Goal: Information Seeking & Learning: Find specific page/section

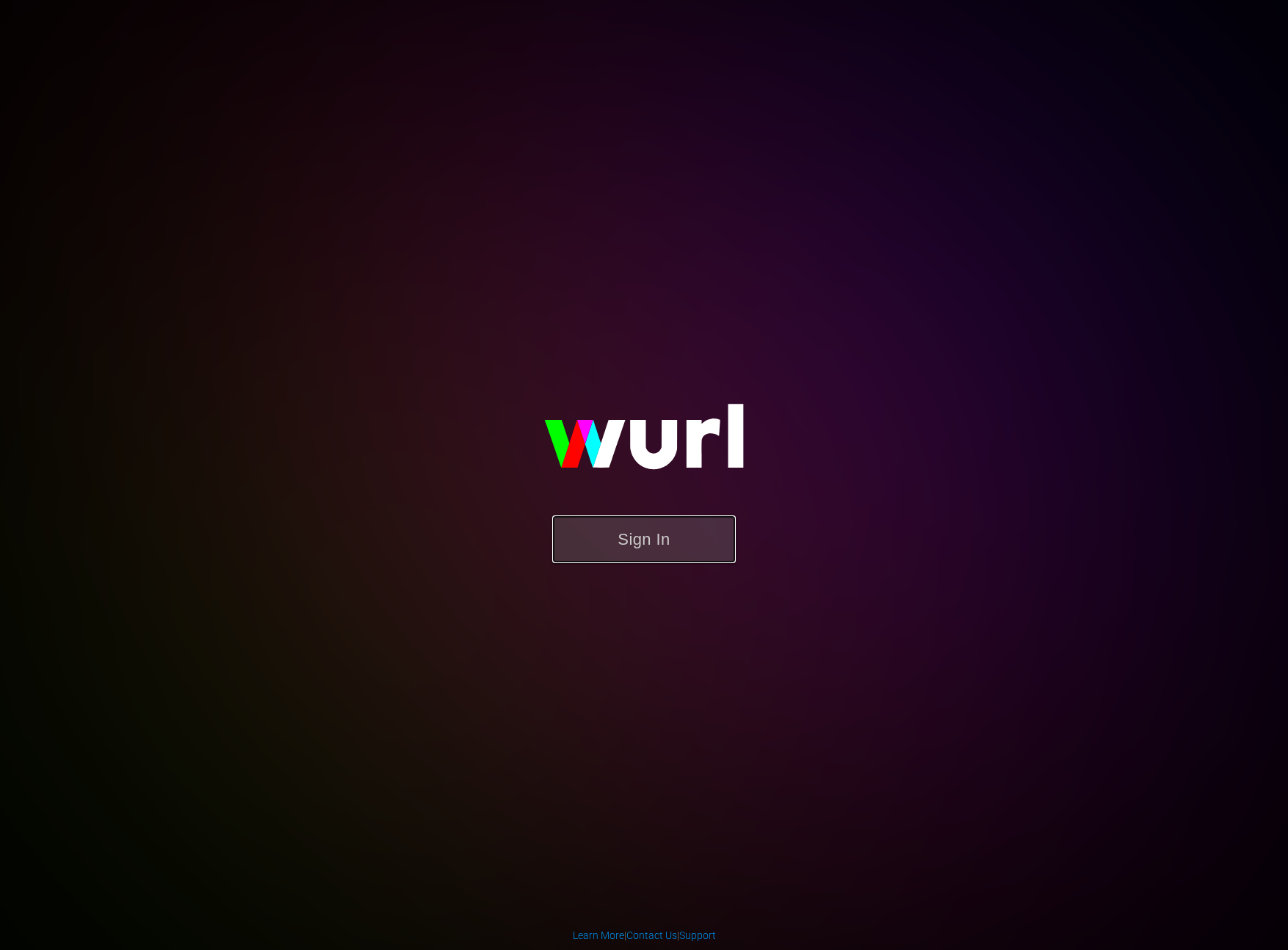
click at [658, 538] on button "Sign In" at bounding box center [644, 539] width 184 height 48
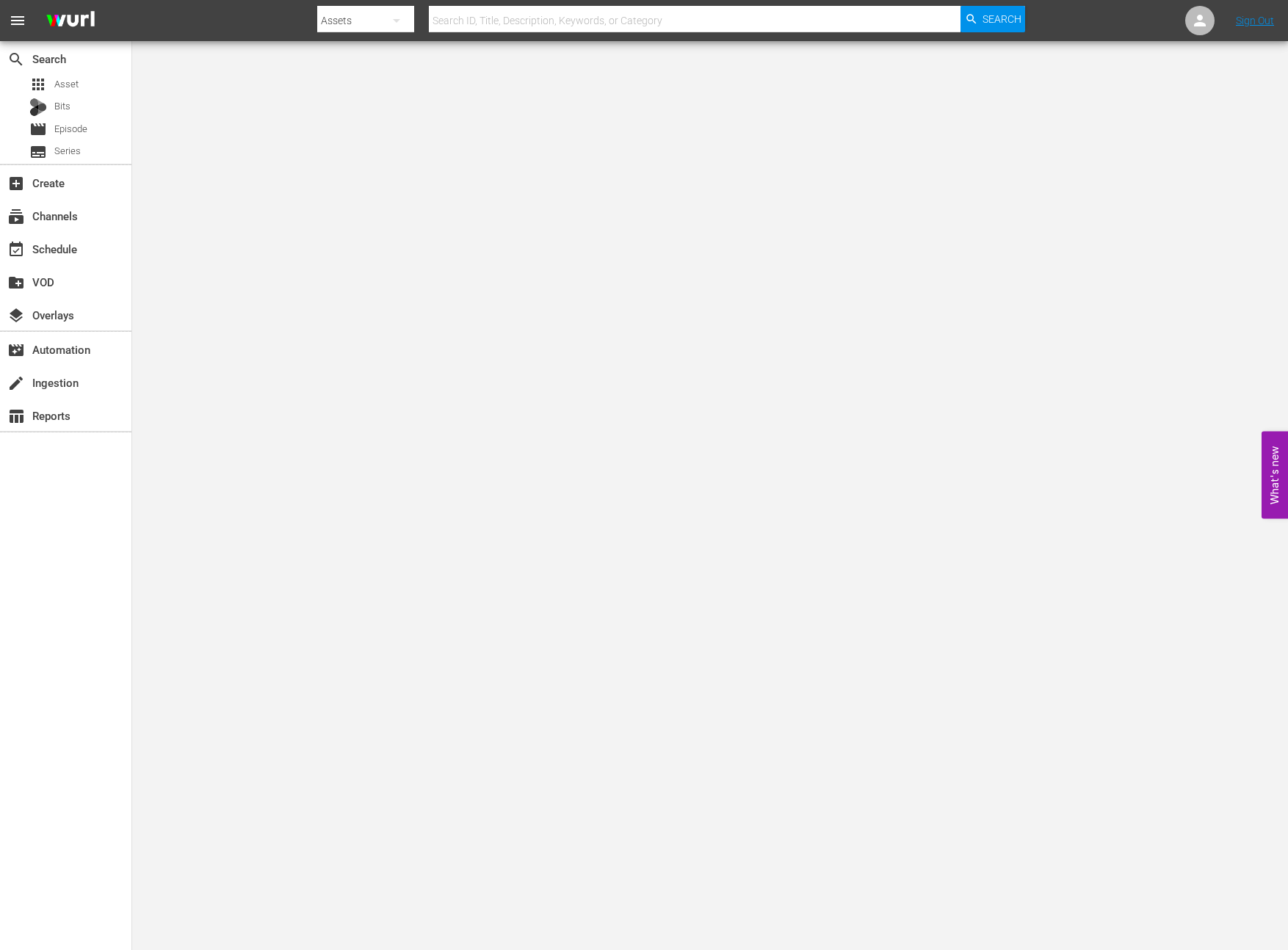
click at [482, 26] on input "text" at bounding box center [694, 20] width 532 height 35
type input "60 days in jail"
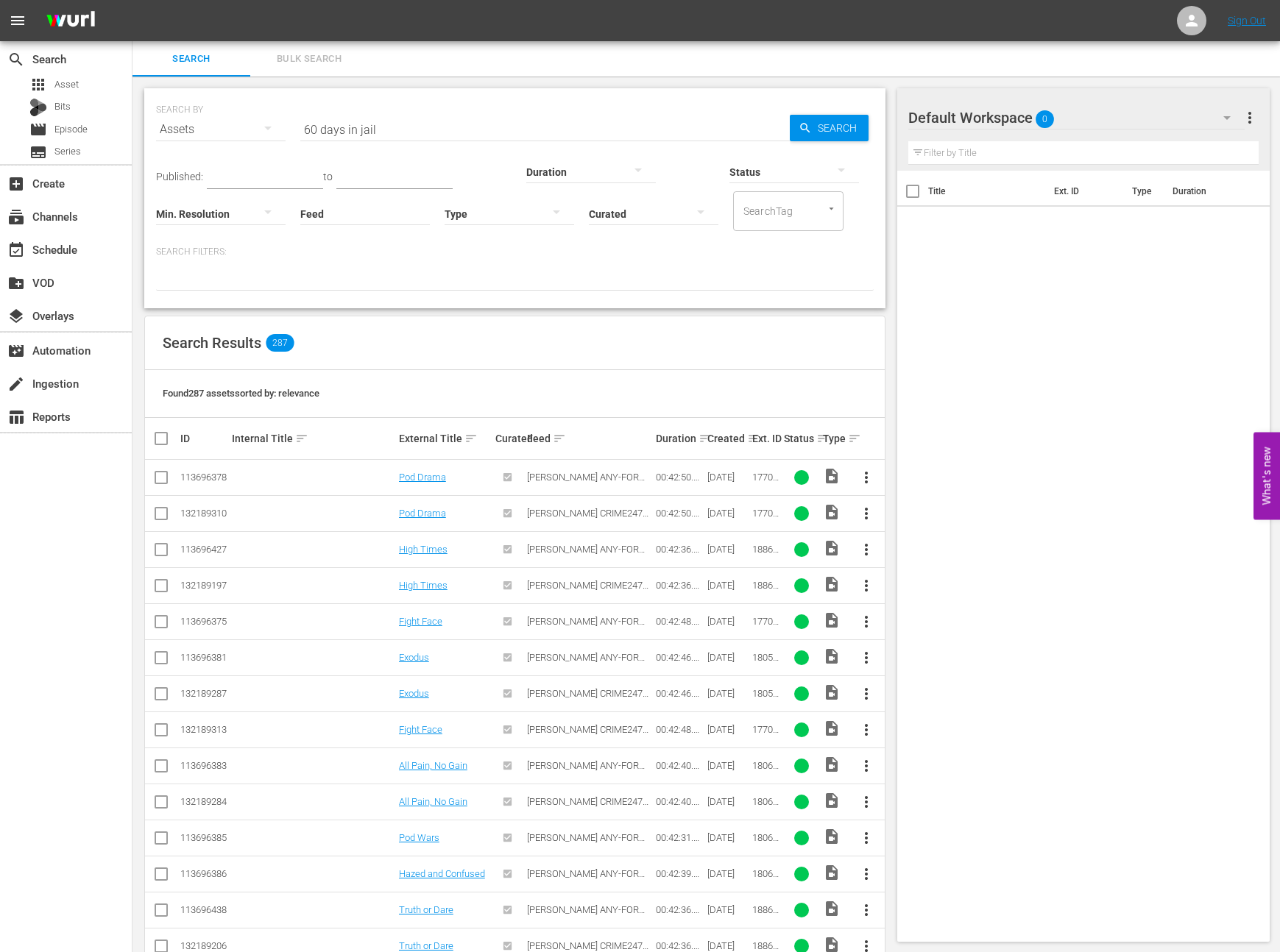
click at [305, 131] on input "60 days in jail" at bounding box center [544, 129] width 490 height 35
click at [401, 122] on input ""60 days in jail" at bounding box center [544, 129] width 490 height 35
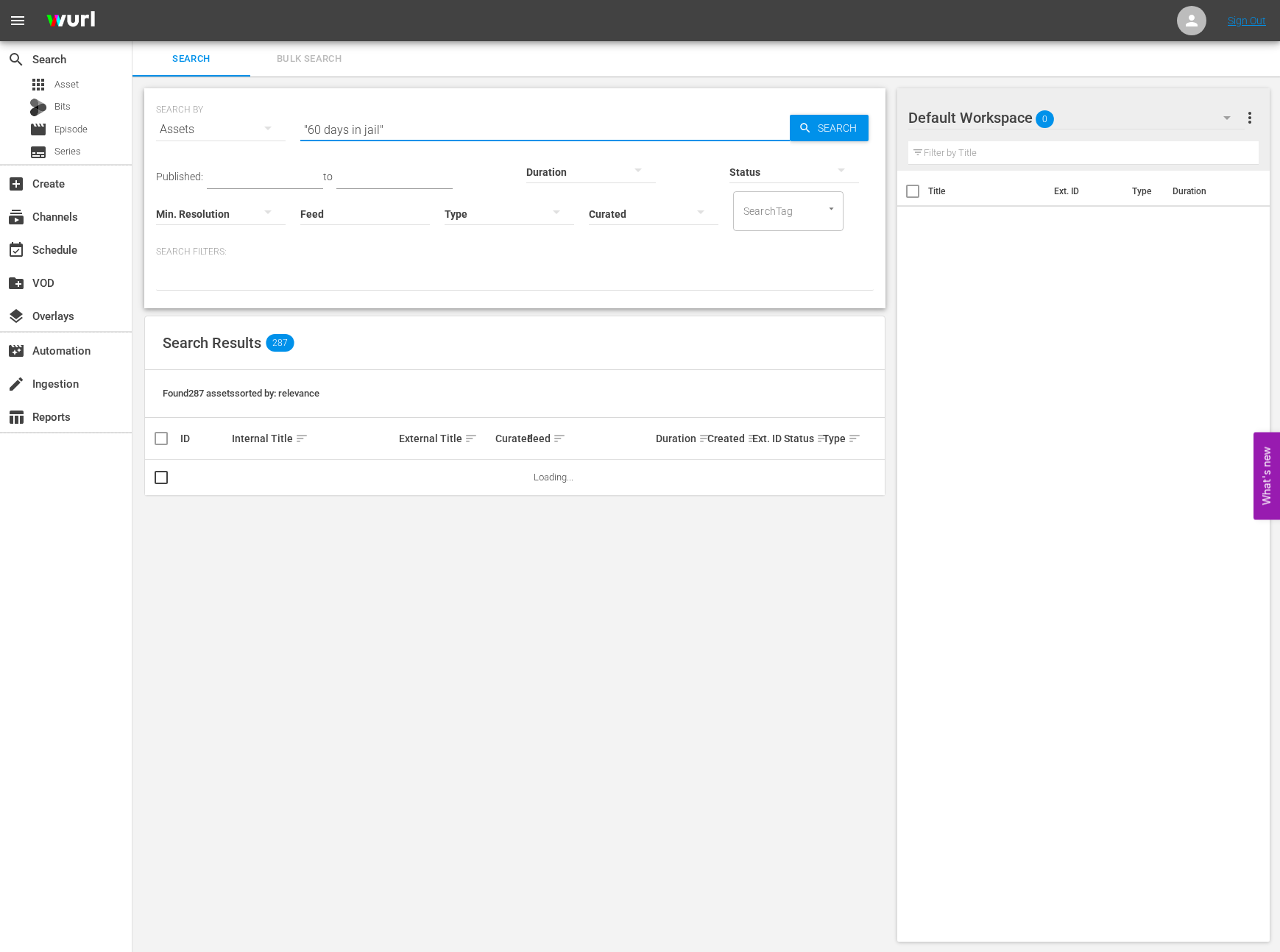
type input ""60 days in jail""
click at [823, 127] on span "Search" at bounding box center [840, 128] width 57 height 27
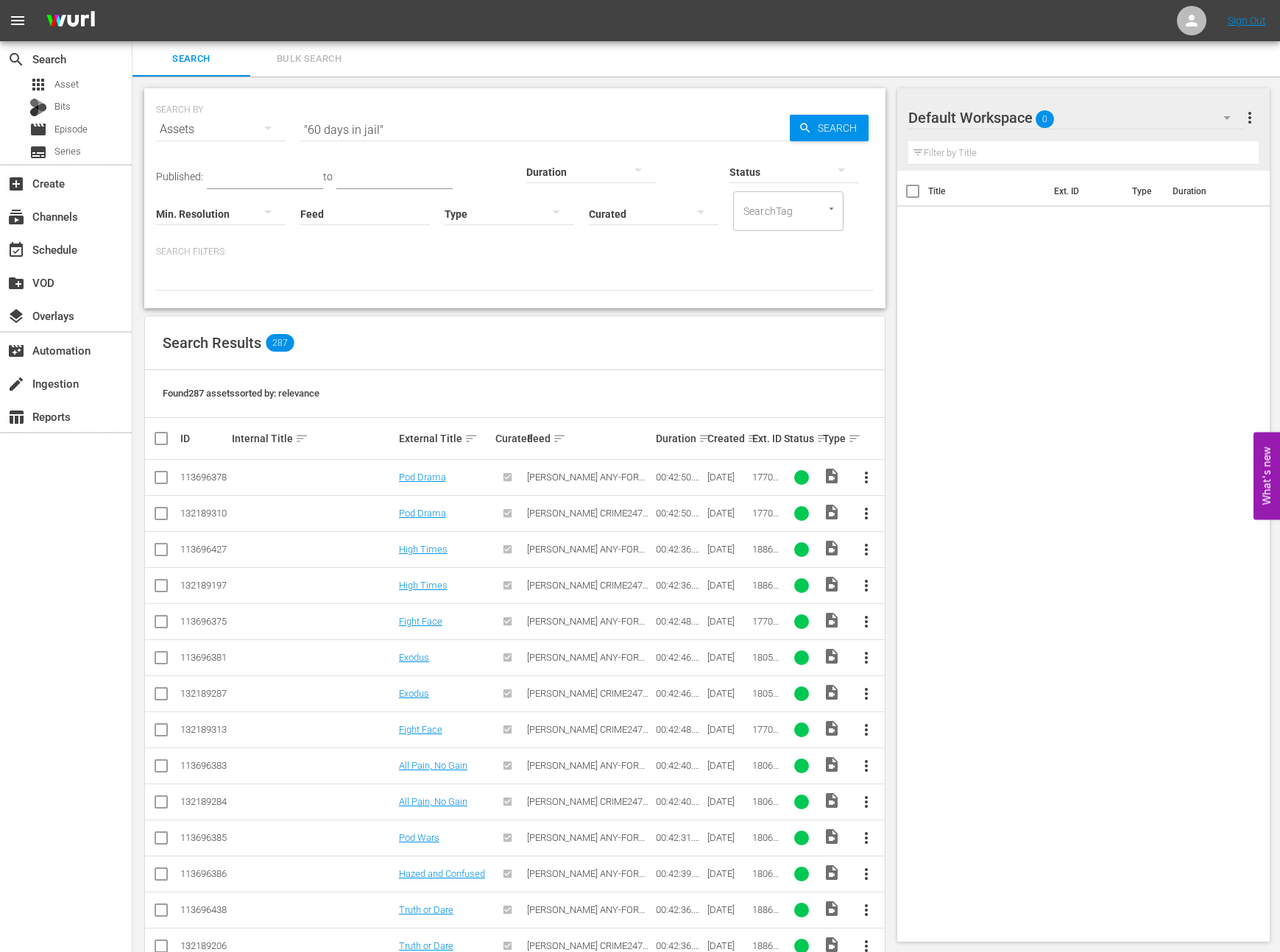
click at [291, 176] on input "text" at bounding box center [265, 178] width 116 height 22
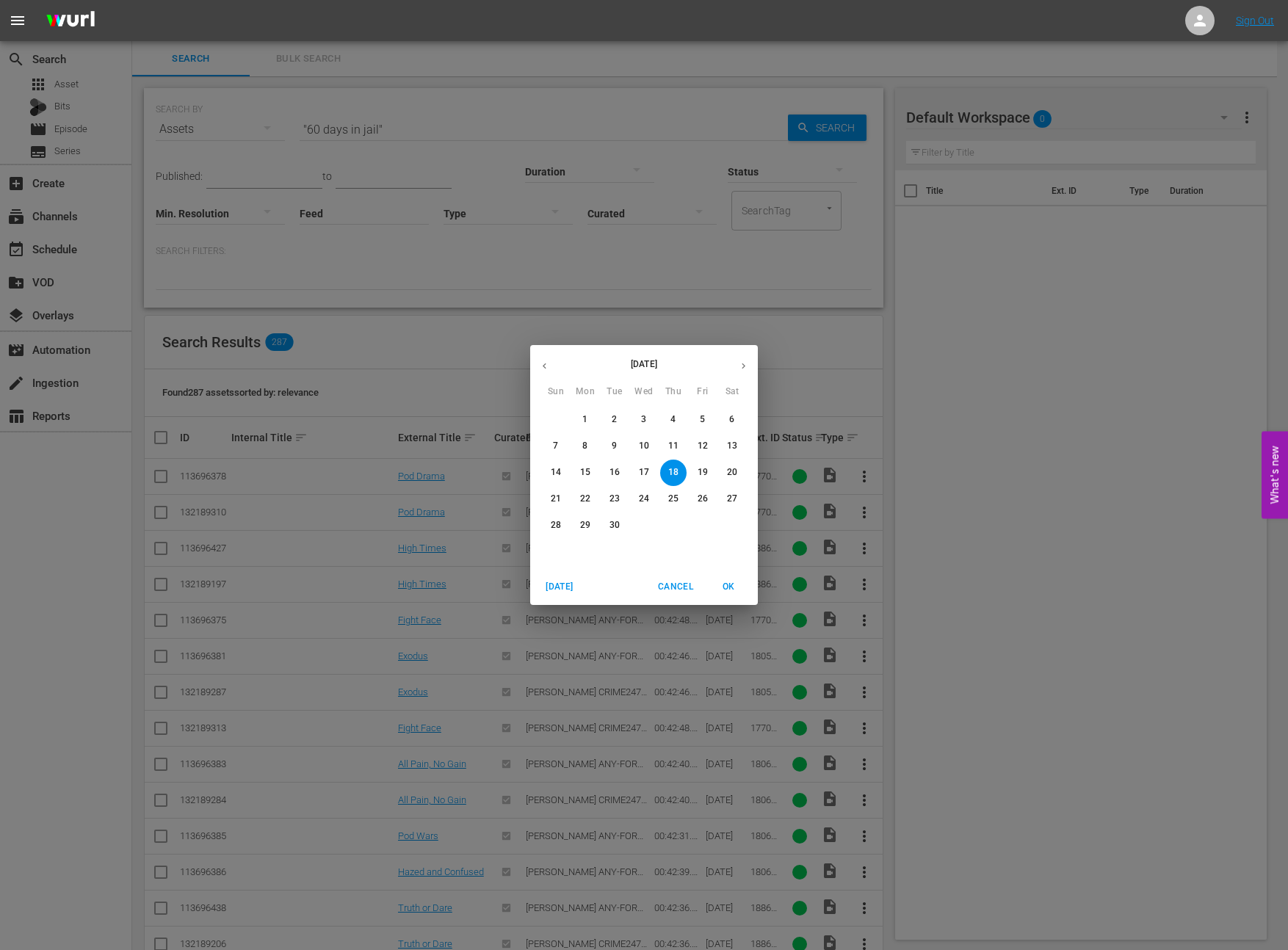
click at [642, 472] on p "17" at bounding box center [644, 472] width 10 height 12
type input "Sep 17, 2025"
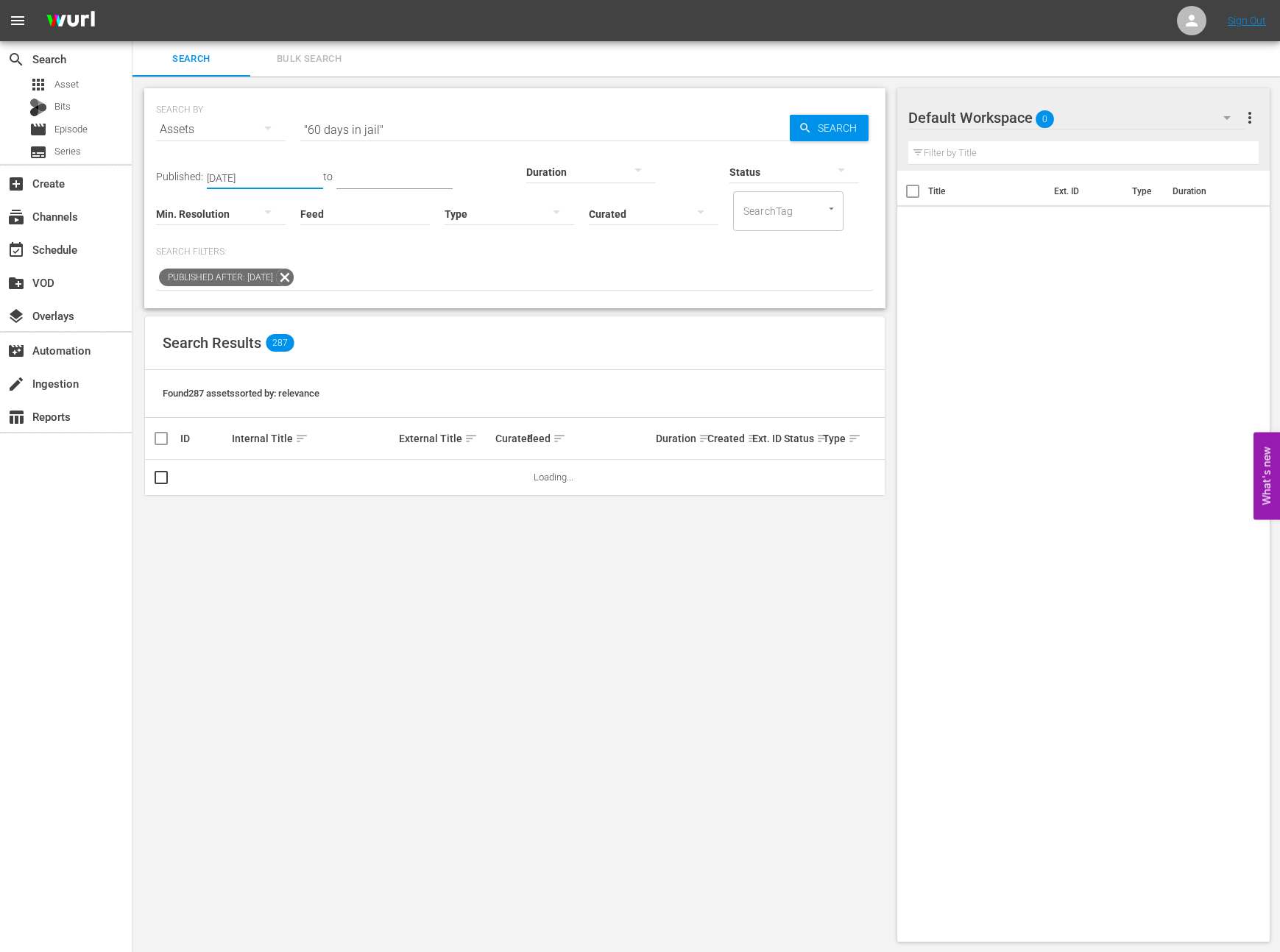
click at [378, 173] on input "text" at bounding box center [394, 178] width 116 height 22
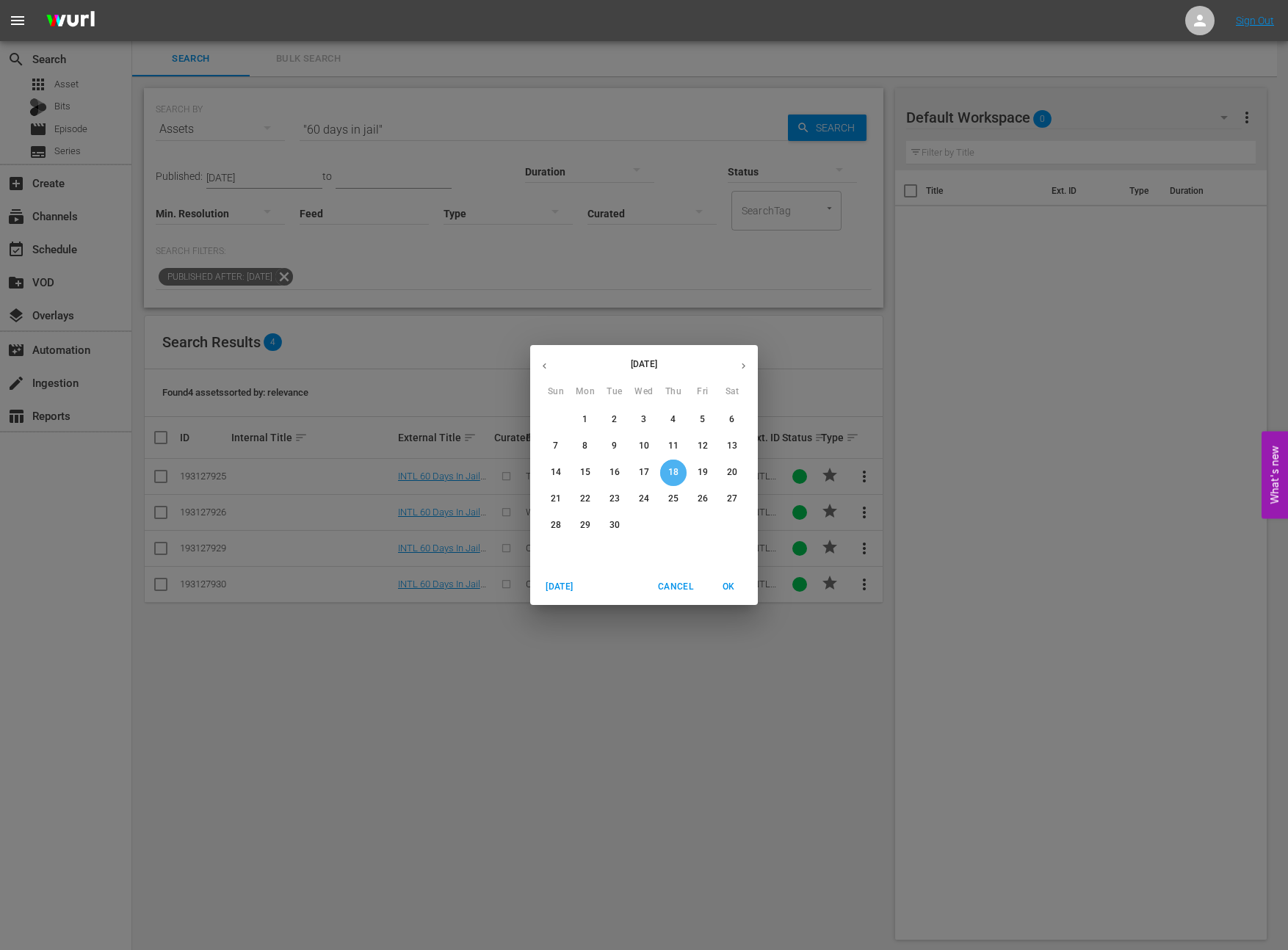
click at [679, 474] on span "18" at bounding box center [673, 472] width 26 height 12
type input "Sep 18, 2025"
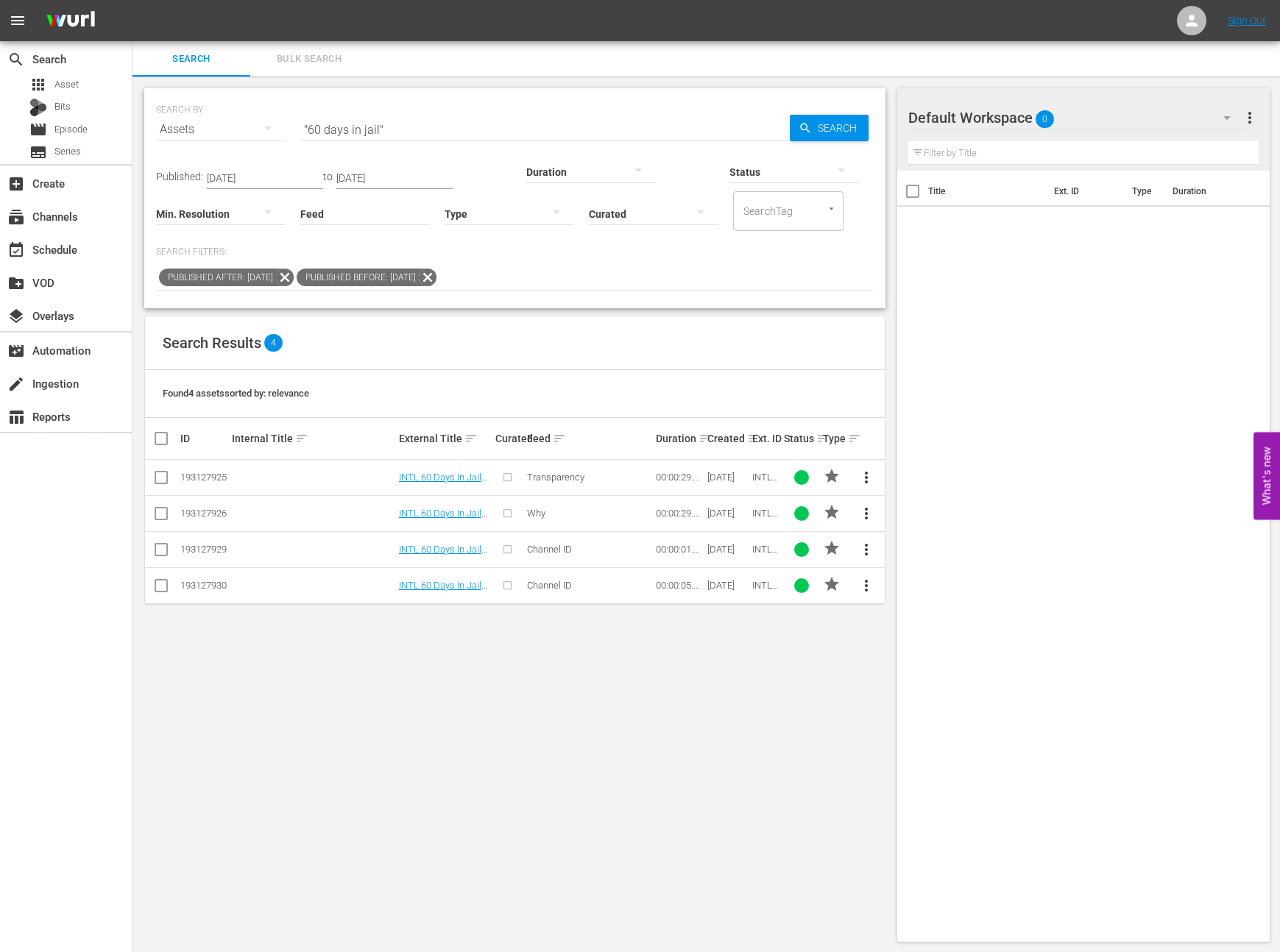
click at [604, 314] on div "SEARCH BY Search By Assets Search ID, Title, Description, Keywords, or Category…" at bounding box center [515, 515] width 765 height 877
click at [291, 182] on input "Sep 17, 2025" at bounding box center [265, 178] width 116 height 22
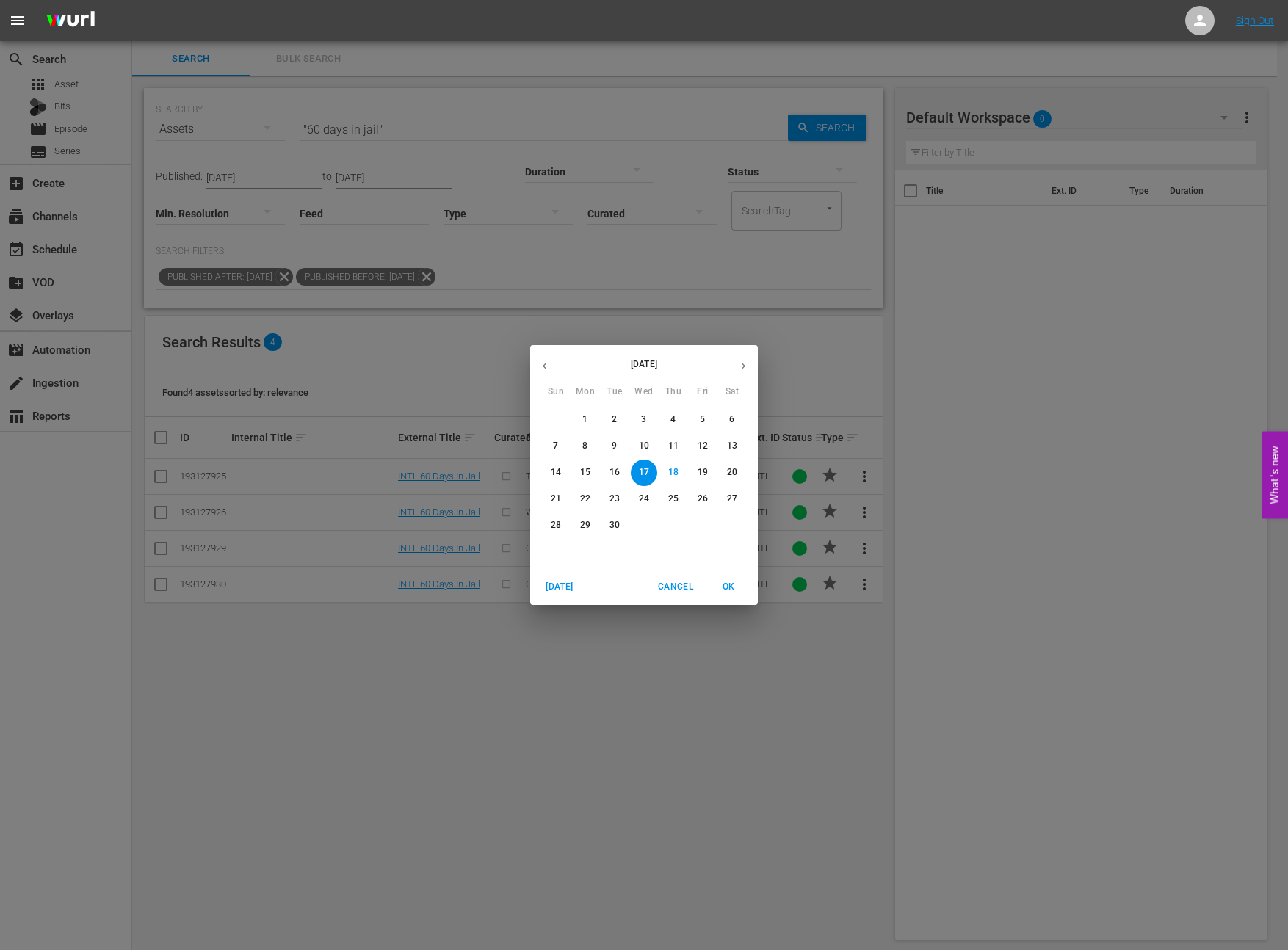
click at [612, 472] on p "16" at bounding box center [614, 472] width 10 height 12
type input "Sep 16, 2025"
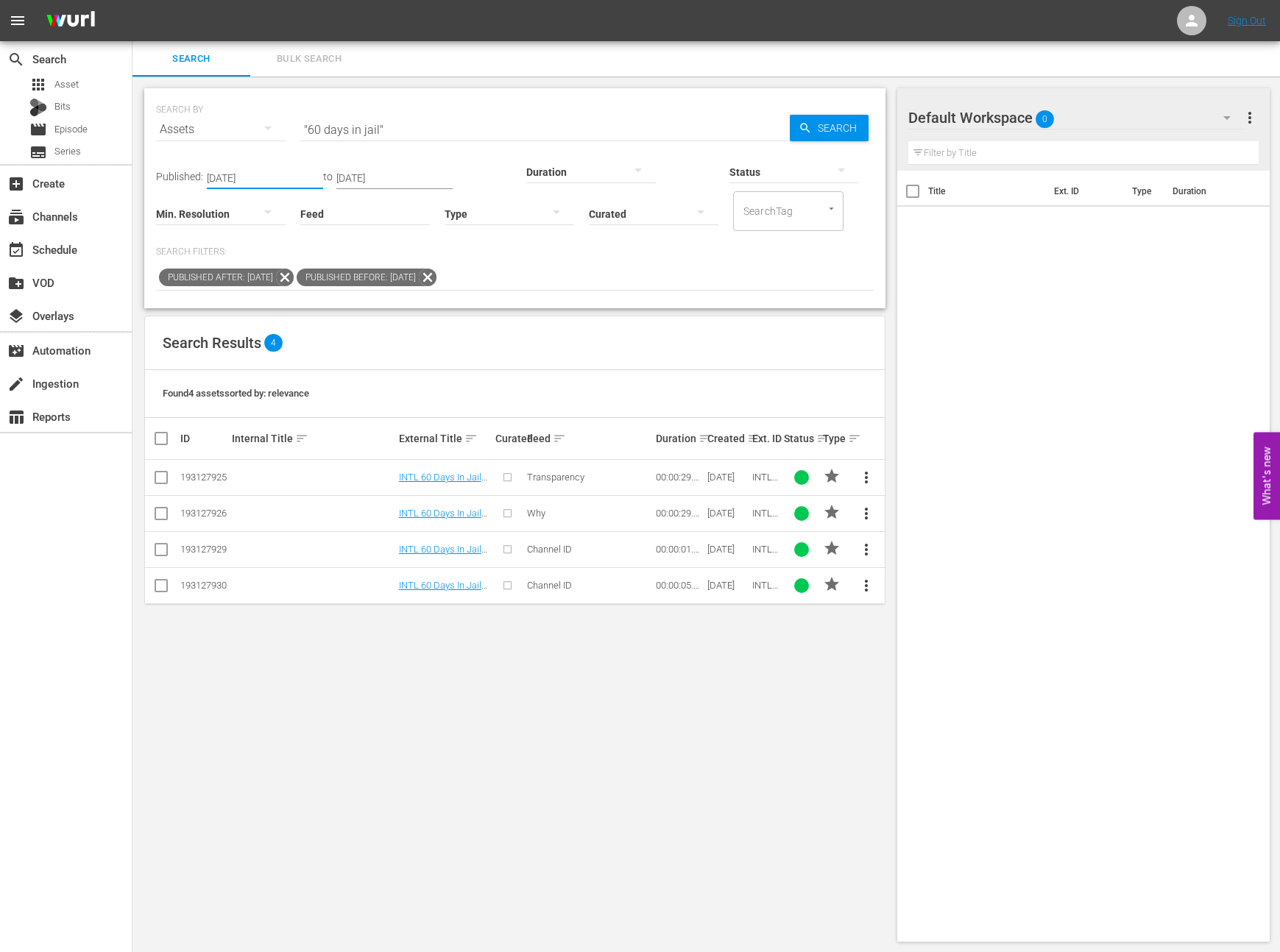
click at [761, 829] on div "SEARCH BY Search By Assets Search ID, Title, Description, Keywords, or Category…" at bounding box center [515, 515] width 765 height 877
click at [294, 278] on icon at bounding box center [284, 277] width 18 height 18
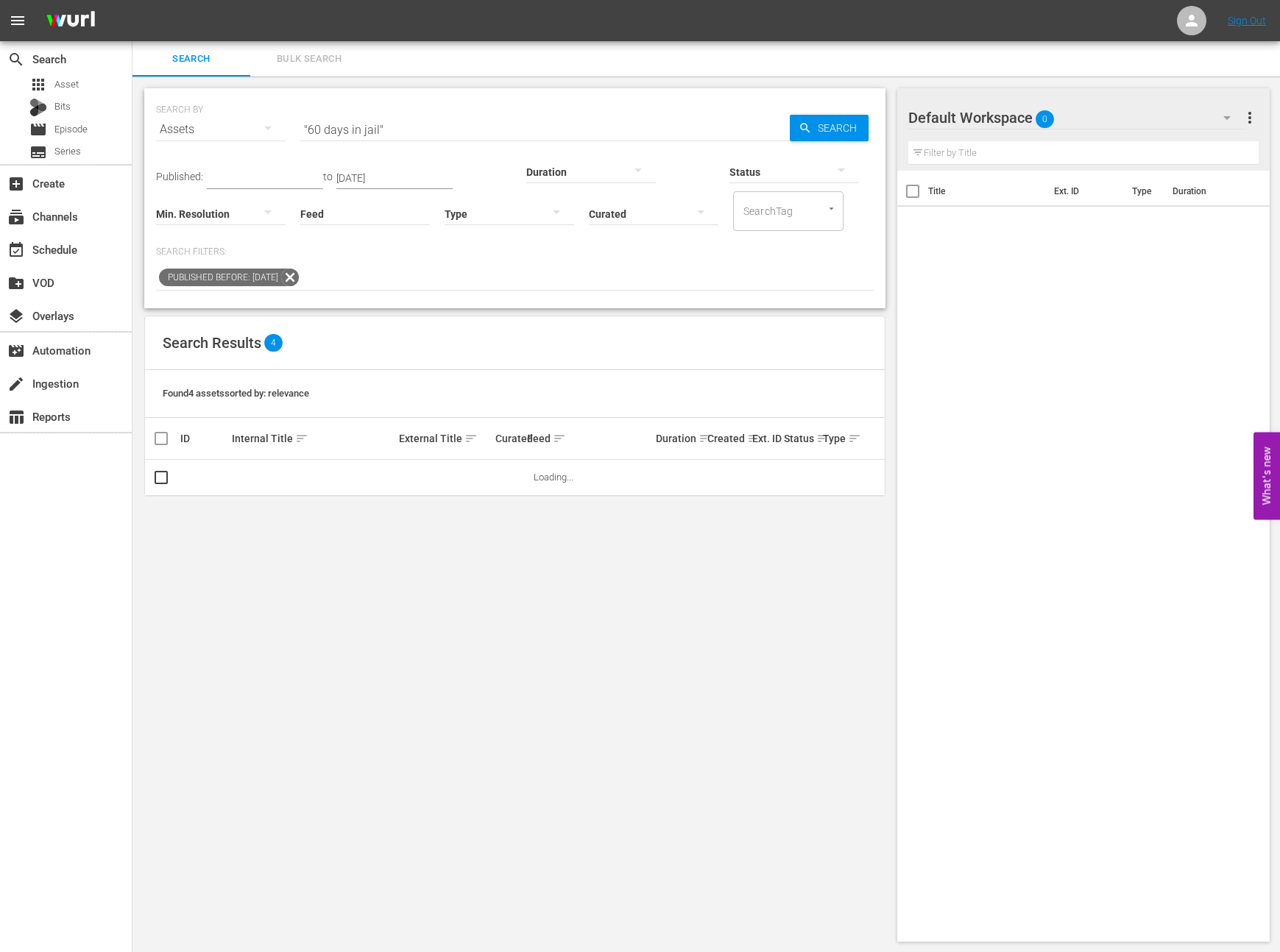
click at [299, 275] on icon at bounding box center [290, 277] width 18 height 18
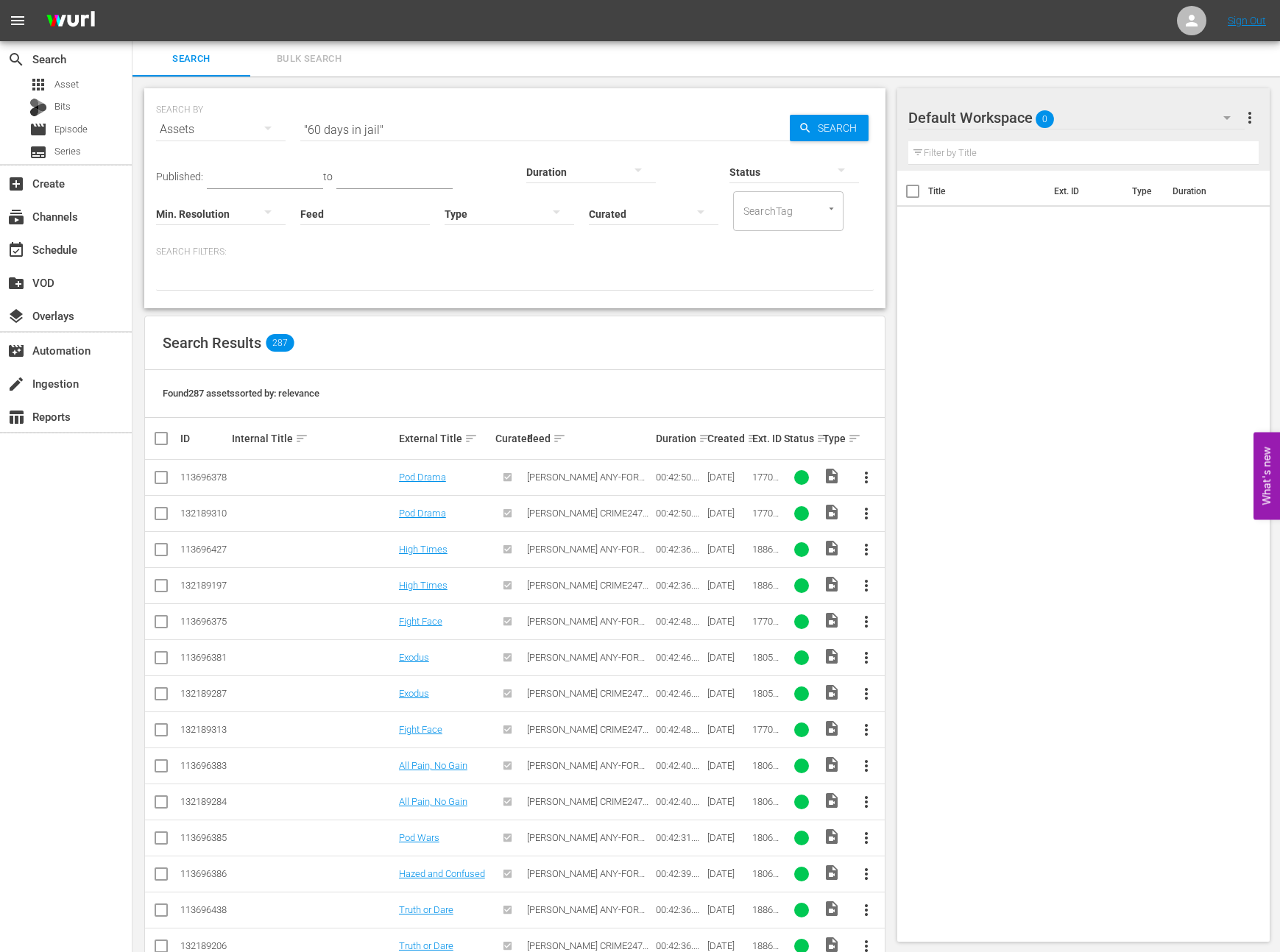
click at [728, 441] on div "Created sort" at bounding box center [727, 438] width 41 height 18
click at [726, 438] on div "Created sort" at bounding box center [727, 438] width 41 height 18
click at [750, 439] on th "Ext. ID" at bounding box center [765, 438] width 32 height 41
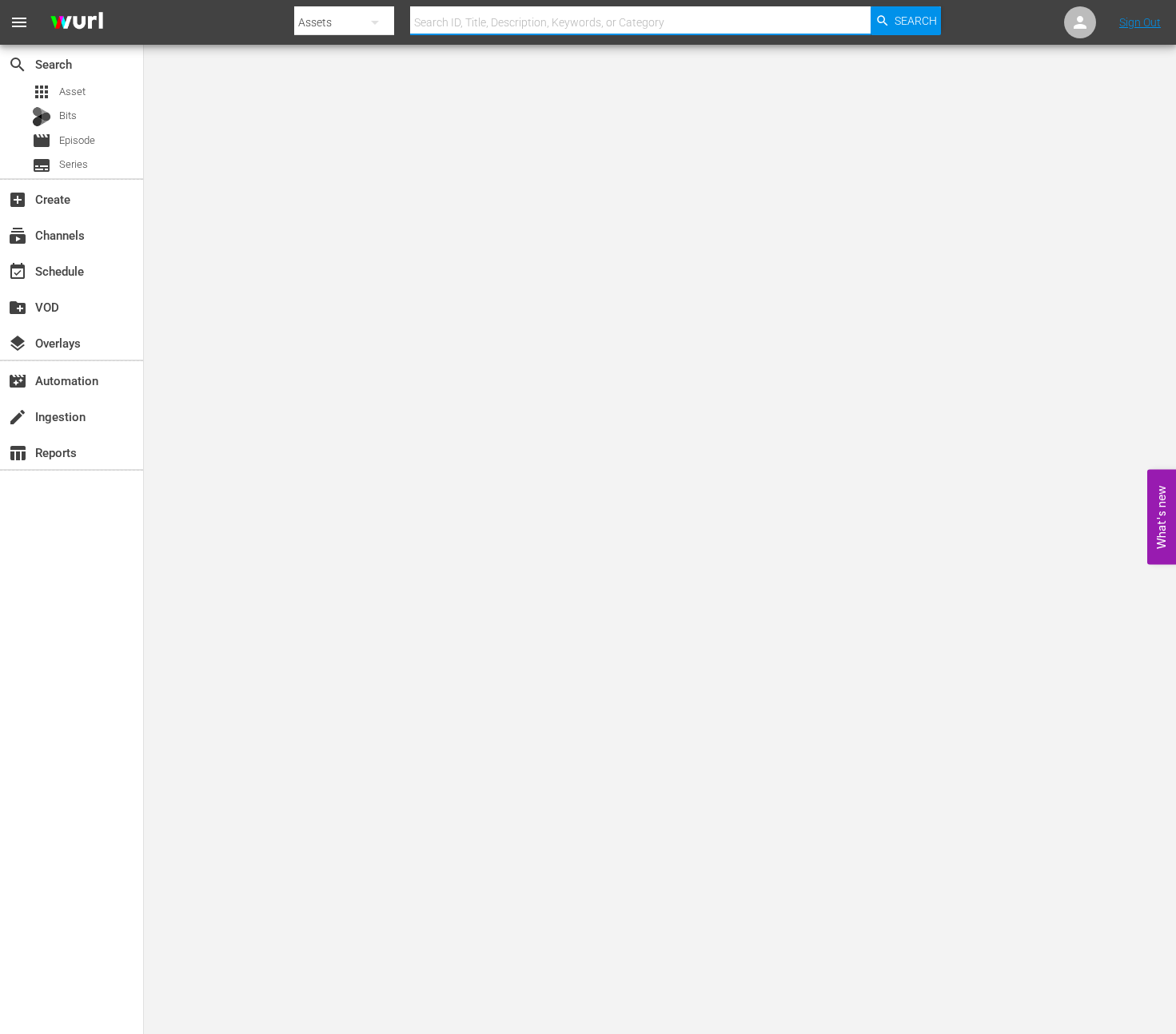
click at [531, 25] on input "text" at bounding box center [640, 22] width 461 height 38
type input "60 days in jail"
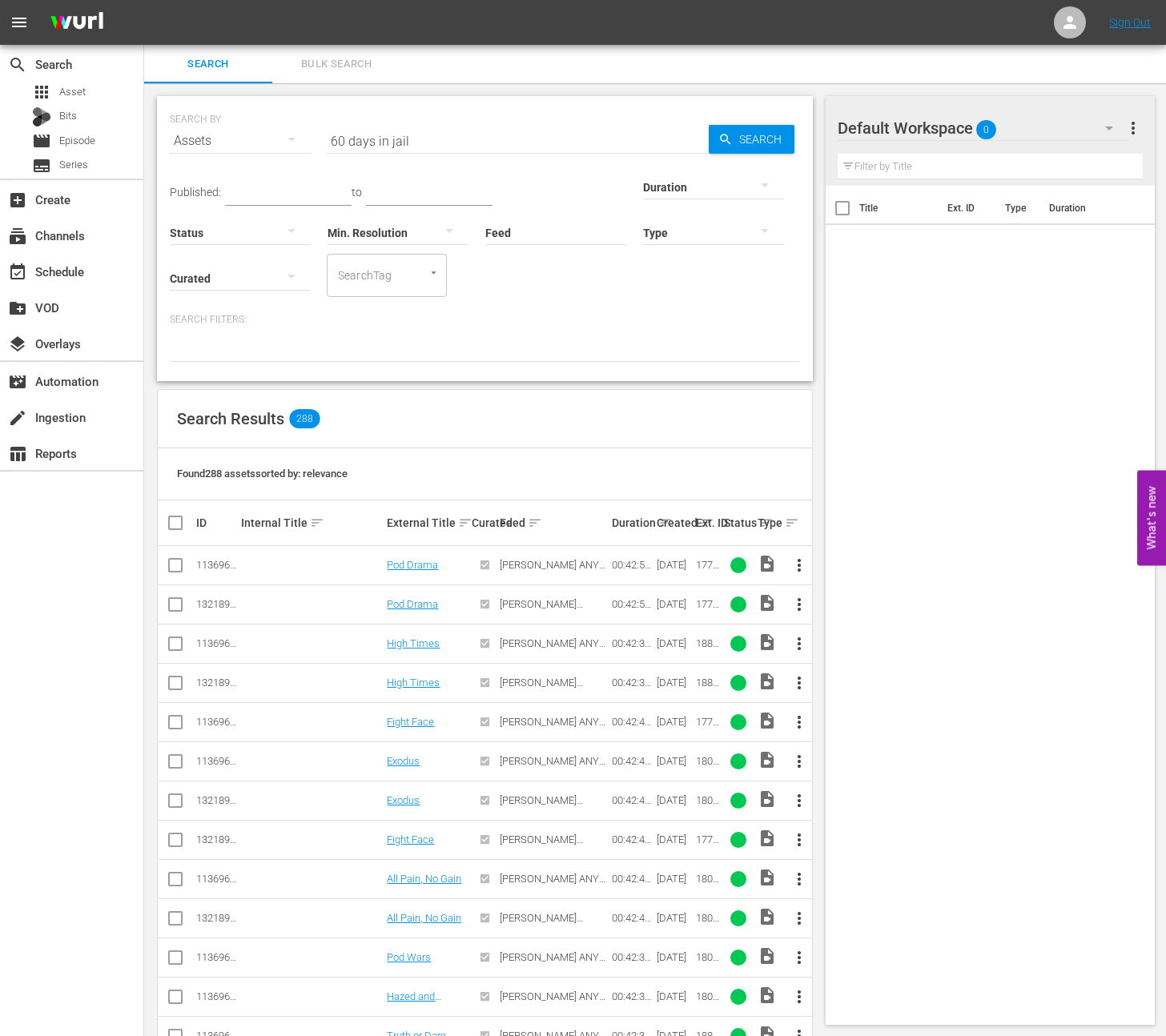
click at [677, 523] on div "Created sort" at bounding box center [674, 523] width 35 height 20
click at [704, 523] on div "Ext. ID" at bounding box center [707, 523] width 23 height 13
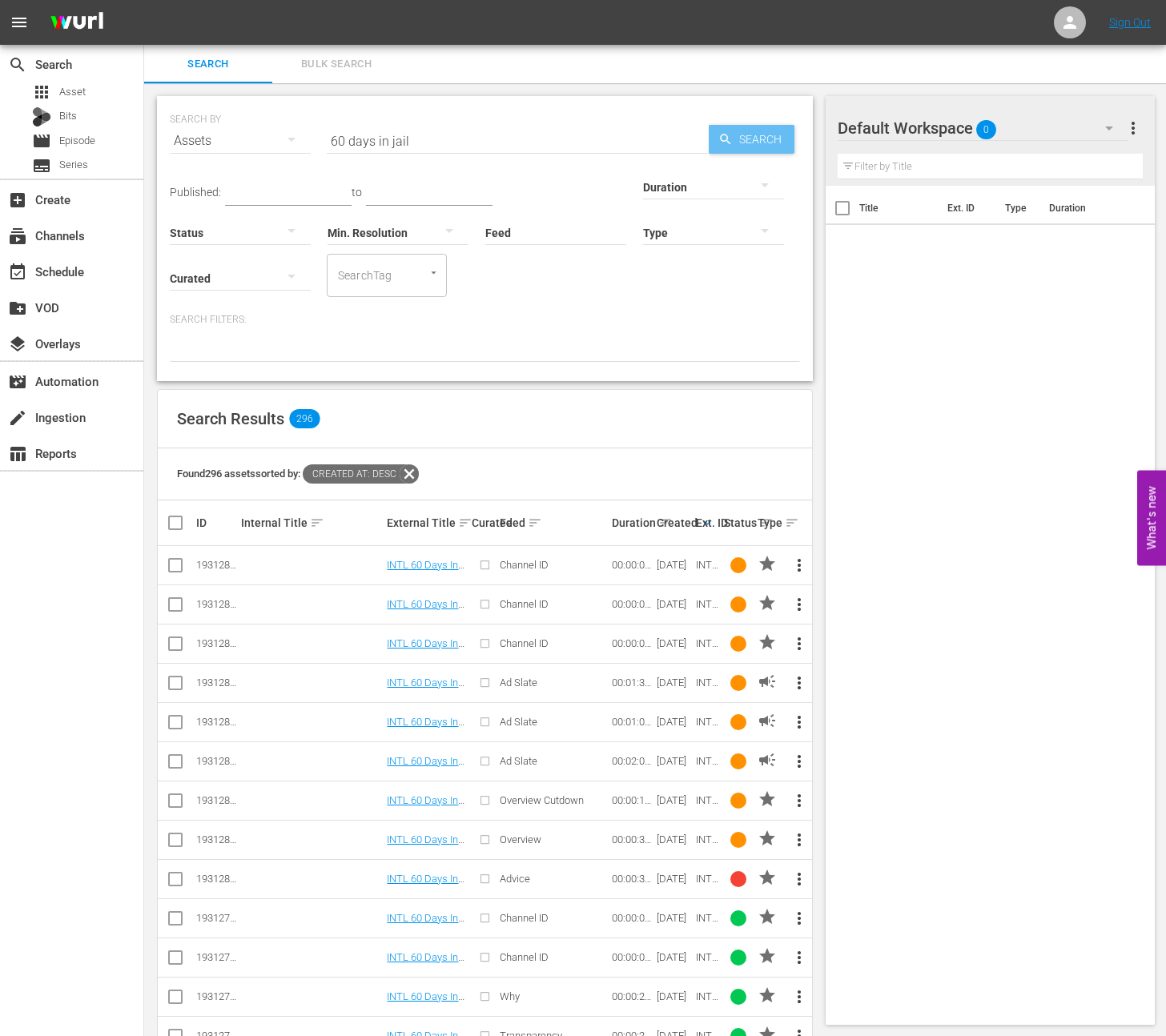
click at [753, 137] on span "Search" at bounding box center [763, 139] width 62 height 29
click at [1132, 127] on span "more_vert" at bounding box center [1133, 127] width 20 height 20
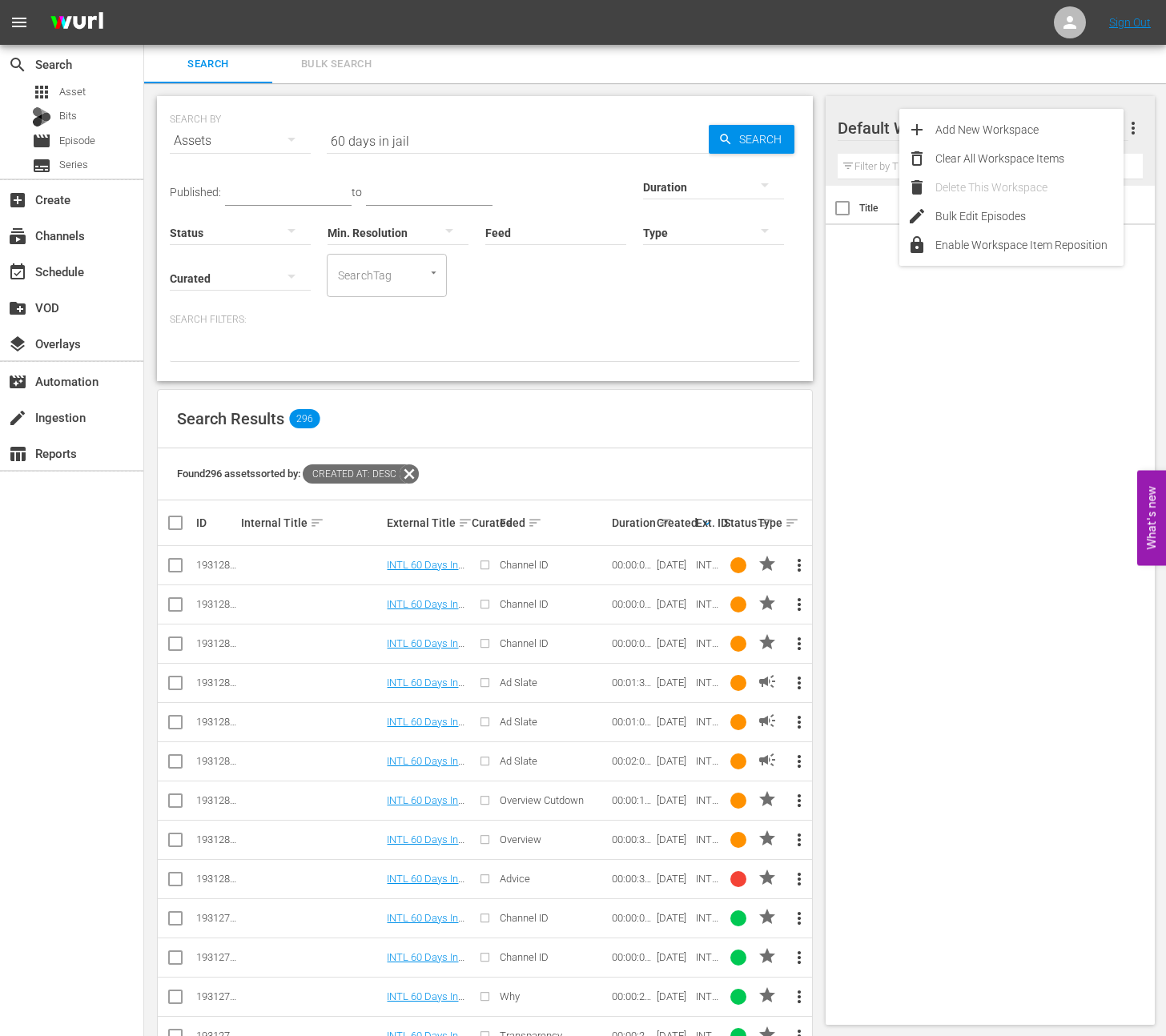
click at [968, 88] on div "Default Workspace 0 Default more_vert Filter by Title Title Ext. ID Type Durati…" at bounding box center [995, 741] width 340 height 1316
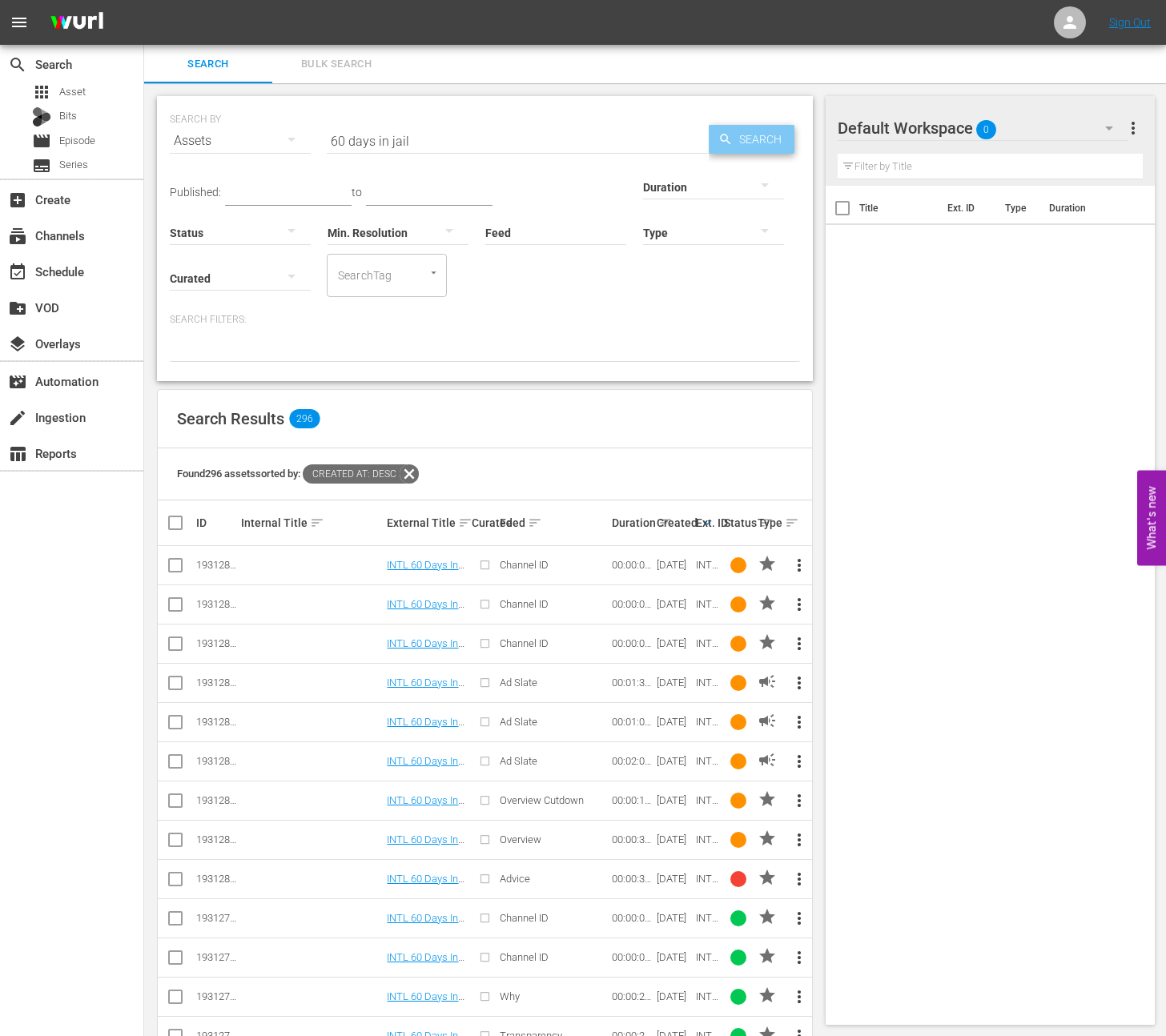
click at [756, 138] on span "Search" at bounding box center [763, 139] width 62 height 29
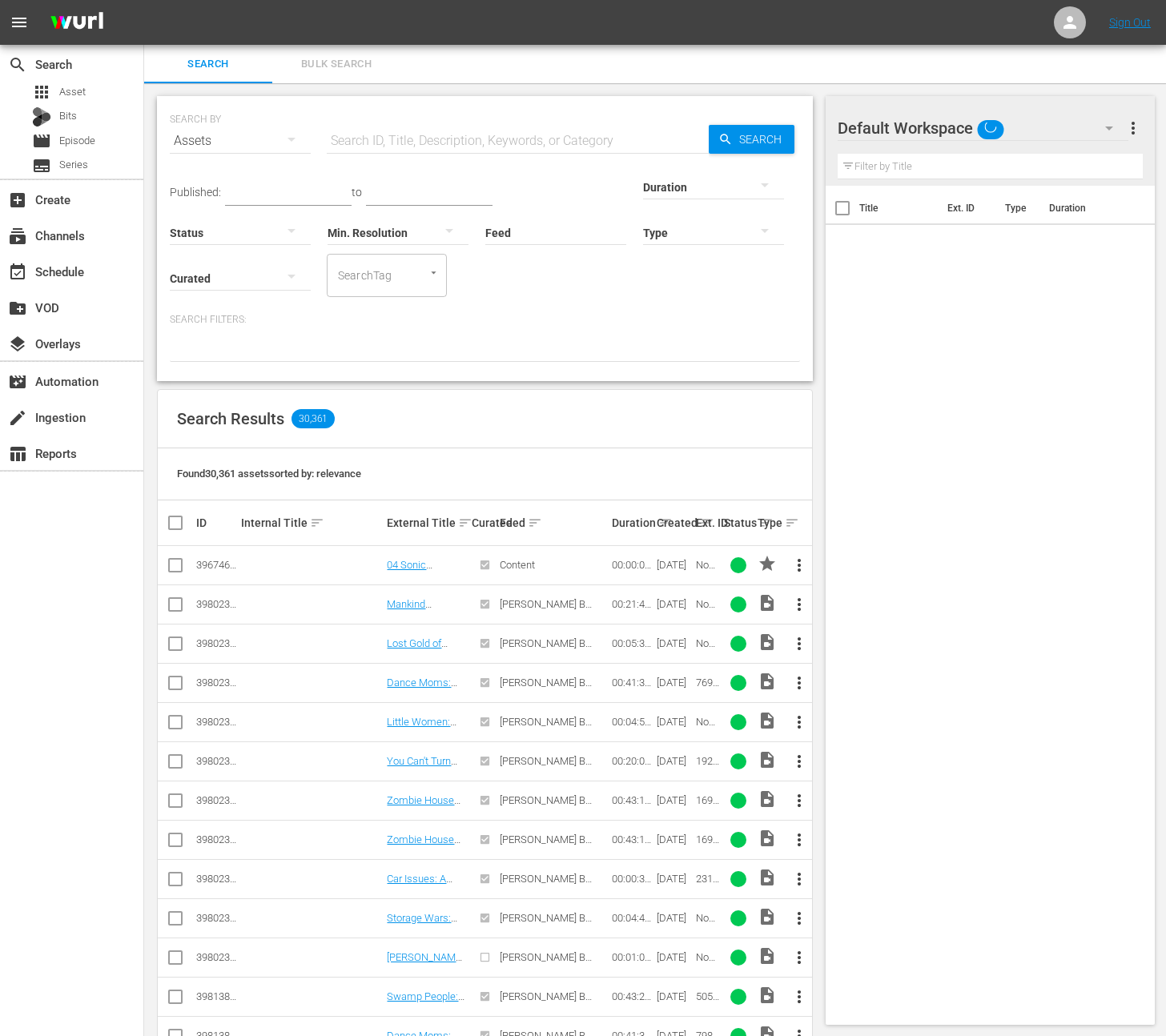
click at [409, 146] on input "text" at bounding box center [517, 140] width 382 height 38
type input "60 days in jail"
click at [736, 144] on span "Search" at bounding box center [763, 139] width 62 height 29
click at [676, 523] on div "Created sort" at bounding box center [674, 523] width 35 height 20
click at [702, 523] on div "Ext. ID" at bounding box center [707, 523] width 23 height 13
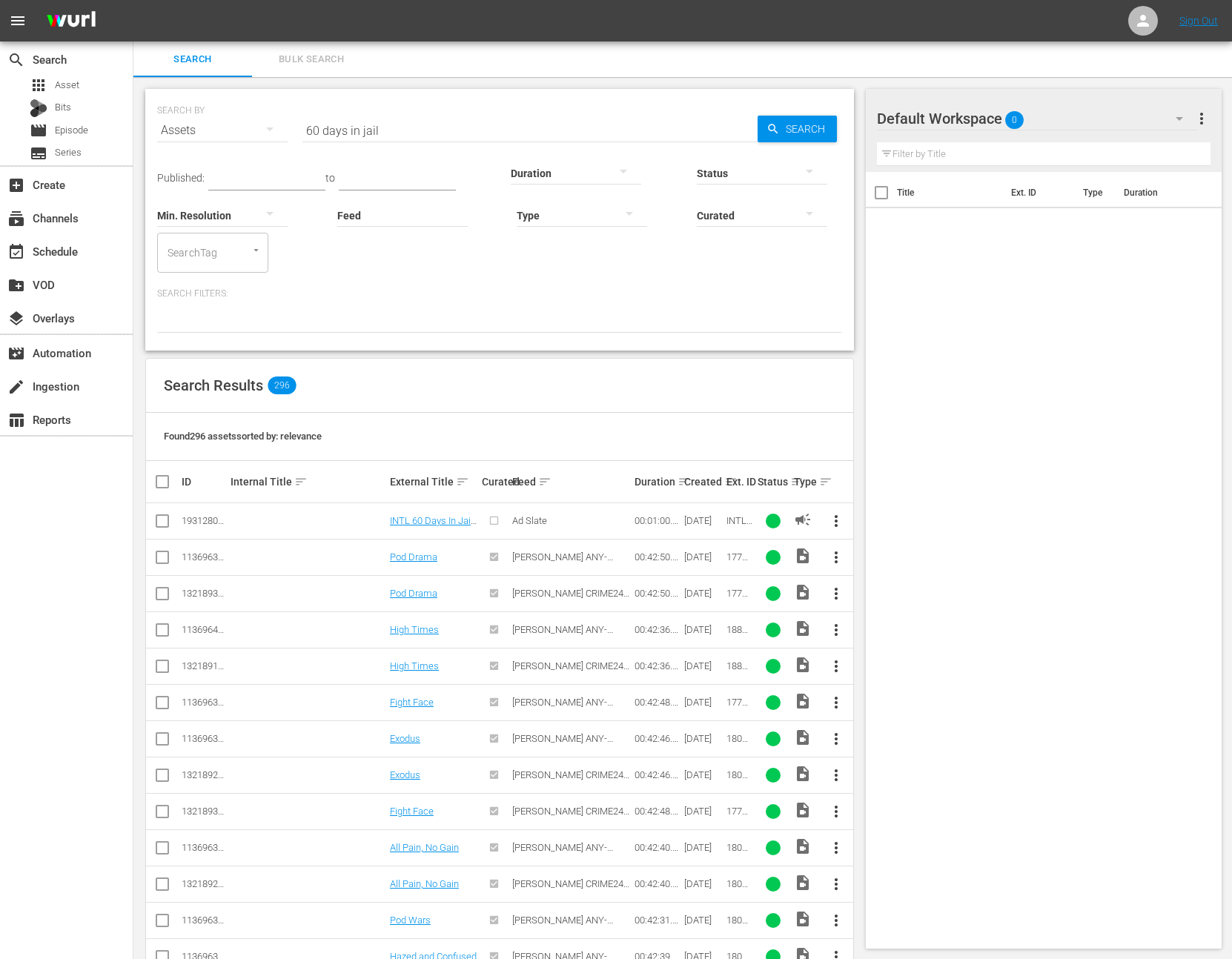
click at [725, 481] on th "Ext. ID" at bounding box center [740, 481] width 31 height 42
click at [729, 481] on div "Ext. ID" at bounding box center [739, 481] width 26 height 12
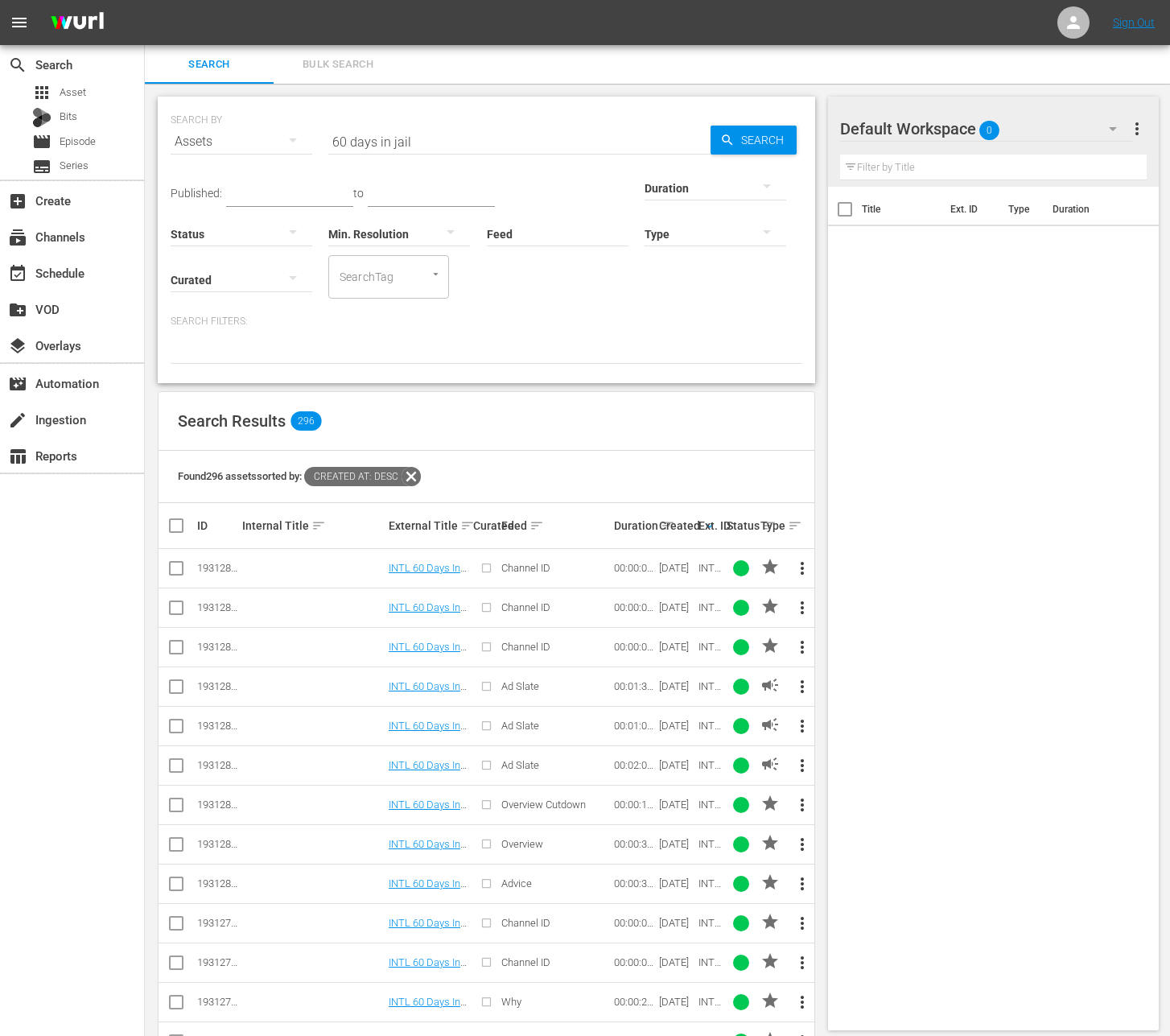
click at [295, 140] on icon "button" at bounding box center [293, 140] width 20 height 20
click at [295, 140] on div "Channels Series Episodes Bits Assets" at bounding box center [585, 518] width 1170 height 1036
click at [419, 569] on link "INTL 60 Days In Jail Channel ID 4" at bounding box center [426, 574] width 76 height 24
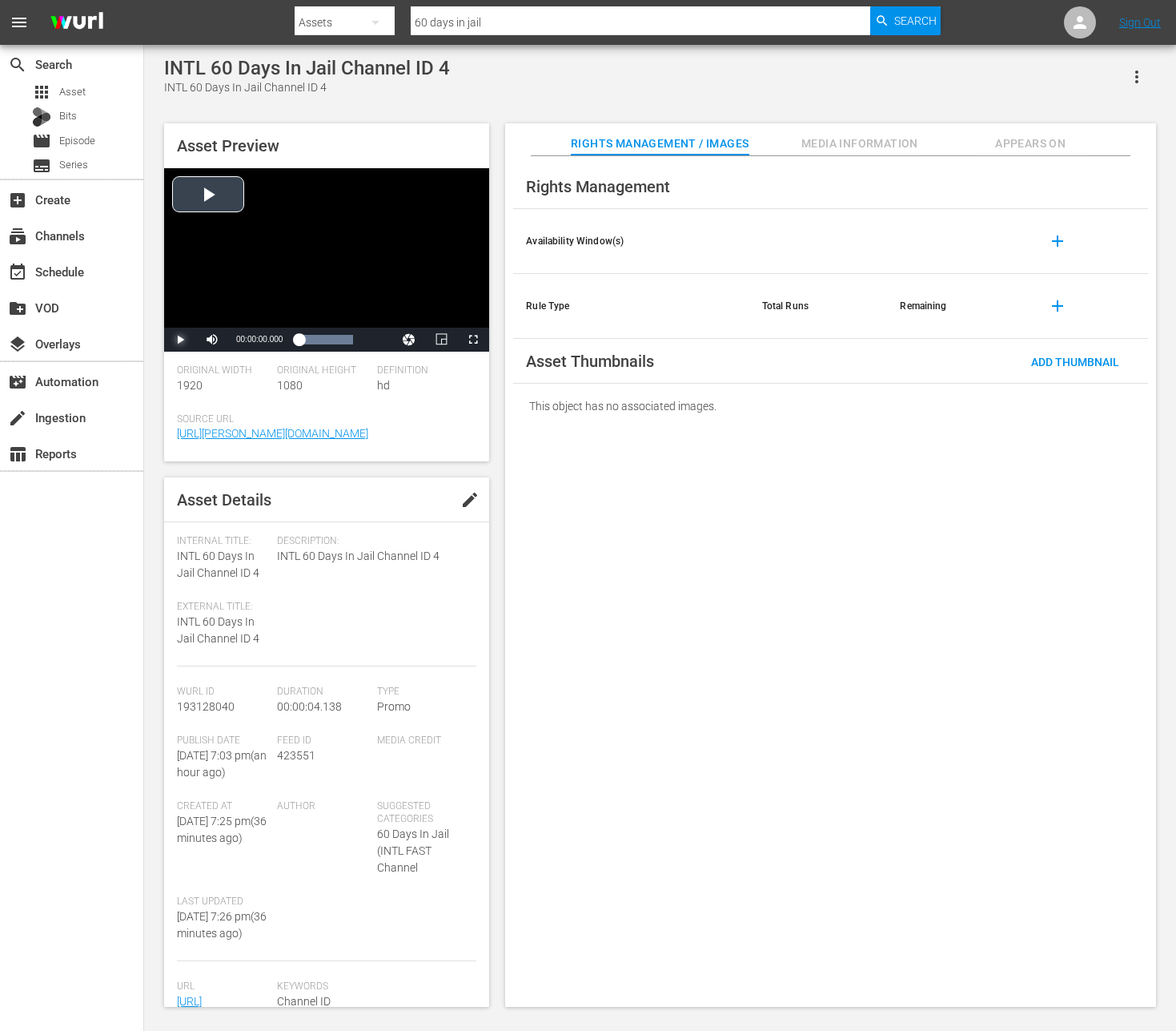
click at [180, 339] on span "Video Player" at bounding box center [180, 339] width 0 height 0
click at [264, 572] on div "Internal Title: INTL 60 Days In Jail Channel ID 4" at bounding box center [223, 558] width 92 height 47
drag, startPoint x: 259, startPoint y: 575, endPoint x: 176, endPoint y: 561, distance: 84.2
click at [177, 561] on div "Internal Title: INTL 60 Days In Jail Channel ID 4" at bounding box center [223, 558] width 92 height 47
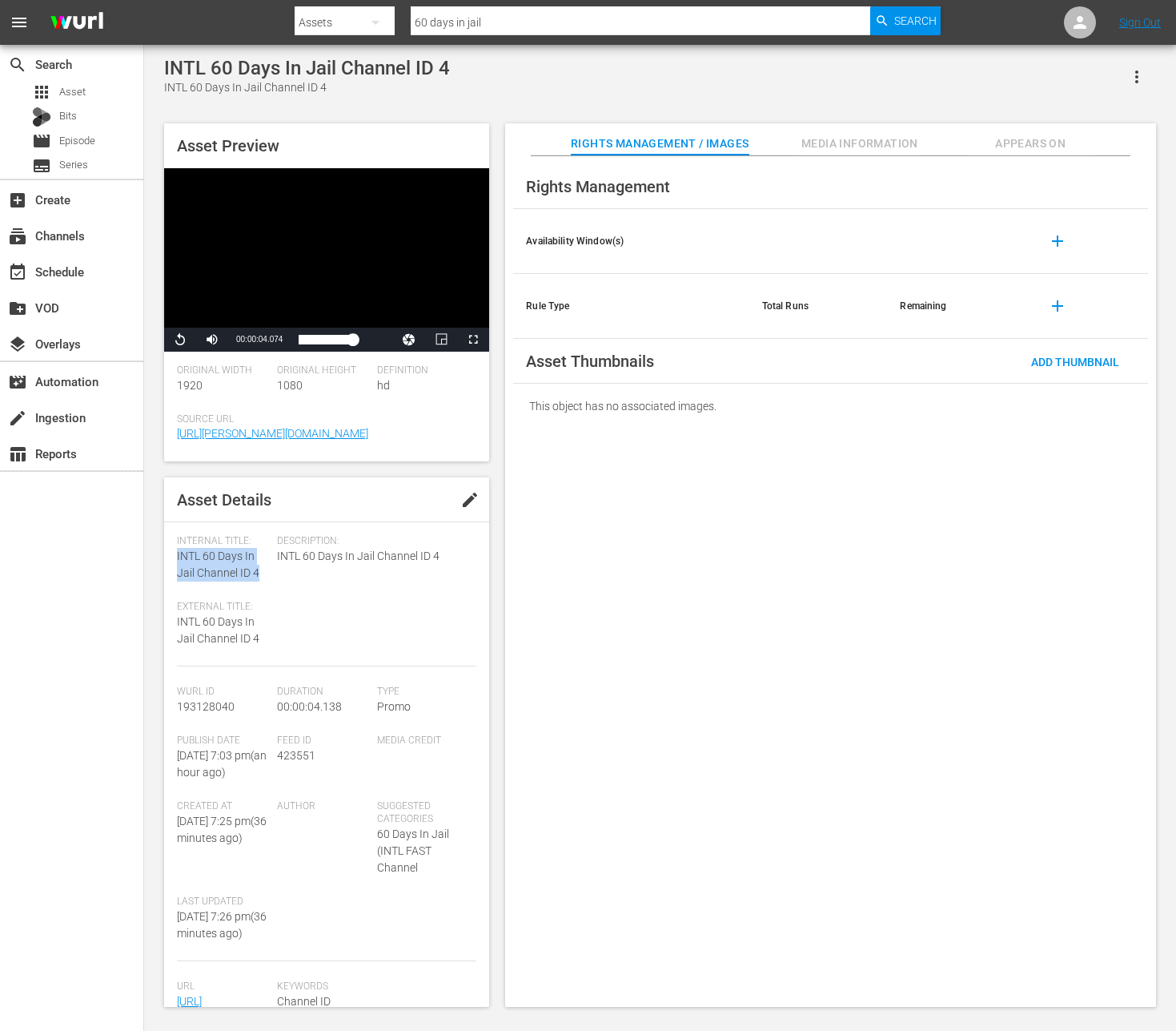
copy span "INTL 60 Days In Jail Channel ID 4"
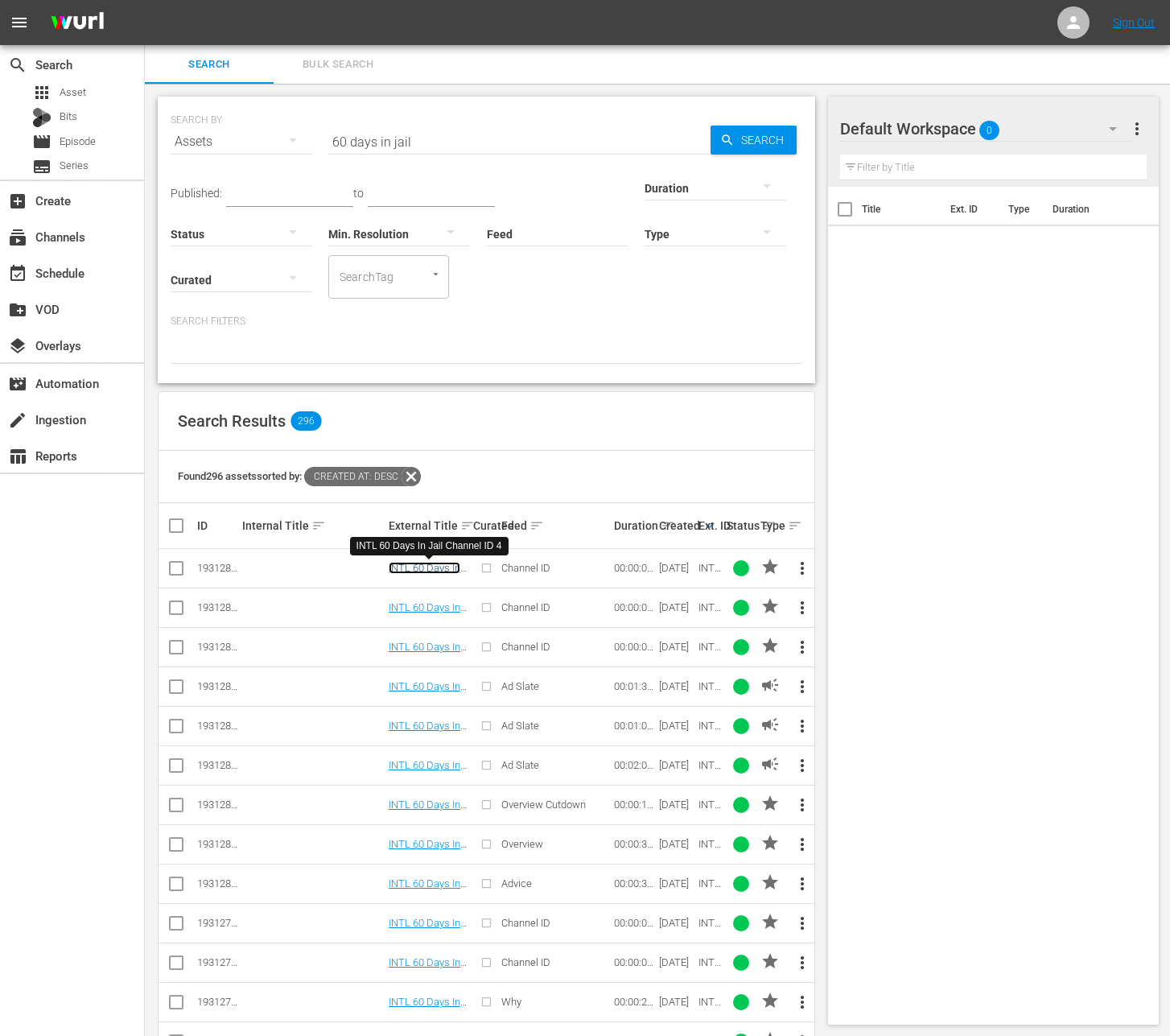
click at [416, 570] on link "INTL 60 Days In Jail Channel ID 4" at bounding box center [426, 574] width 76 height 24
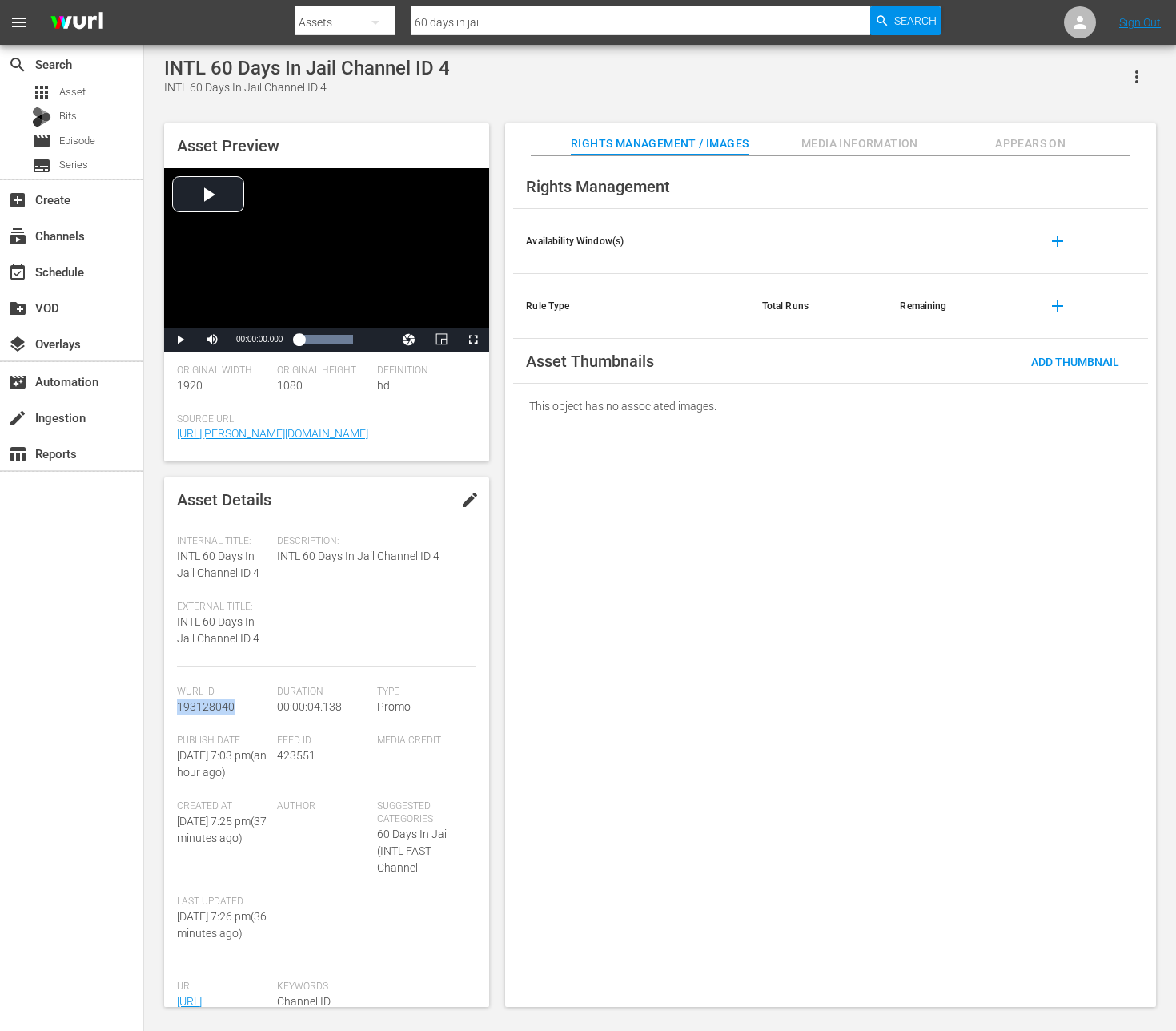
drag, startPoint x: 234, startPoint y: 709, endPoint x: 168, endPoint y: 707, distance: 66.0
click at [168, 707] on div "Asset Details edit Internal Title: INTL 60 Days In Jail Channel ID 4 External T…" at bounding box center [326, 742] width 325 height 530
copy span "193128040"
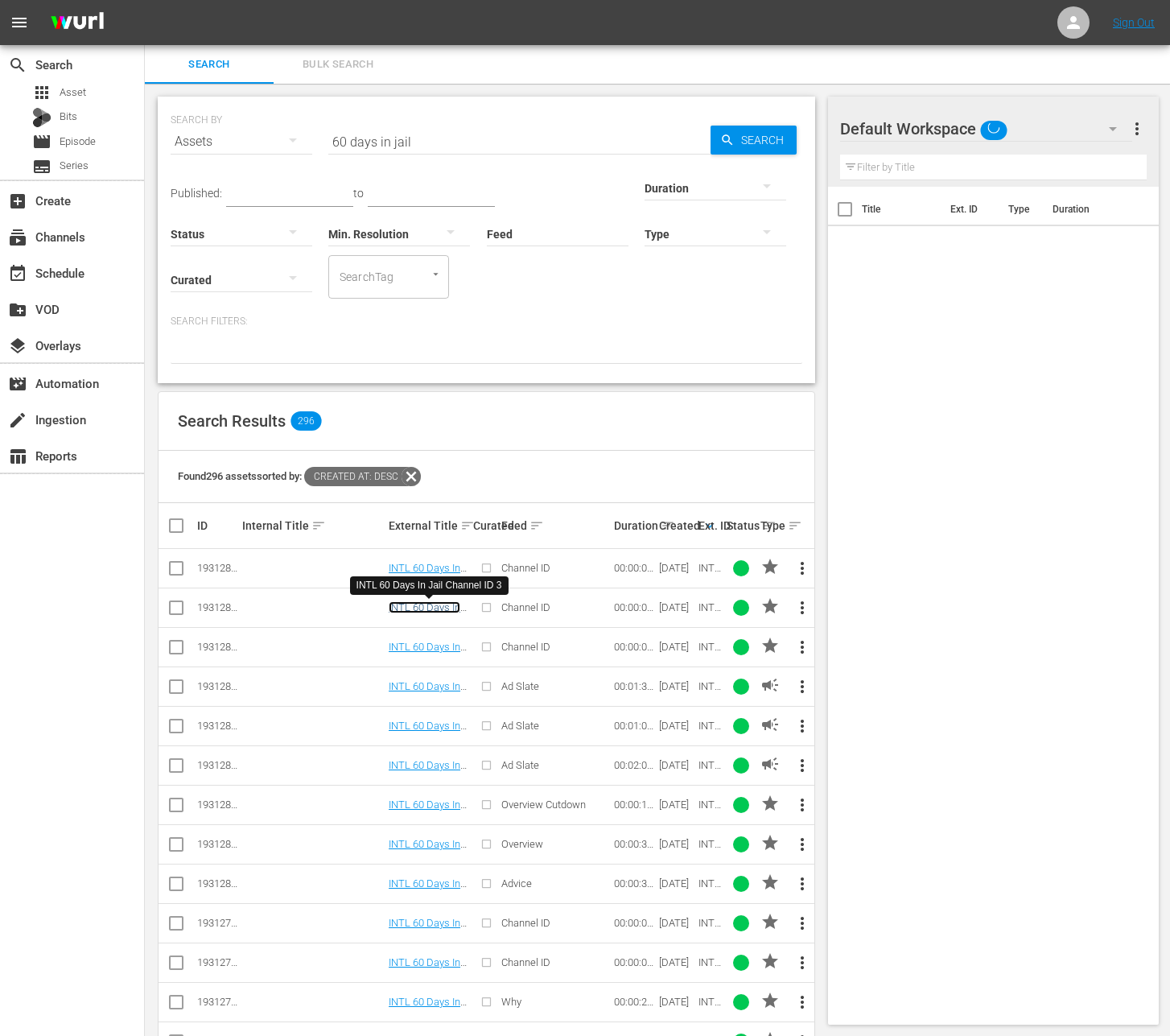
click at [424, 608] on link "INTL 60 Days In Jail Channel ID 3" at bounding box center [426, 613] width 76 height 24
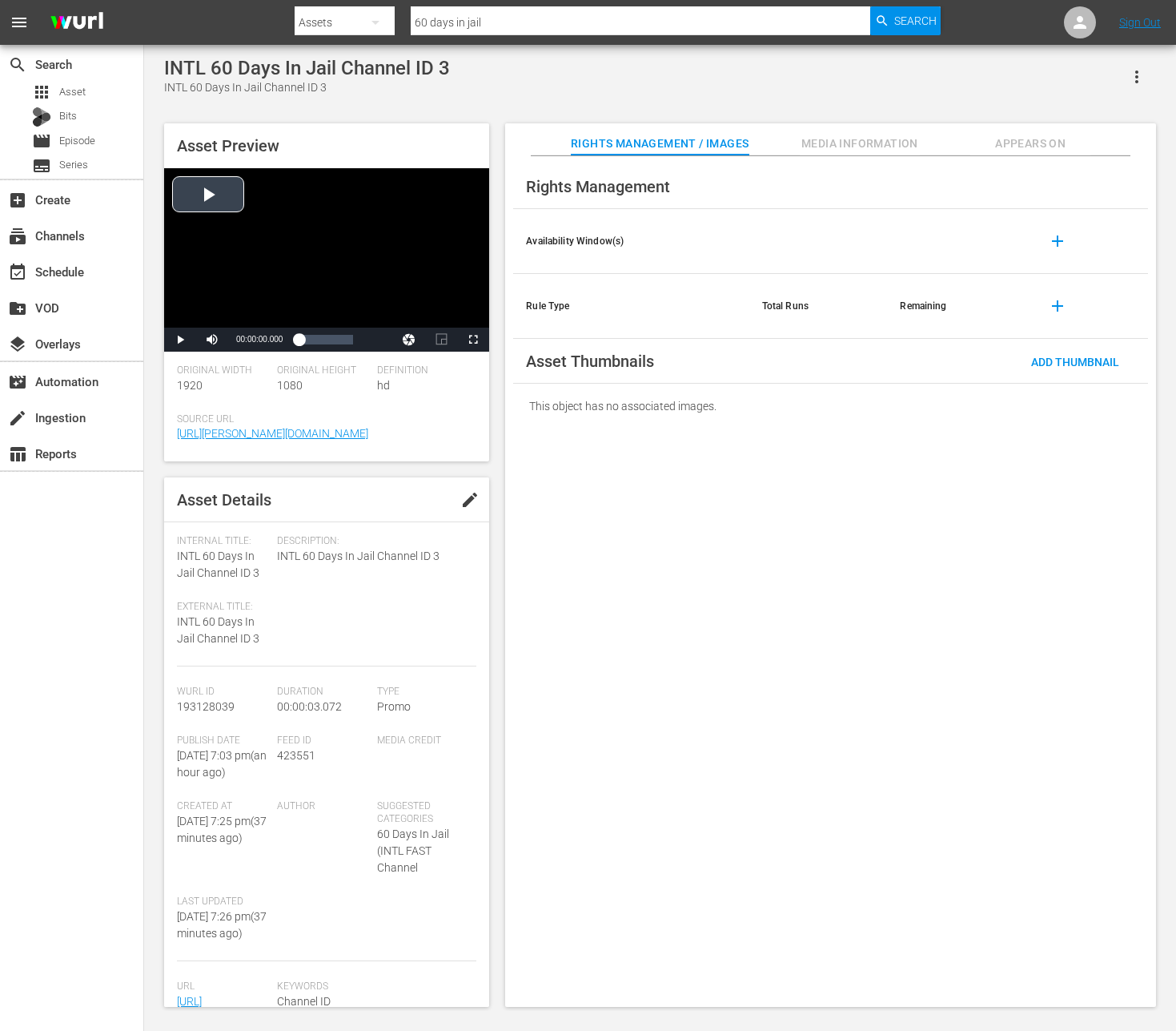
click at [206, 196] on div "Video Player" at bounding box center [326, 247] width 325 height 159
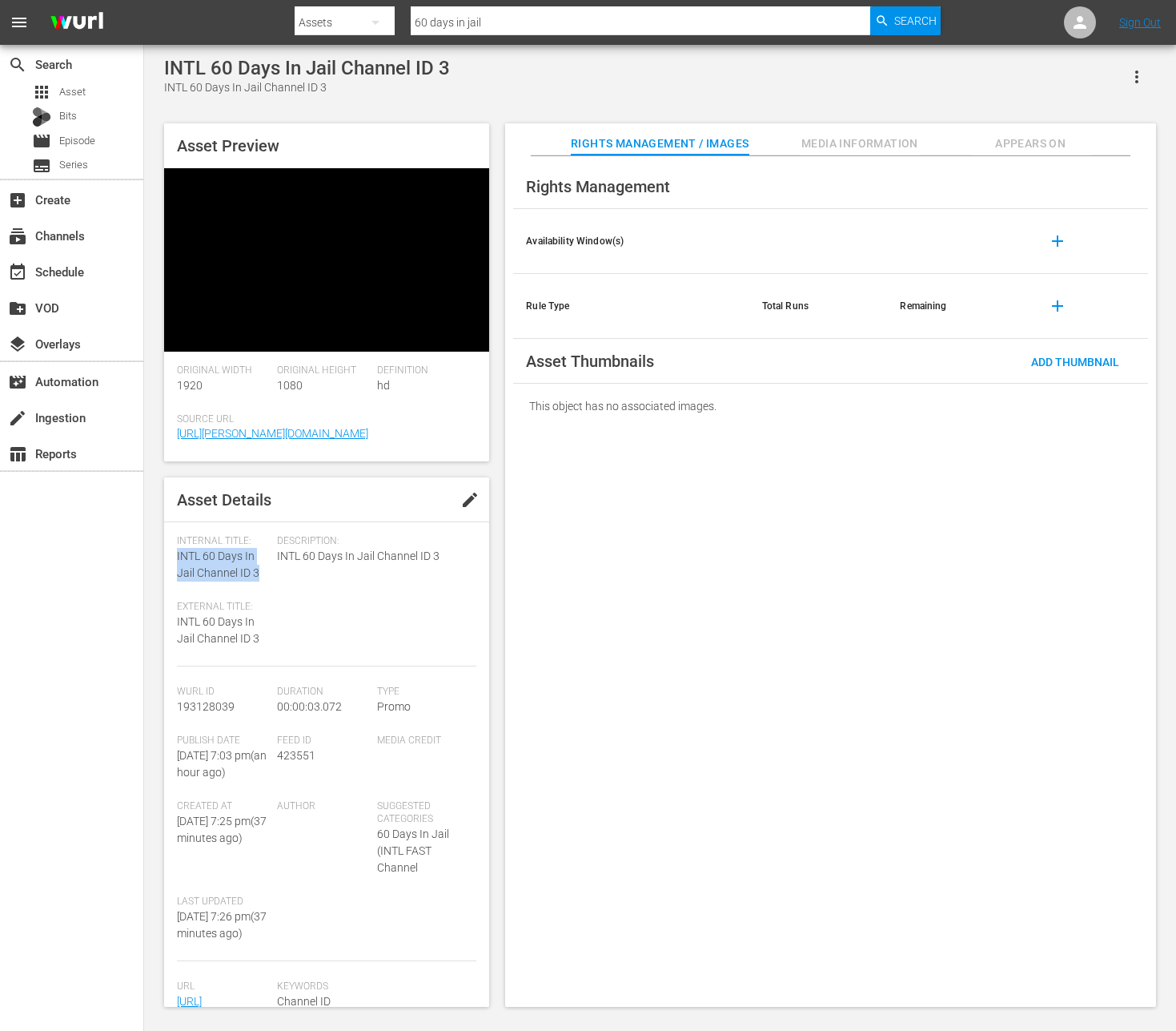
drag, startPoint x: 259, startPoint y: 574, endPoint x: 175, endPoint y: 555, distance: 86.1
click at [175, 555] on div "Asset Details edit Internal Title: INTL 60 Days In Jail Channel ID 3 External T…" at bounding box center [326, 742] width 325 height 530
copy span "INTL 60 Days In Jail Channel ID 3"
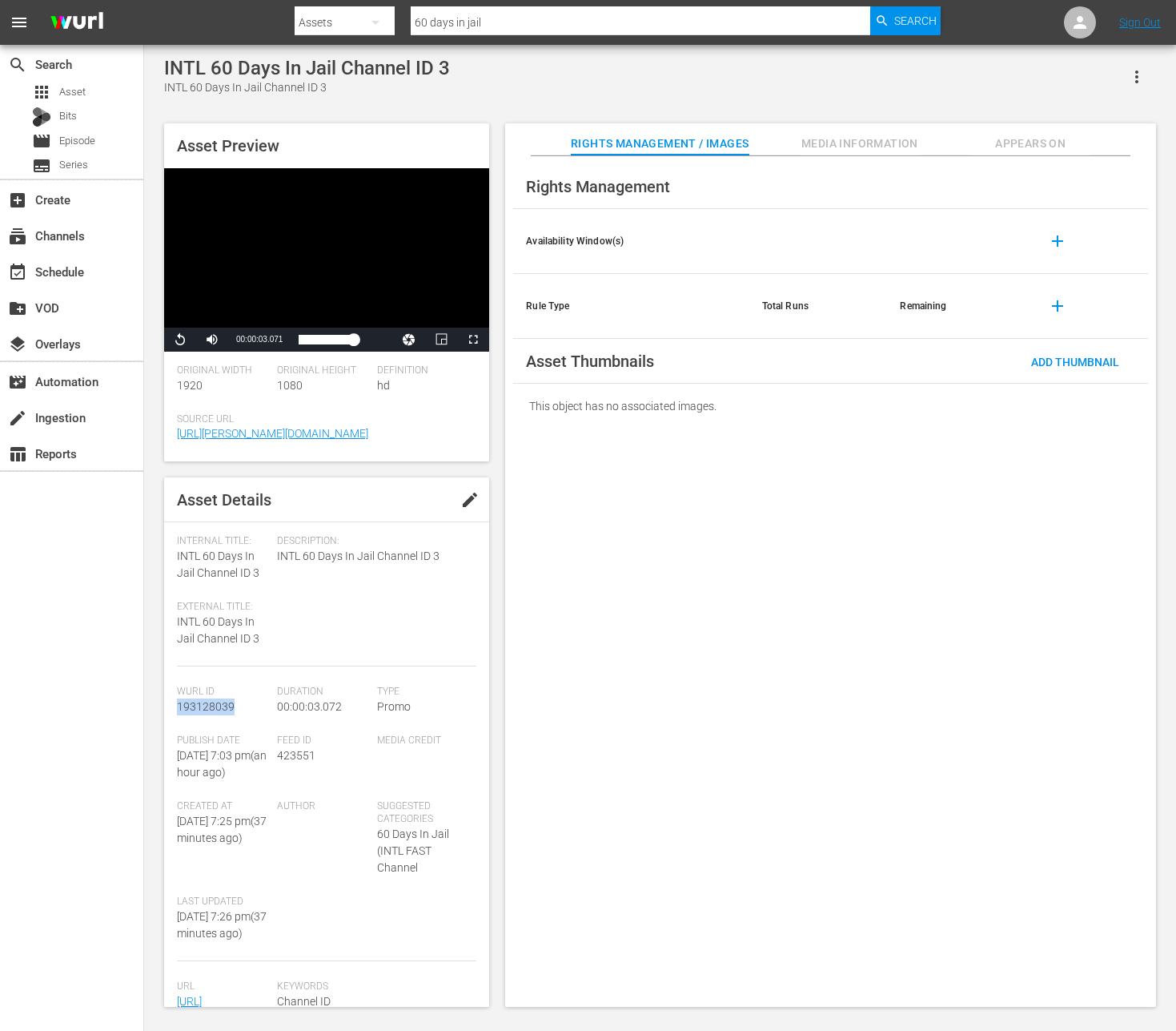
drag, startPoint x: 235, startPoint y: 709, endPoint x: 171, endPoint y: 705, distance: 64.1
click at [171, 705] on div "Asset Details edit Internal Title: INTL 60 Days In Jail Channel ID 3 External T…" at bounding box center [326, 742] width 325 height 530
copy span "193128039"
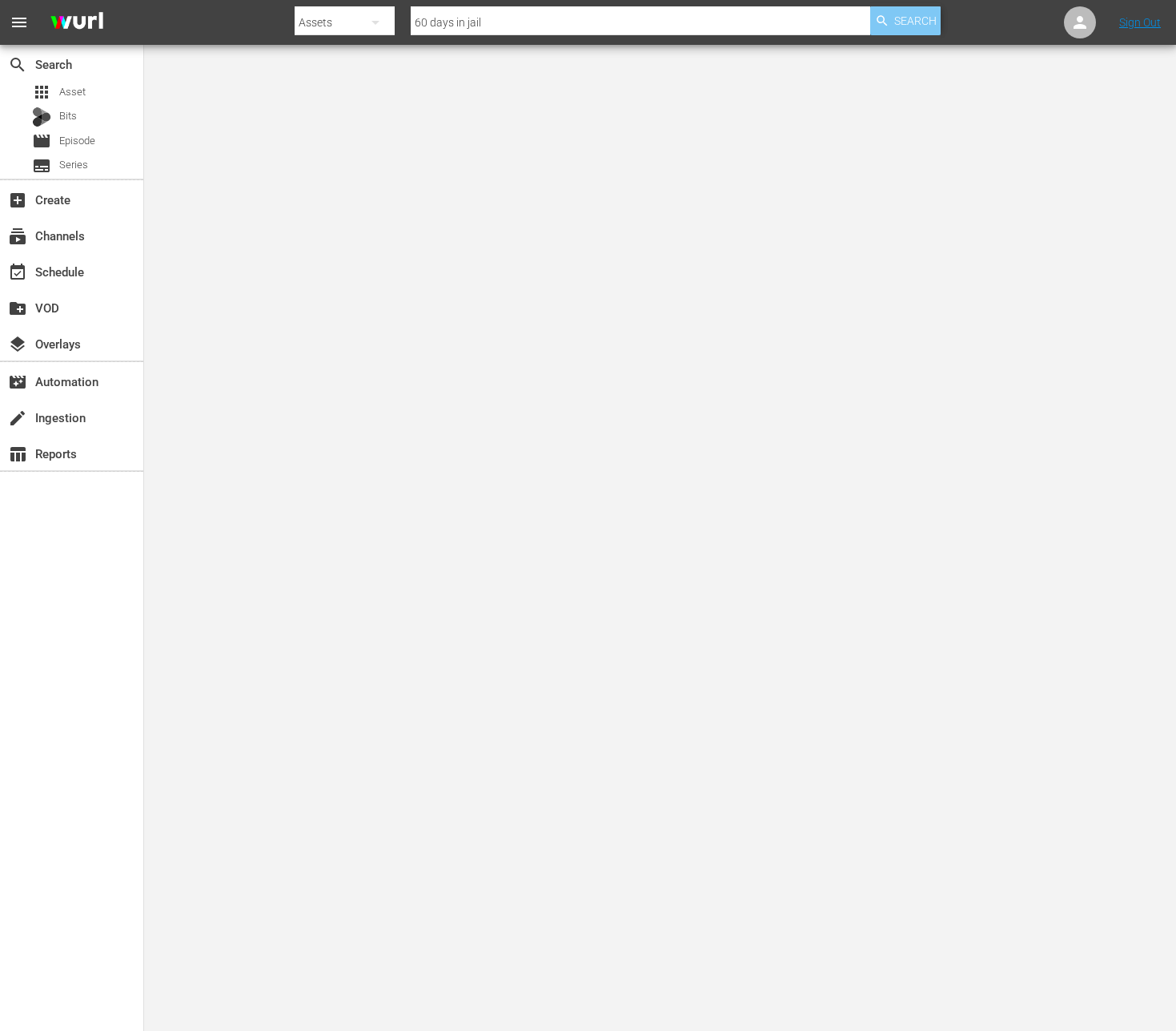
click at [919, 21] on span "Search" at bounding box center [915, 21] width 42 height 29
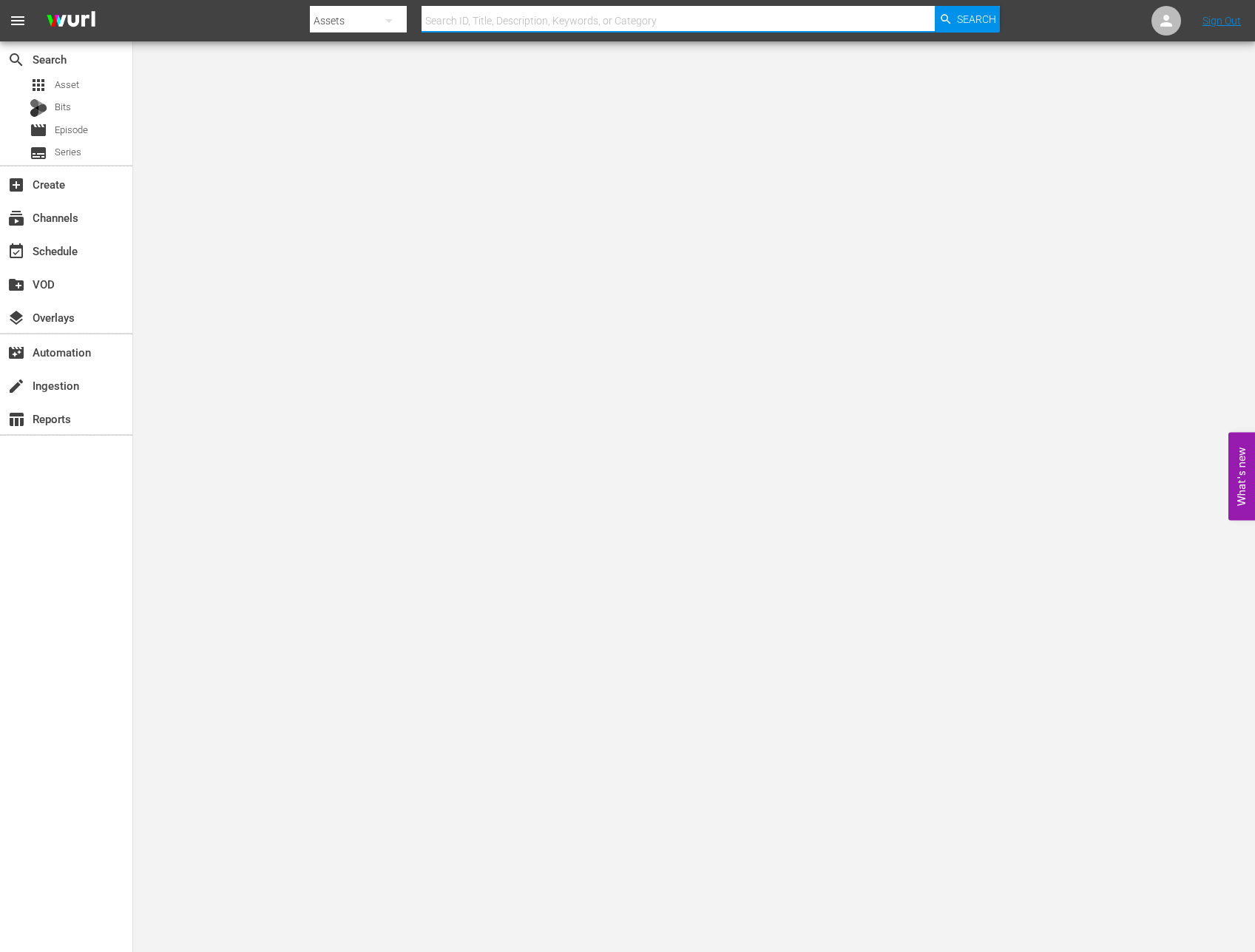
click at [470, 25] on input "text" at bounding box center [678, 20] width 513 height 35
type input "60 days in jail"
click at [975, 13] on span "Search" at bounding box center [976, 20] width 39 height 27
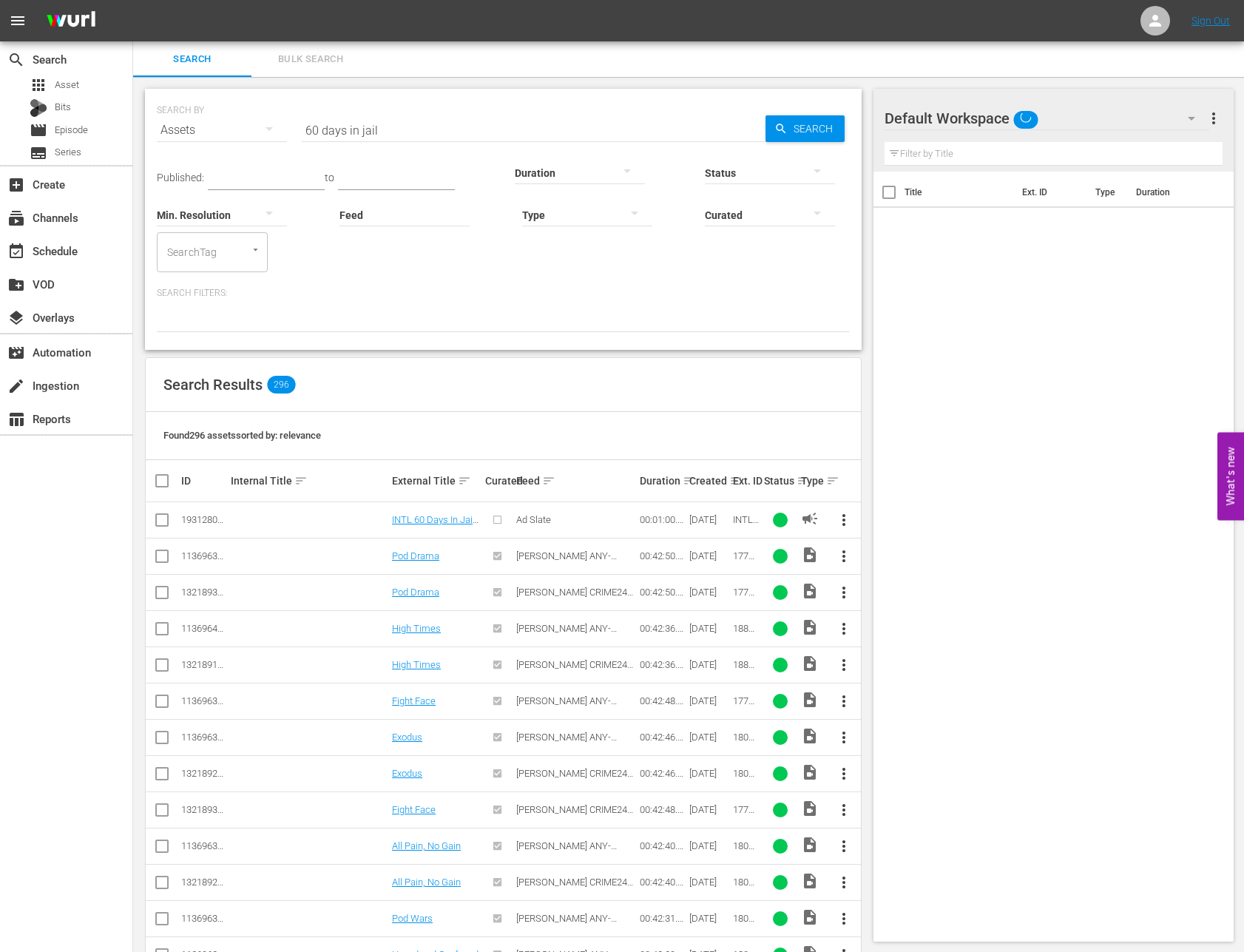
click at [717, 481] on div "Created sort" at bounding box center [709, 480] width 39 height 18
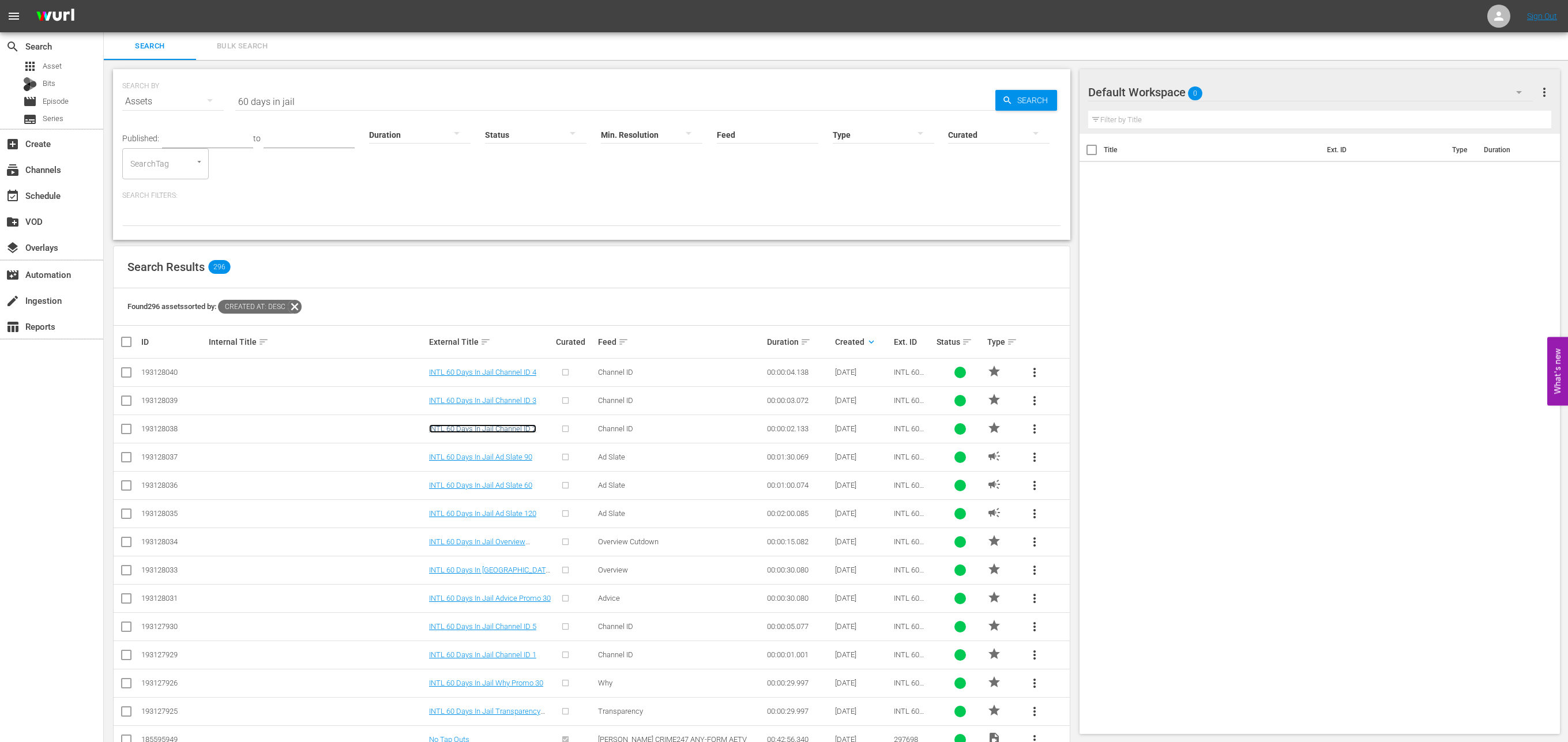
click at [506, 431] on link "INTL 60 Days In Jail Channel ID 2" at bounding box center [482, 428] width 107 height 9
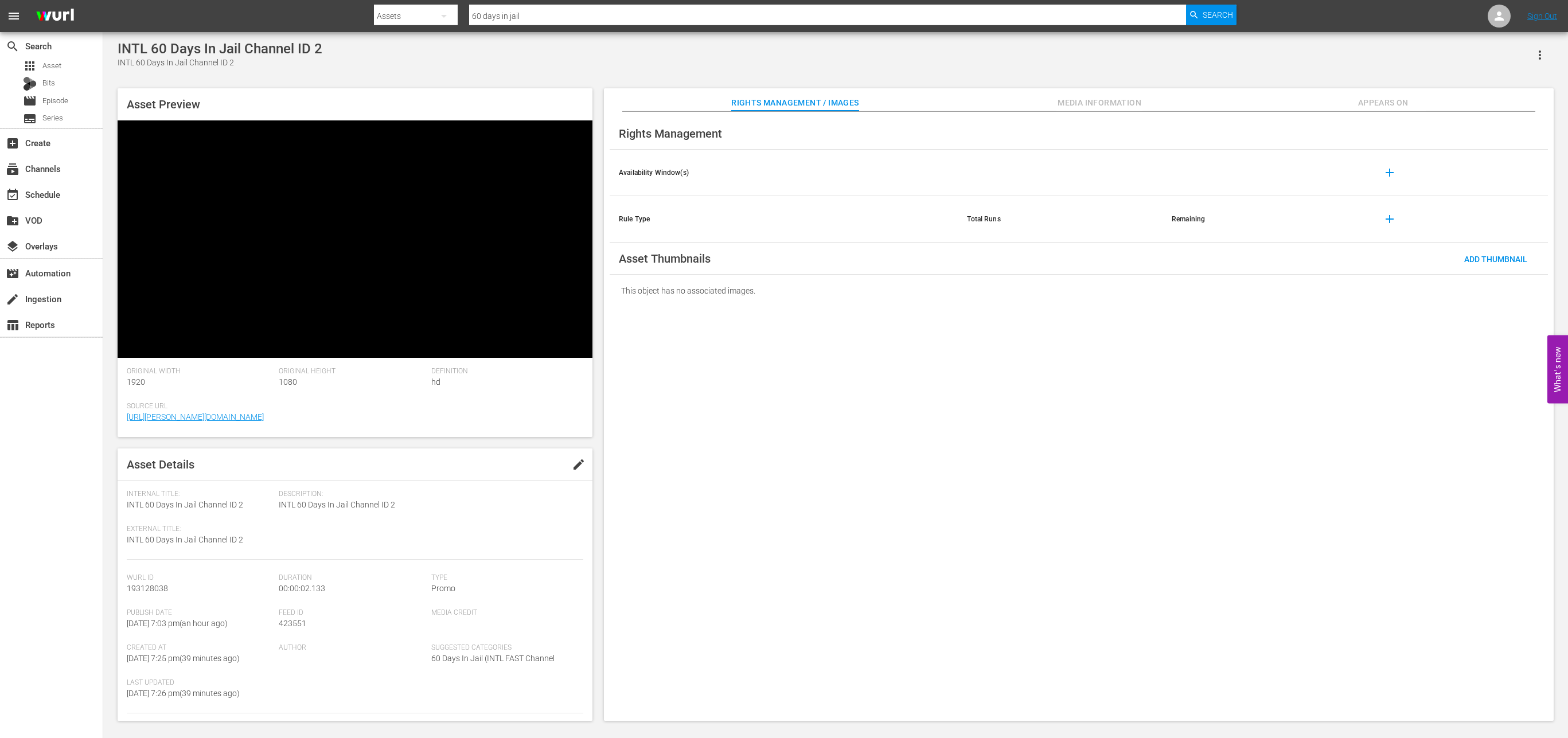
click at [187, 166] on video at bounding box center [355, 239] width 475 height 237
drag, startPoint x: 243, startPoint y: 353, endPoint x: 125, endPoint y: 353, distance: 118.0
click at [125, 353] on div "Asset Preview Original Width 1920 Original Height 1080 Definition hd Source Url…" at bounding box center [355, 404] width 475 height 632
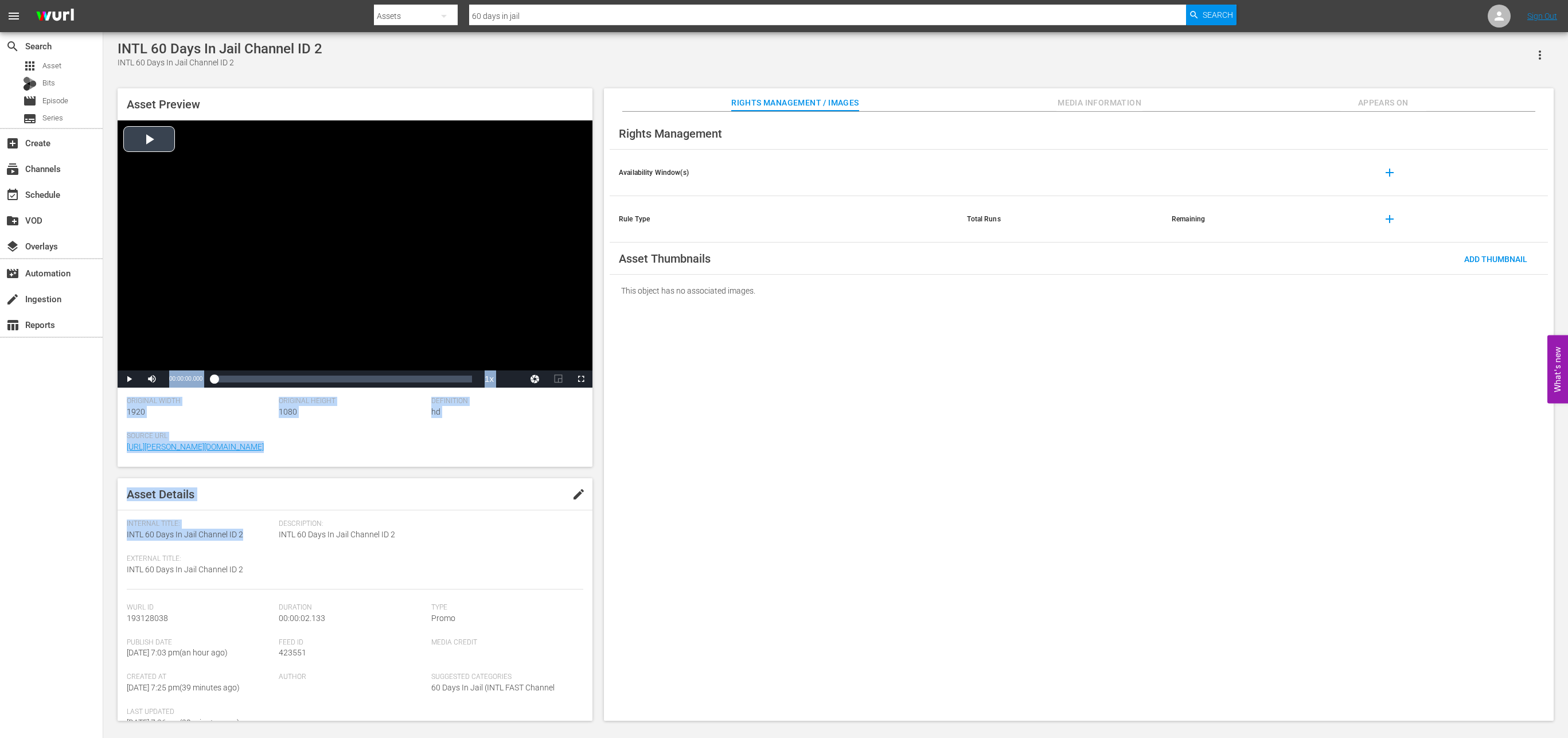
copy div "Original Width 1920 Original Height 1080 Definition hd Source Url [URL][PERSON_…"
click at [237, 541] on div "Internal Title: INTL 60 Days In Jail Channel ID 2 External Title: INTL 60 Days …" at bounding box center [203, 554] width 152 height 70
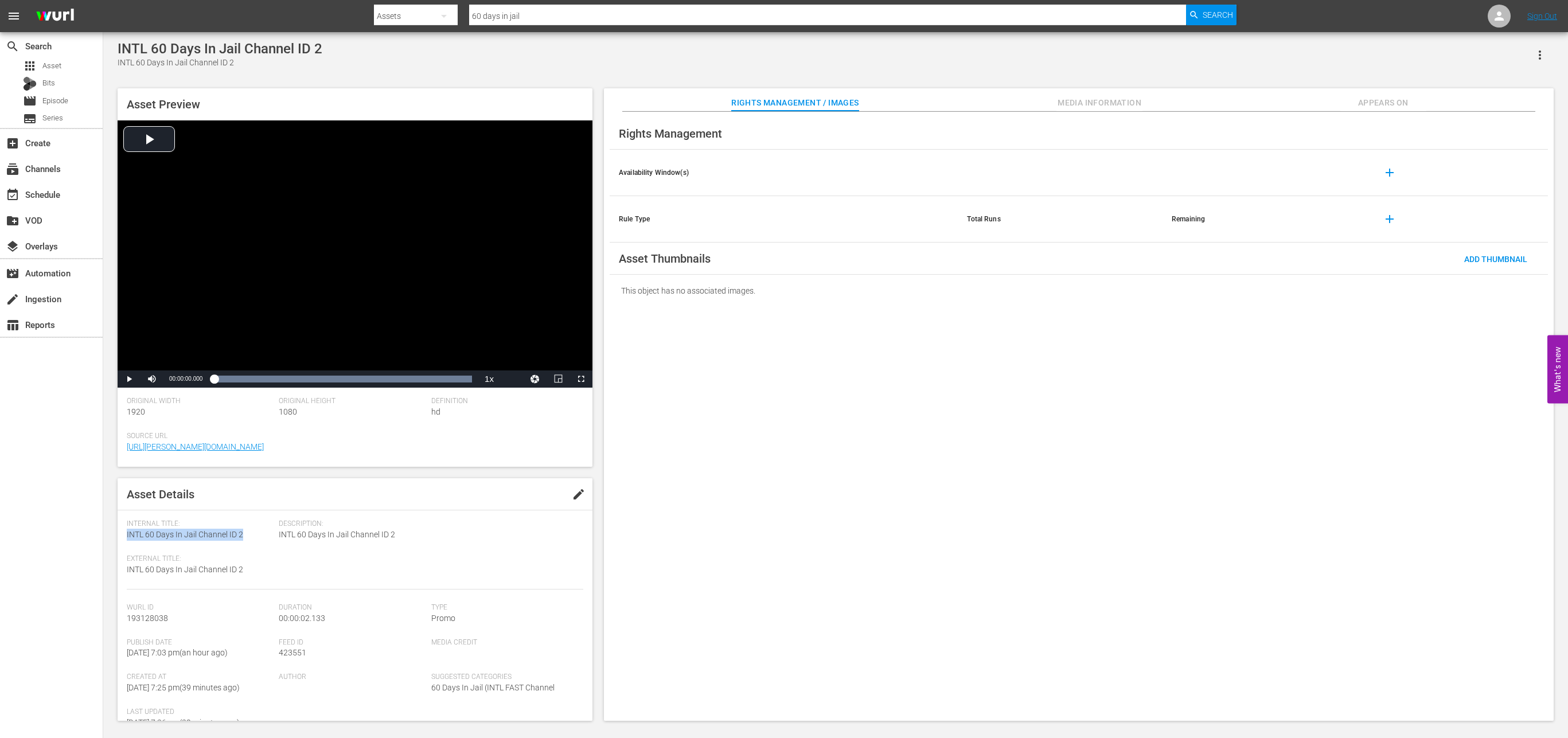
drag, startPoint x: 245, startPoint y: 537, endPoint x: 127, endPoint y: 535, distance: 118.0
click at [127, 535] on div "Internal Title: INTL 60 Days In Jail Channel ID 2" at bounding box center [200, 530] width 146 height 21
copy span "INTL 60 Days In Jail Channel ID 2"
drag, startPoint x: 169, startPoint y: 619, endPoint x: 124, endPoint y: 616, distance: 45.1
click at [124, 616] on div "Asset Details edit Internal Title: INTL 60 Days In Jail Channel ID 2 External T…" at bounding box center [355, 599] width 475 height 243
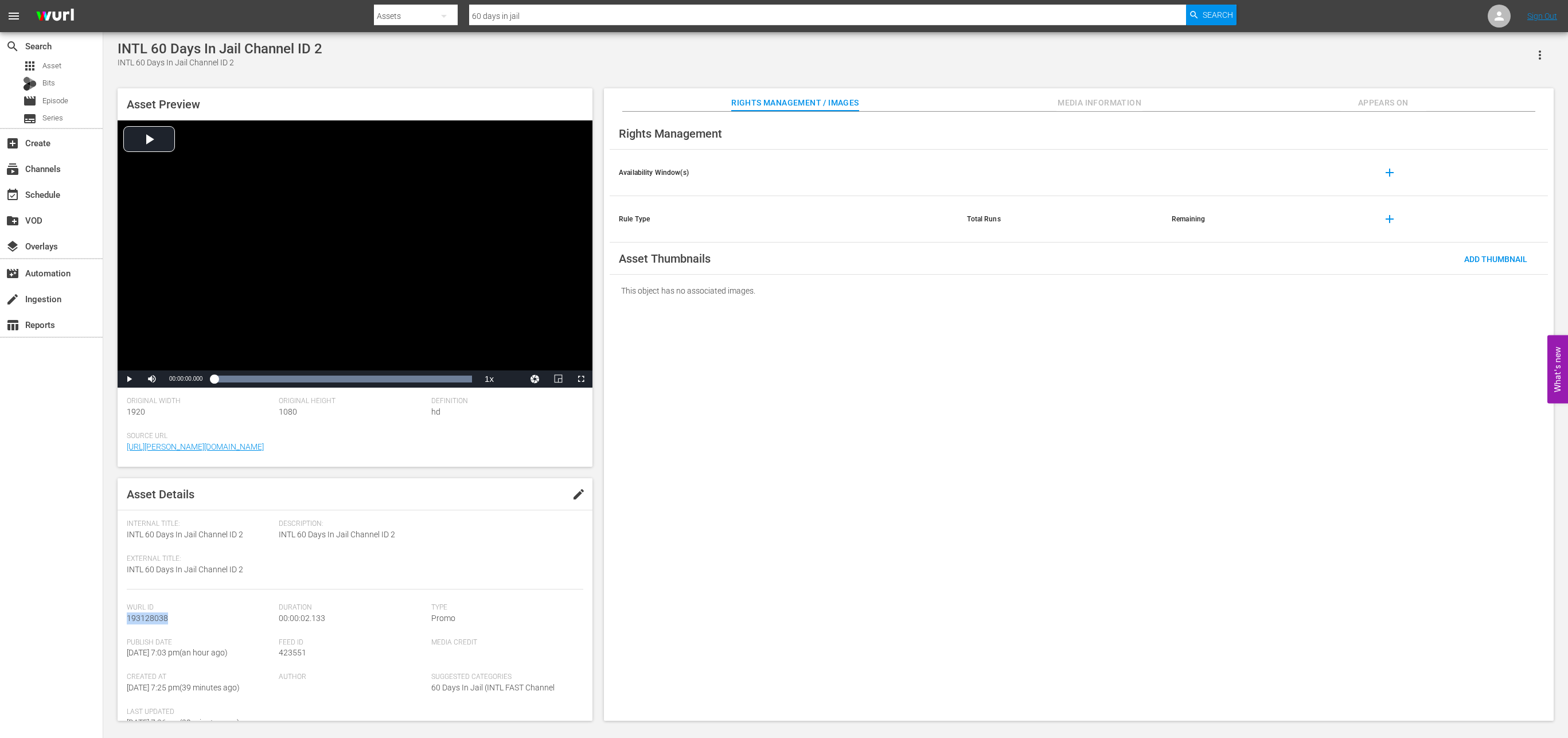
copy span "193128038"
click at [144, 137] on div "Video Player" at bounding box center [355, 245] width 475 height 250
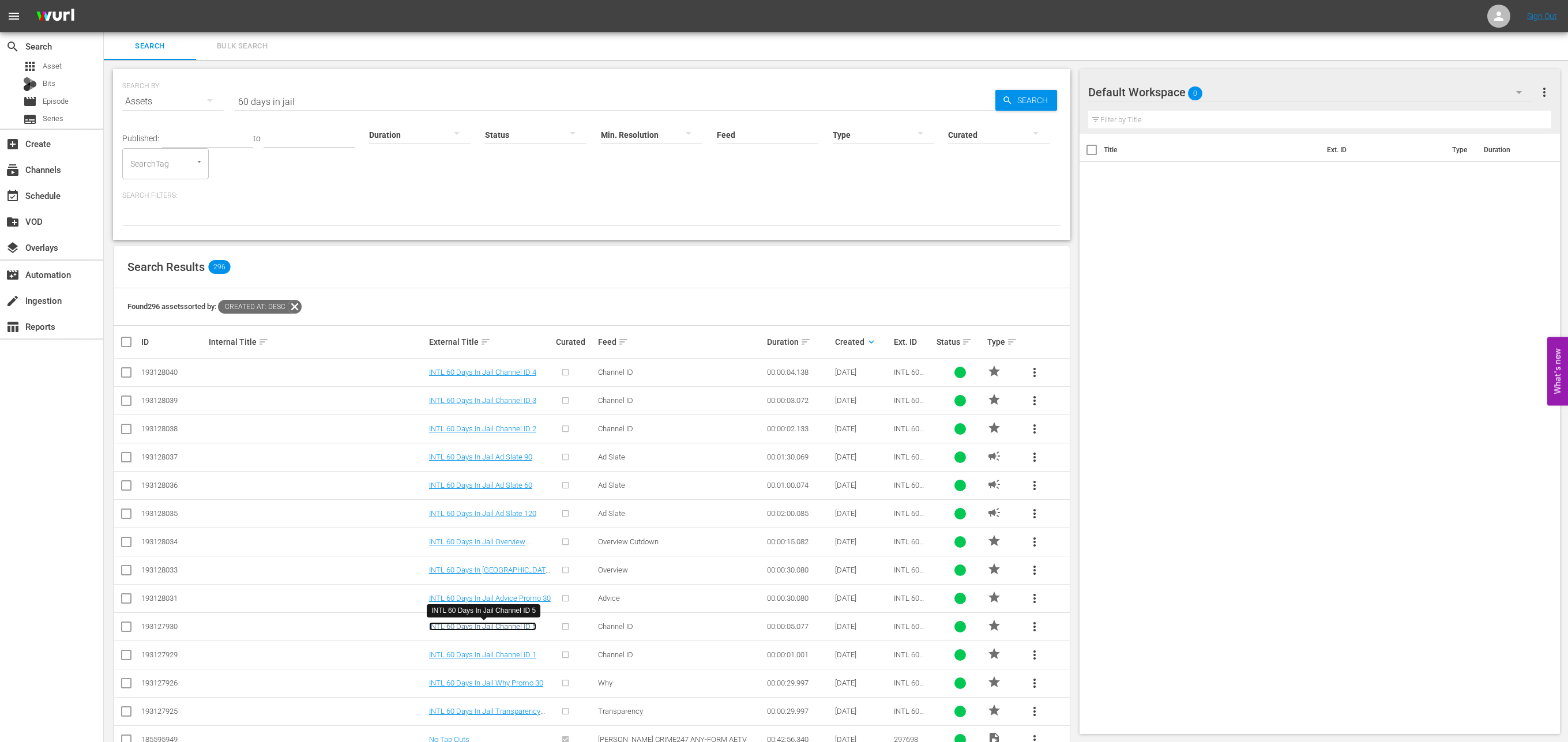
click at [507, 628] on link "INTL 60 Days In Jail Channel ID 5" at bounding box center [482, 626] width 107 height 9
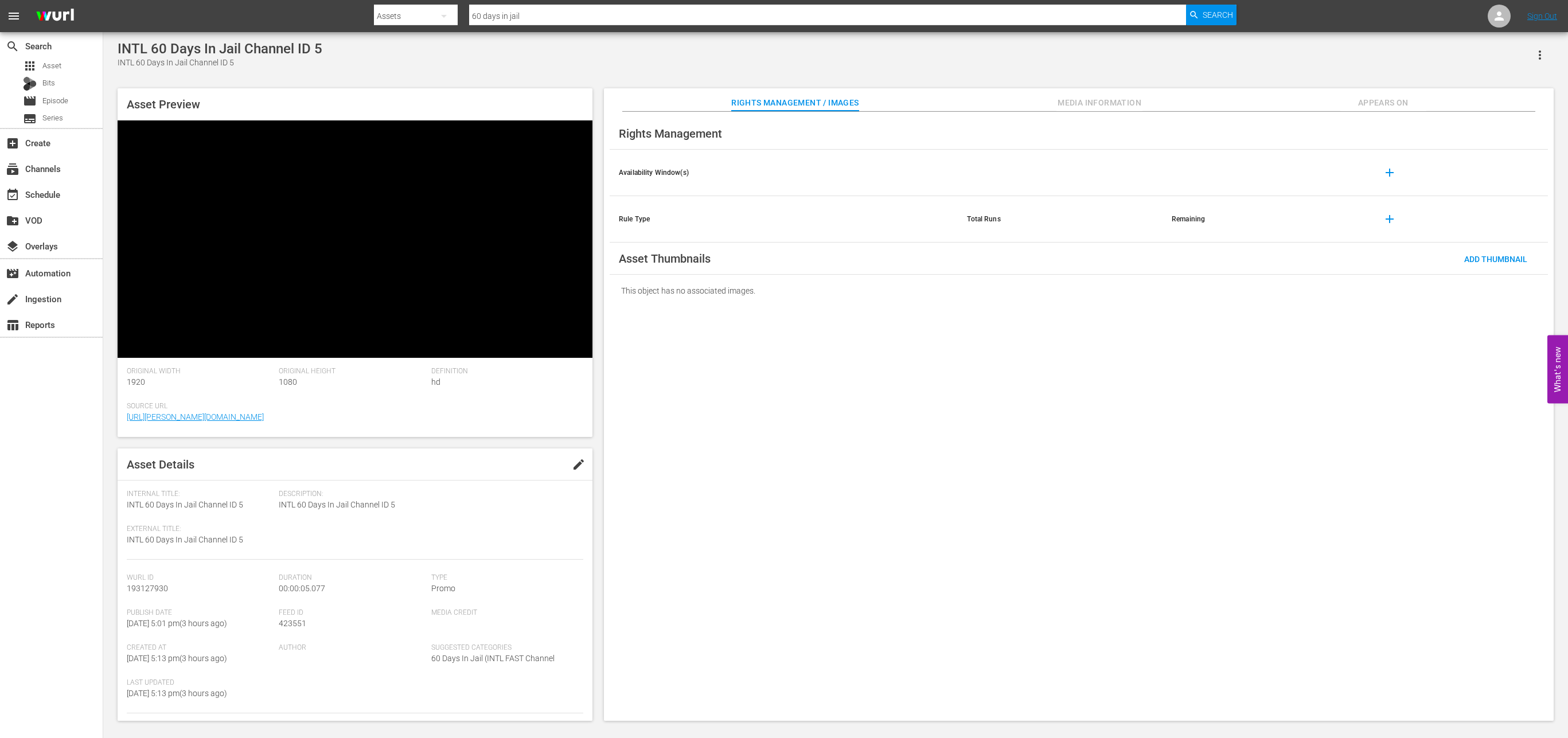
click at [203, 159] on video at bounding box center [355, 239] width 475 height 237
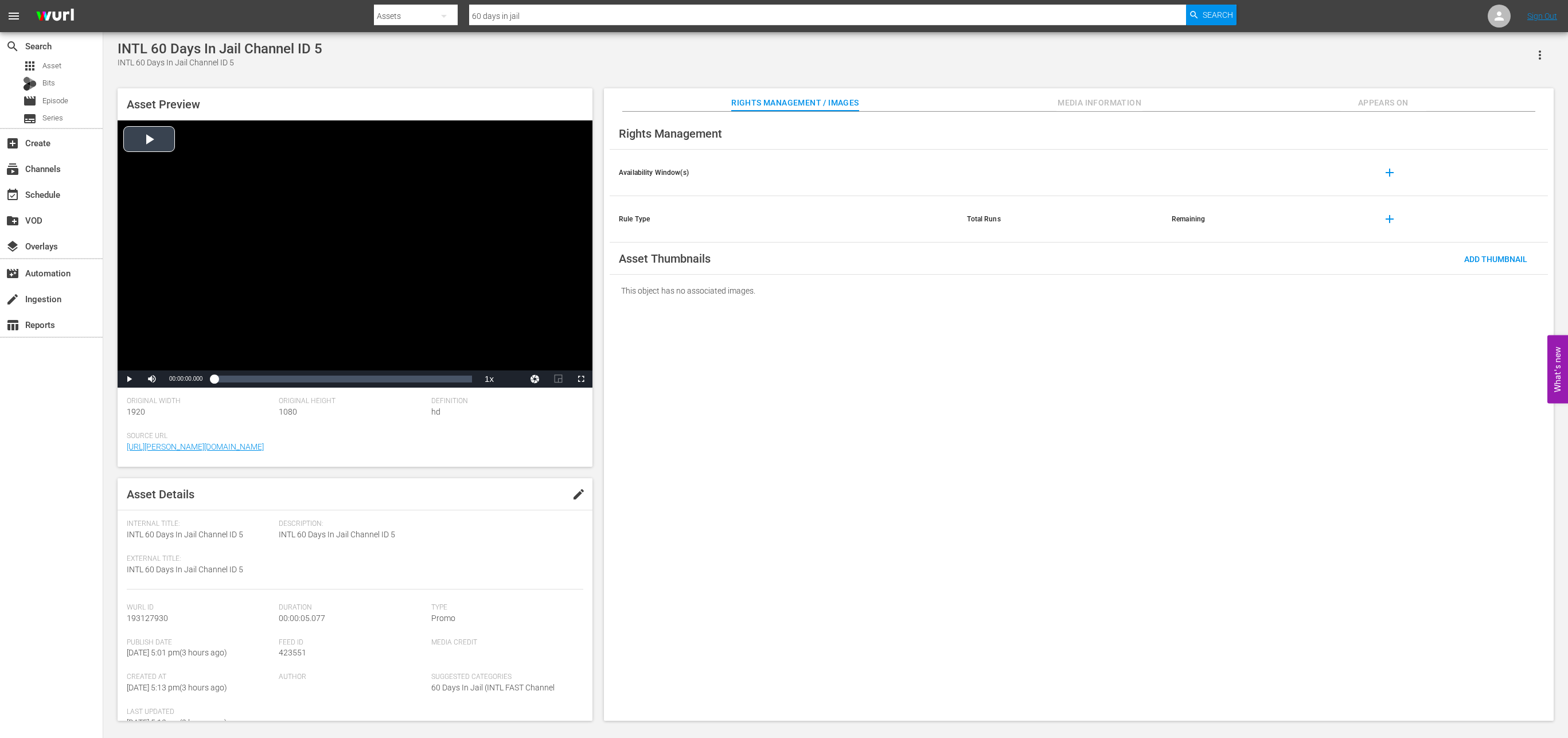
click at [156, 139] on div "Video Player" at bounding box center [355, 245] width 475 height 250
drag, startPoint x: 169, startPoint y: 619, endPoint x: 121, endPoint y: 616, distance: 48.1
click at [121, 616] on div "Asset Details edit Internal Title: INTL 60 Days In Jail Channel ID 5 External T…" at bounding box center [355, 599] width 475 height 243
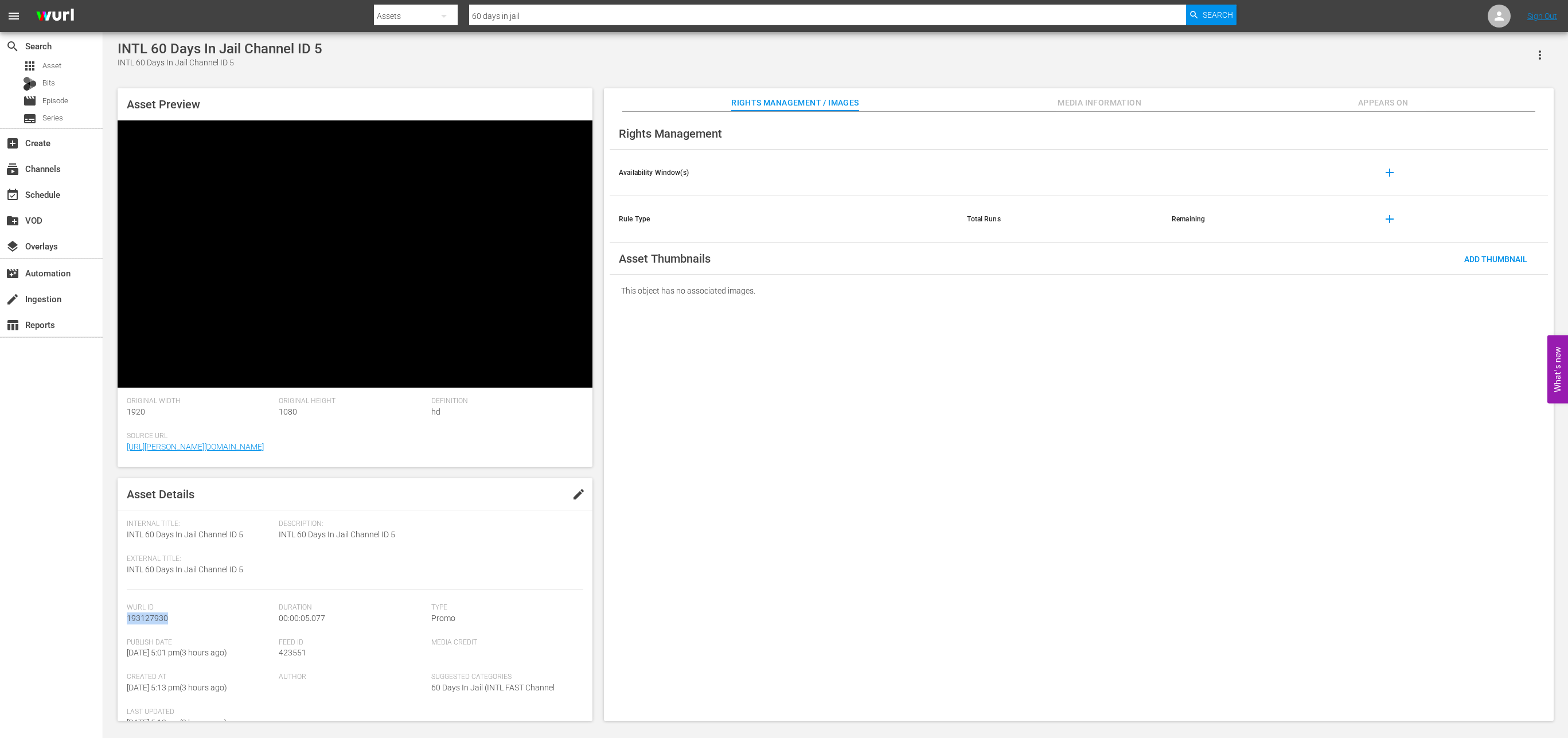
copy span "193127930"
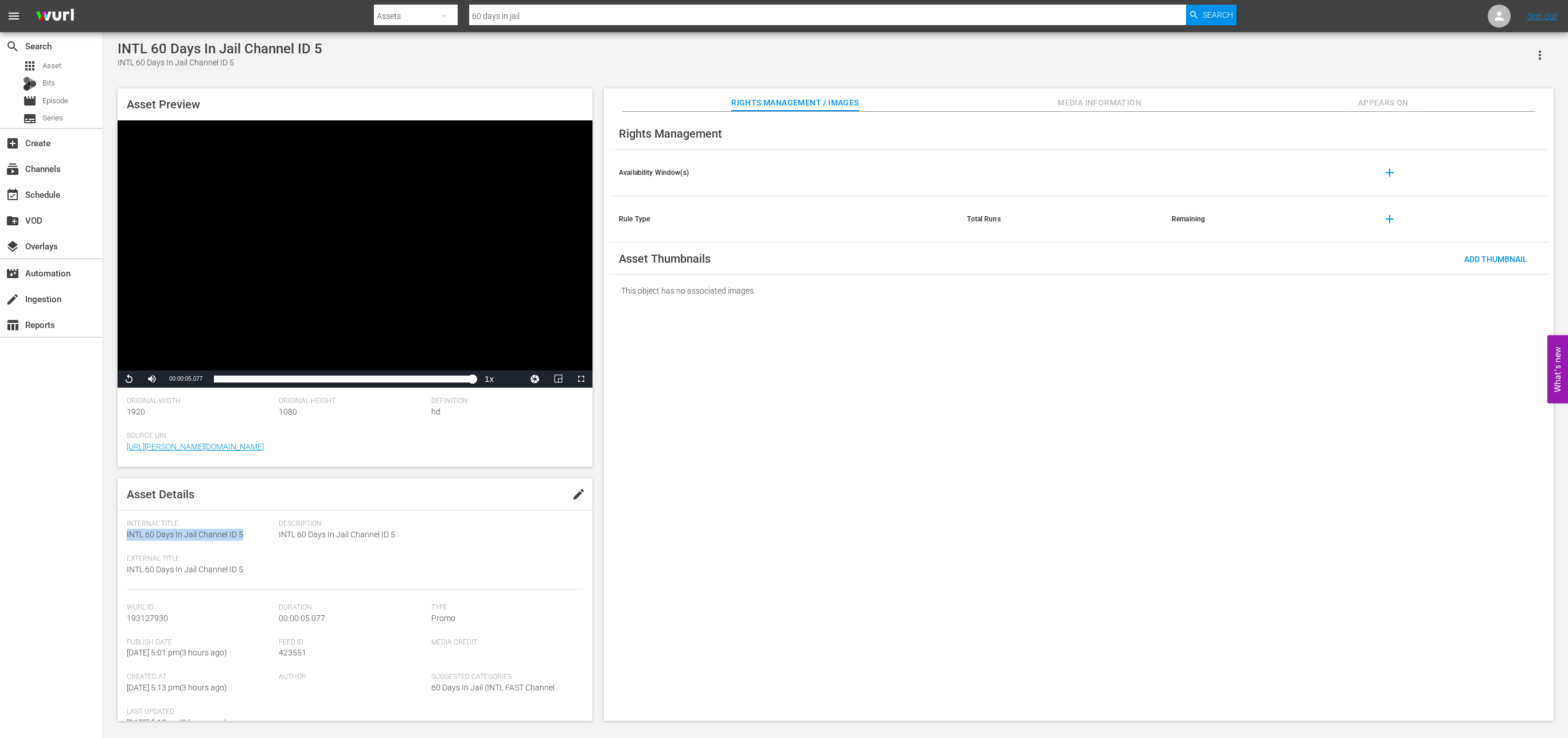
drag, startPoint x: 243, startPoint y: 534, endPoint x: 127, endPoint y: 533, distance: 116.0
click at [127, 533] on div "Internal Title: INTL 60 Days In Jail Channel ID 5" at bounding box center [200, 530] width 146 height 21
copy span "INTL 60 Days In Jail Channel ID 5"
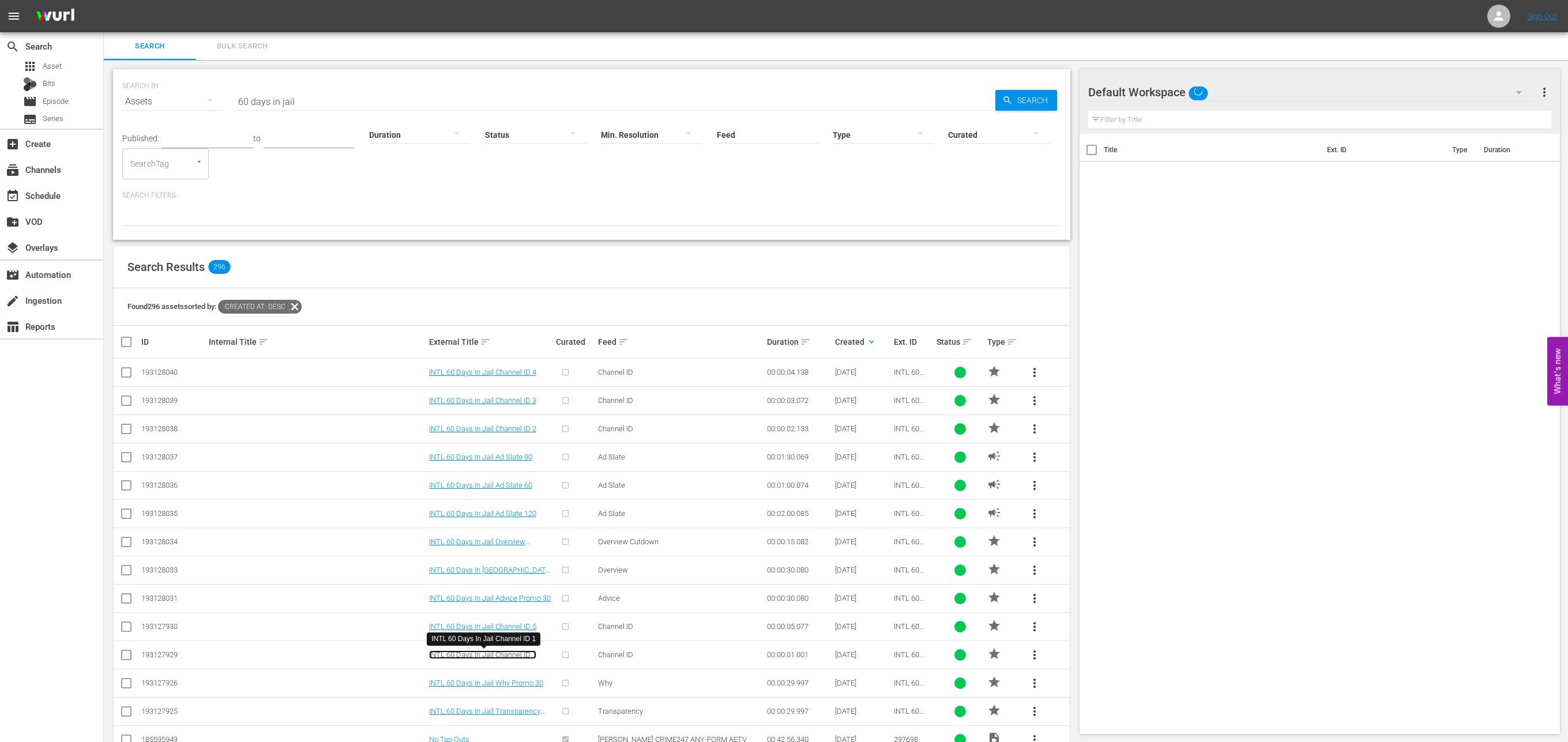
click at [502, 654] on link "INTL 60 Days In Jail Channel ID 1" at bounding box center [482, 655] width 107 height 9
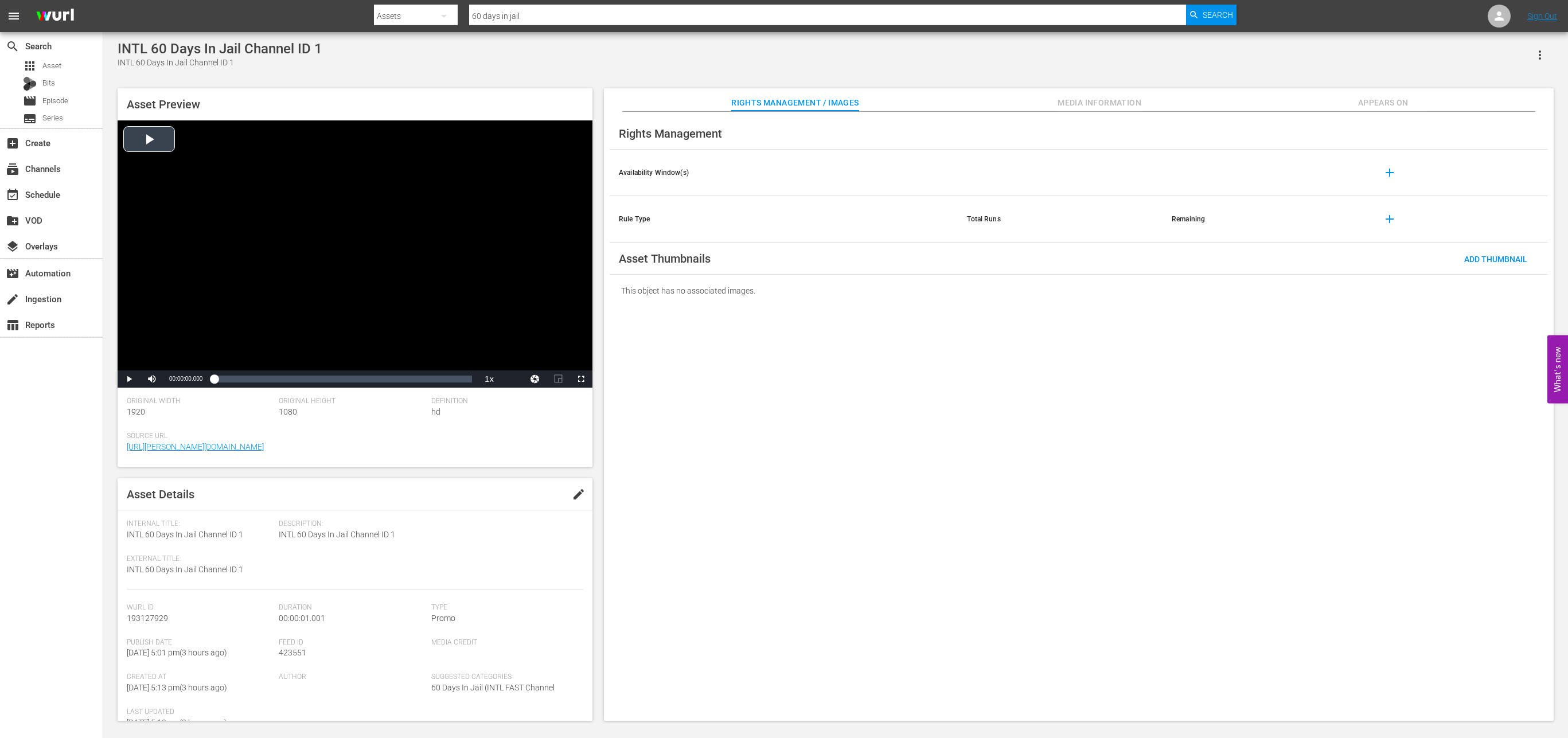
drag, startPoint x: 243, startPoint y: 353, endPoint x: 139, endPoint y: 356, distance: 104.0
click at [139, 356] on div "Video Player" at bounding box center [355, 245] width 475 height 250
drag, startPoint x: 243, startPoint y: 534, endPoint x: 117, endPoint y: 534, distance: 126.0
click at [117, 534] on div "Asset Details edit Internal Title: INTL 60 Days In Jail Channel ID 1 External T…" at bounding box center [355, 599] width 475 height 243
copy span "INTL 60 Days In Jail Channel ID 1"
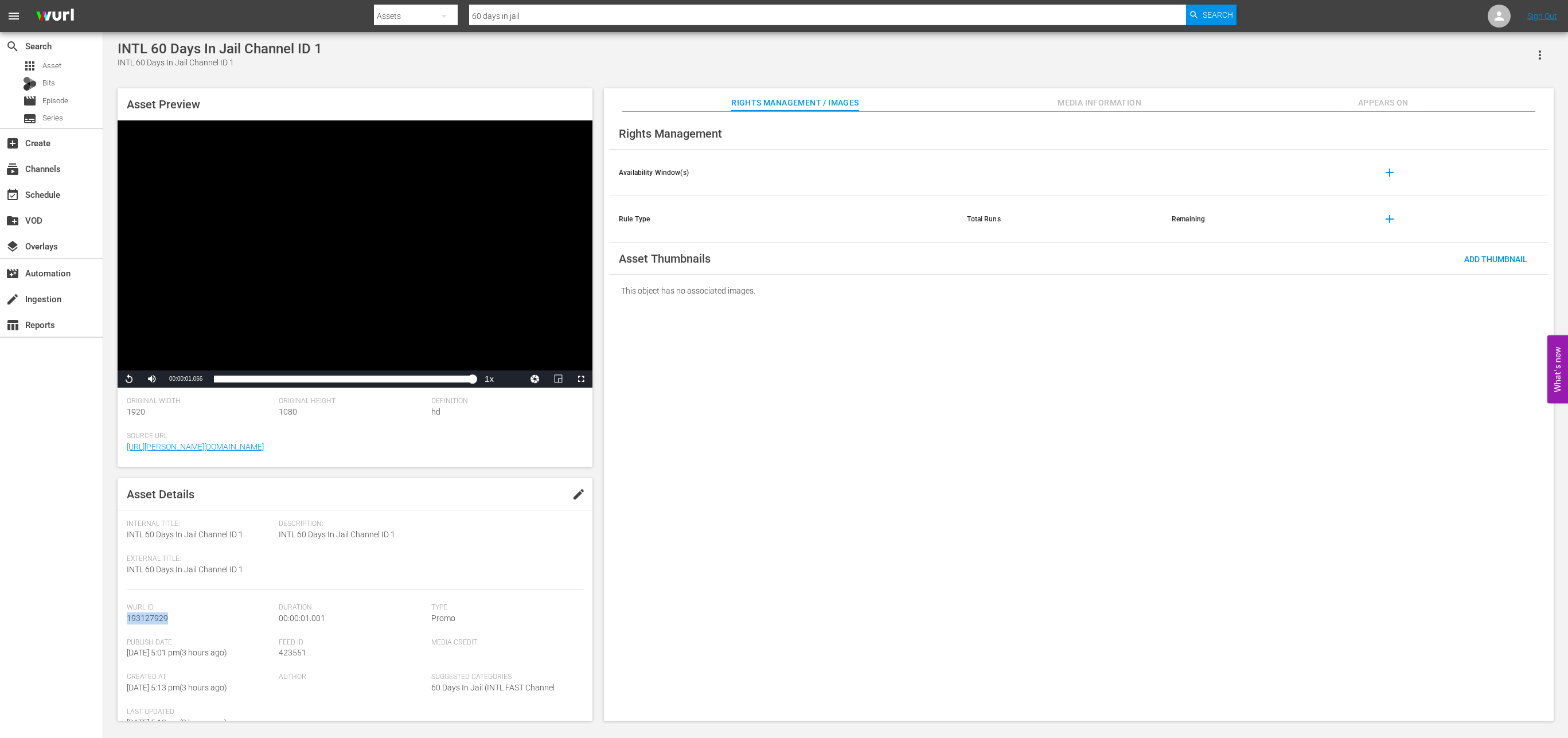
drag, startPoint x: 173, startPoint y: 618, endPoint x: 124, endPoint y: 618, distance: 49.0
click at [124, 618] on div "Asset Details edit Internal Title: INTL 60 Days In Jail Channel ID 1 External T…" at bounding box center [355, 599] width 475 height 243
copy span "193127929"
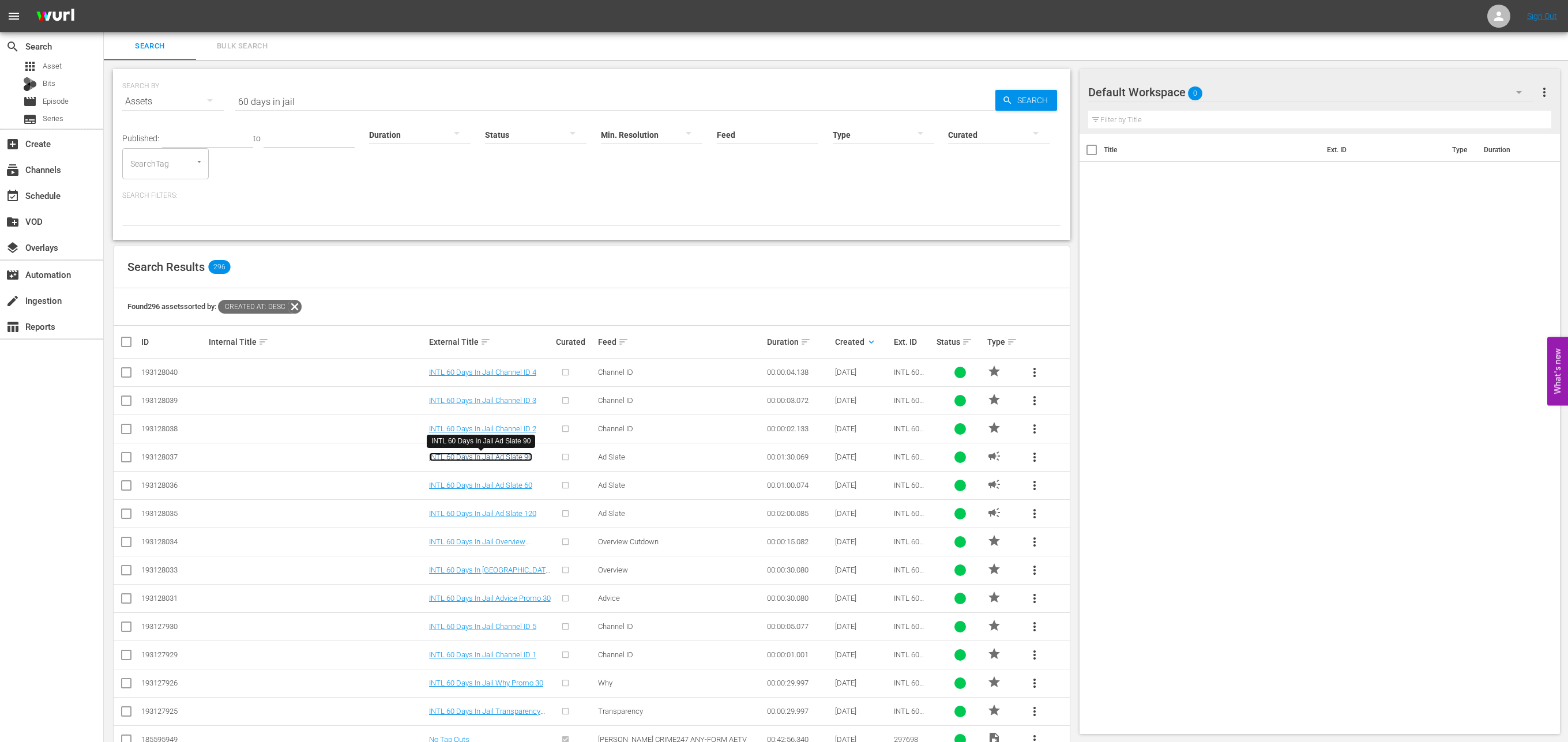
click at [494, 459] on link "INTL 60 Days In Jail Ad Slate 90" at bounding box center [480, 457] width 103 height 9
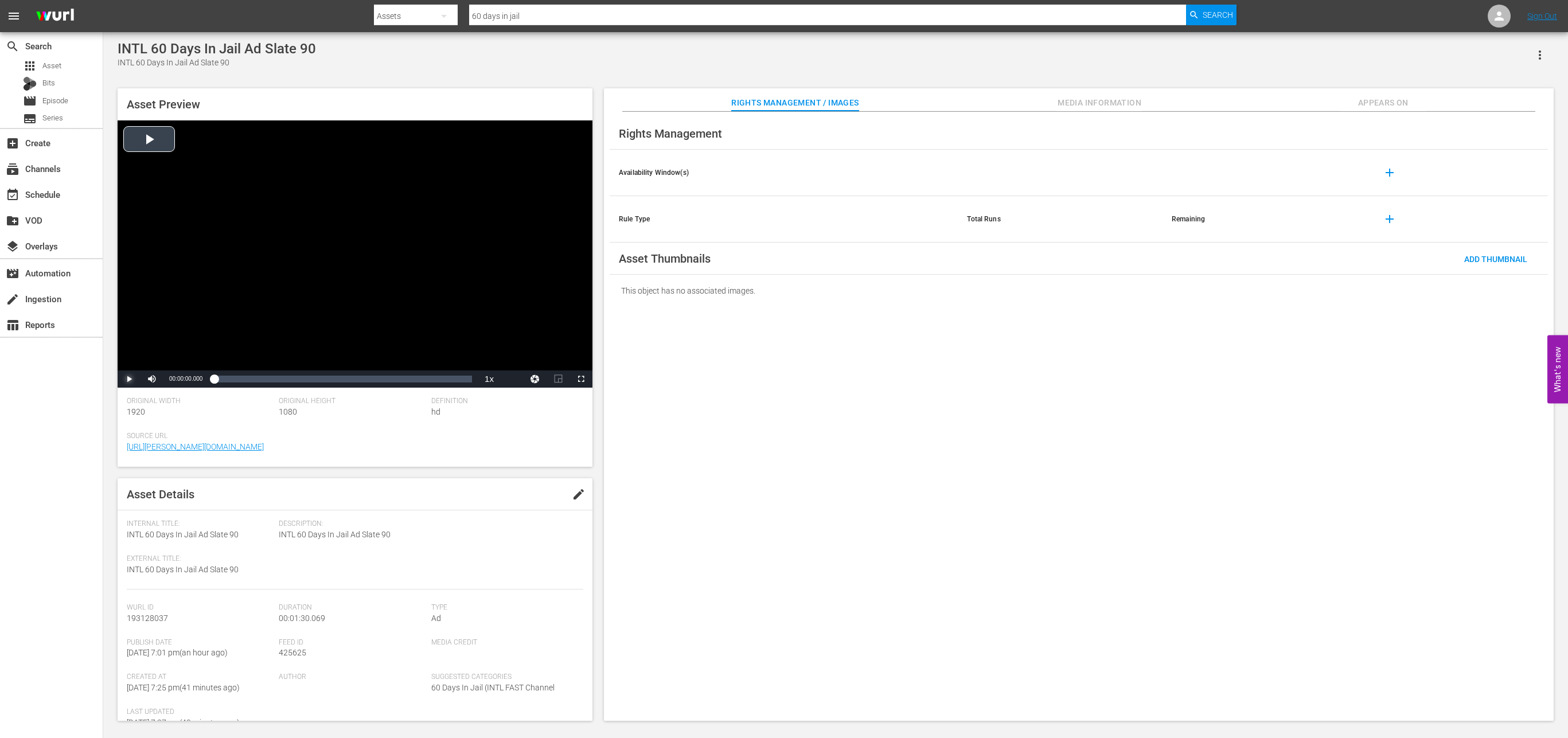
click at [129, 379] on span "Video Player" at bounding box center [129, 379] width 0 height 0
drag, startPoint x: 237, startPoint y: 532, endPoint x: 123, endPoint y: 533, distance: 114.0
click at [123, 533] on div "Asset Details edit Internal Title: INTL 60 Days In Jail Ad Slate 90 External Ti…" at bounding box center [355, 599] width 475 height 243
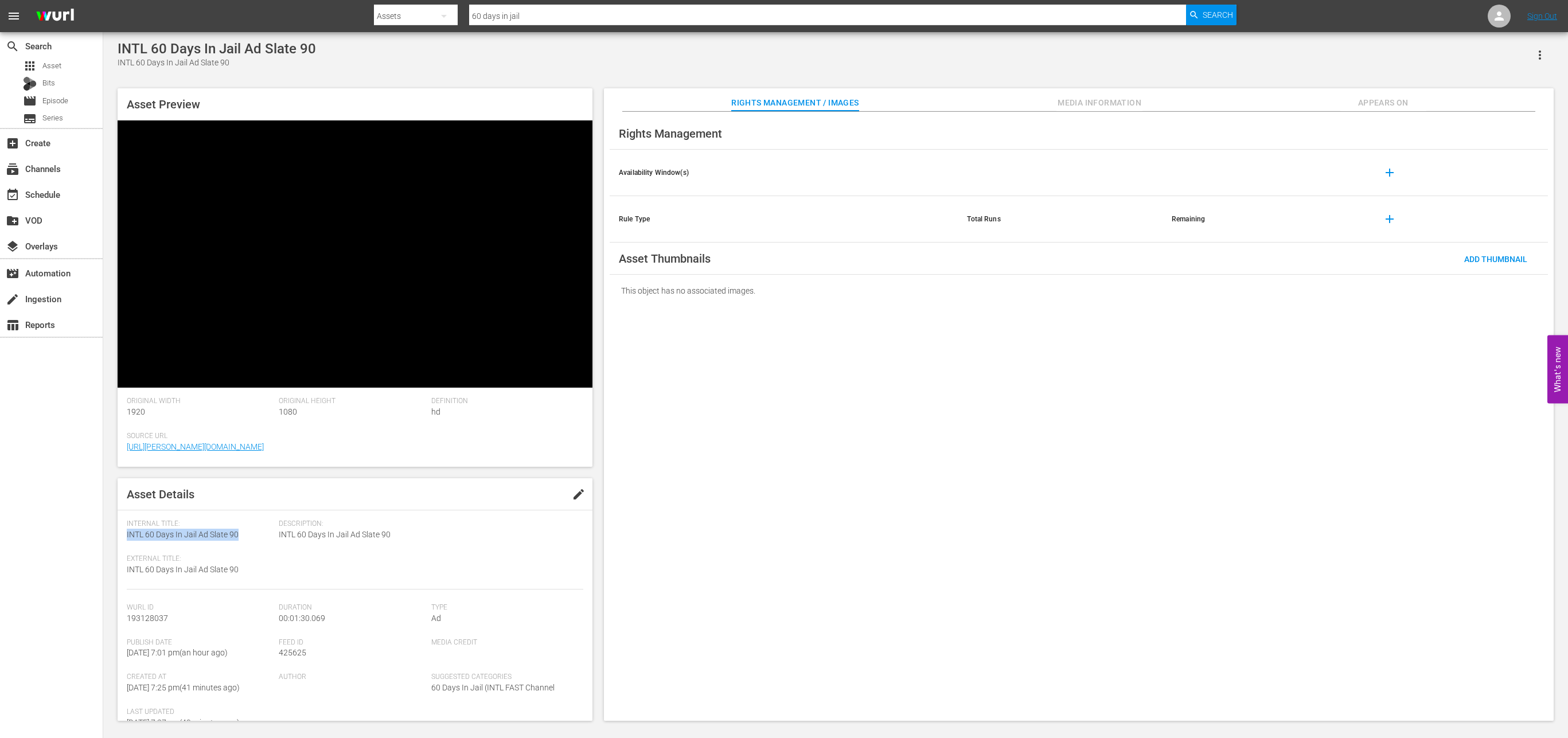
copy span "INTL 60 Days In Jail Ad Slate 90"
click at [214, 380] on div "00:00:00.200" at bounding box center [214, 378] width 1 height 12
drag, startPoint x: 171, startPoint y: 619, endPoint x: 124, endPoint y: 619, distance: 47.0
click at [124, 619] on div "Asset Details edit Internal Title: INTL 60 Days In Jail Ad Slate 90 External Ti…" at bounding box center [355, 599] width 475 height 243
copy span "193128037"
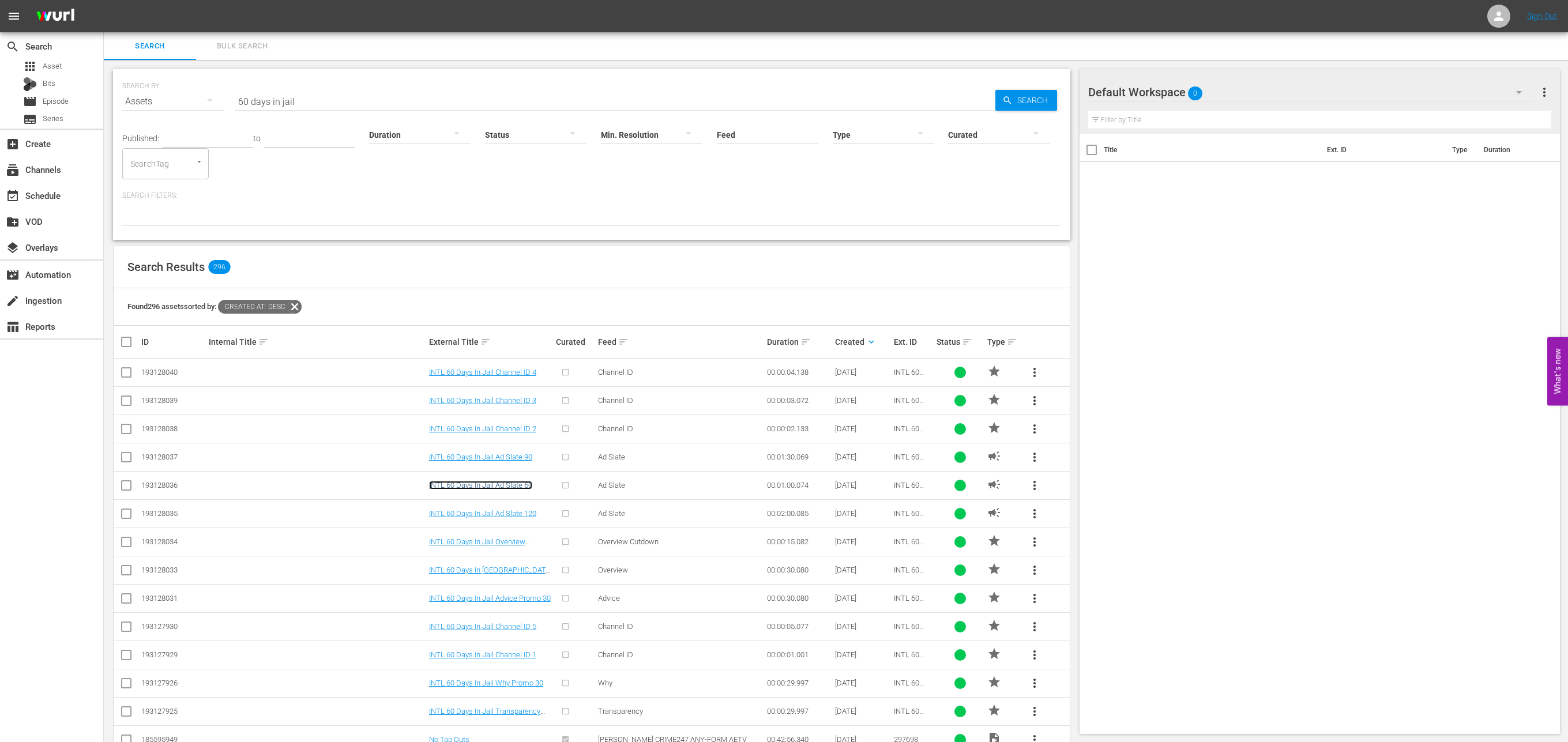
click at [486, 486] on link "INTL 60 Days In Jail Ad Slate 60" at bounding box center [480, 485] width 103 height 9
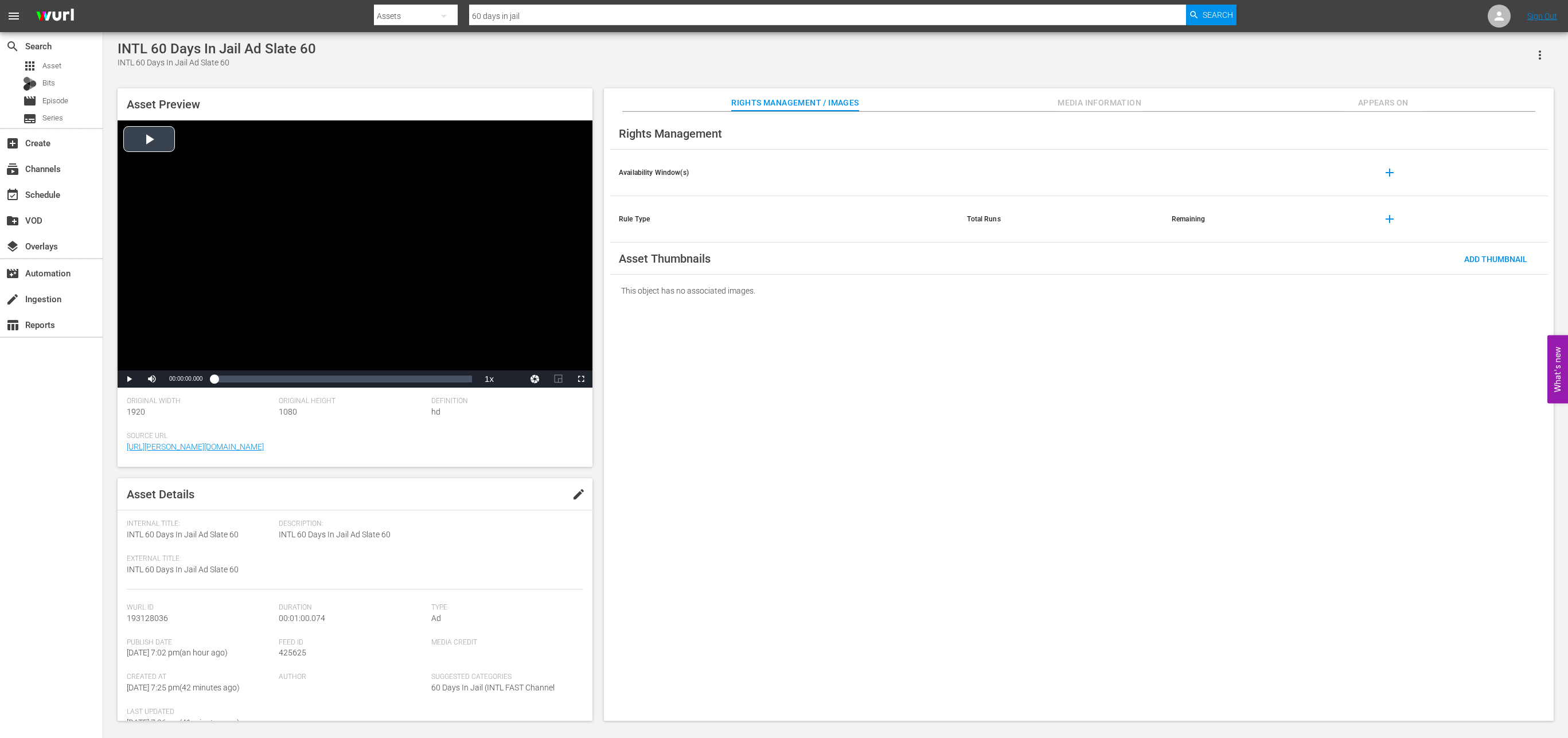
click at [161, 146] on div "Video Player" at bounding box center [355, 245] width 475 height 250
drag, startPoint x: 237, startPoint y: 532, endPoint x: 124, endPoint y: 532, distance: 113.0
click at [124, 532] on div "Asset Details edit Internal Title: INTL 60 Days In Jail Ad Slate 60 External Ti…" at bounding box center [355, 599] width 475 height 243
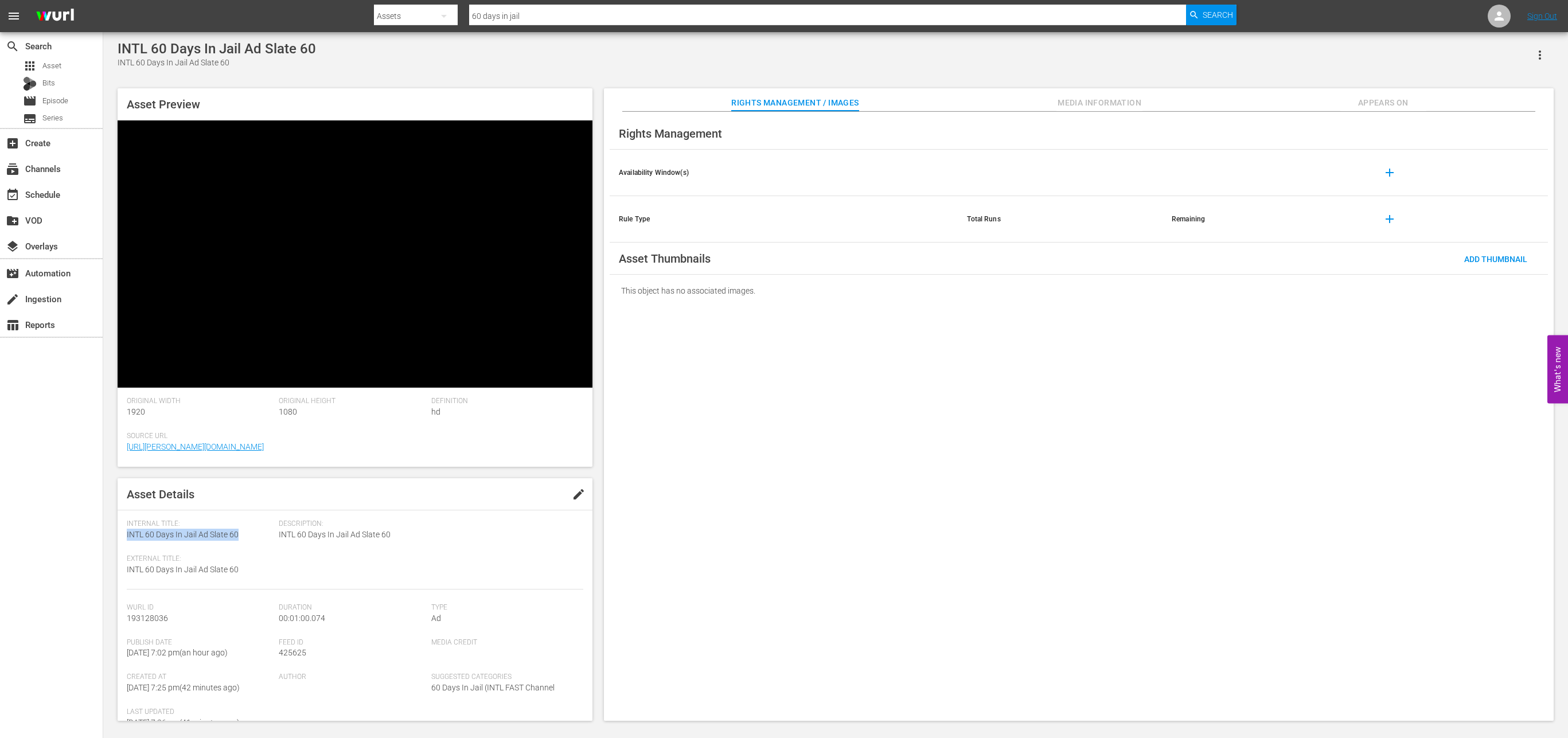
copy span "INTL 60 Days In Jail Ad Slate 60"
drag, startPoint x: 169, startPoint y: 619, endPoint x: 118, endPoint y: 618, distance: 51.0
click at [118, 618] on div "Asset Details edit Internal Title: INTL 60 Days In Jail Ad Slate 60 External Ti…" at bounding box center [355, 599] width 475 height 243
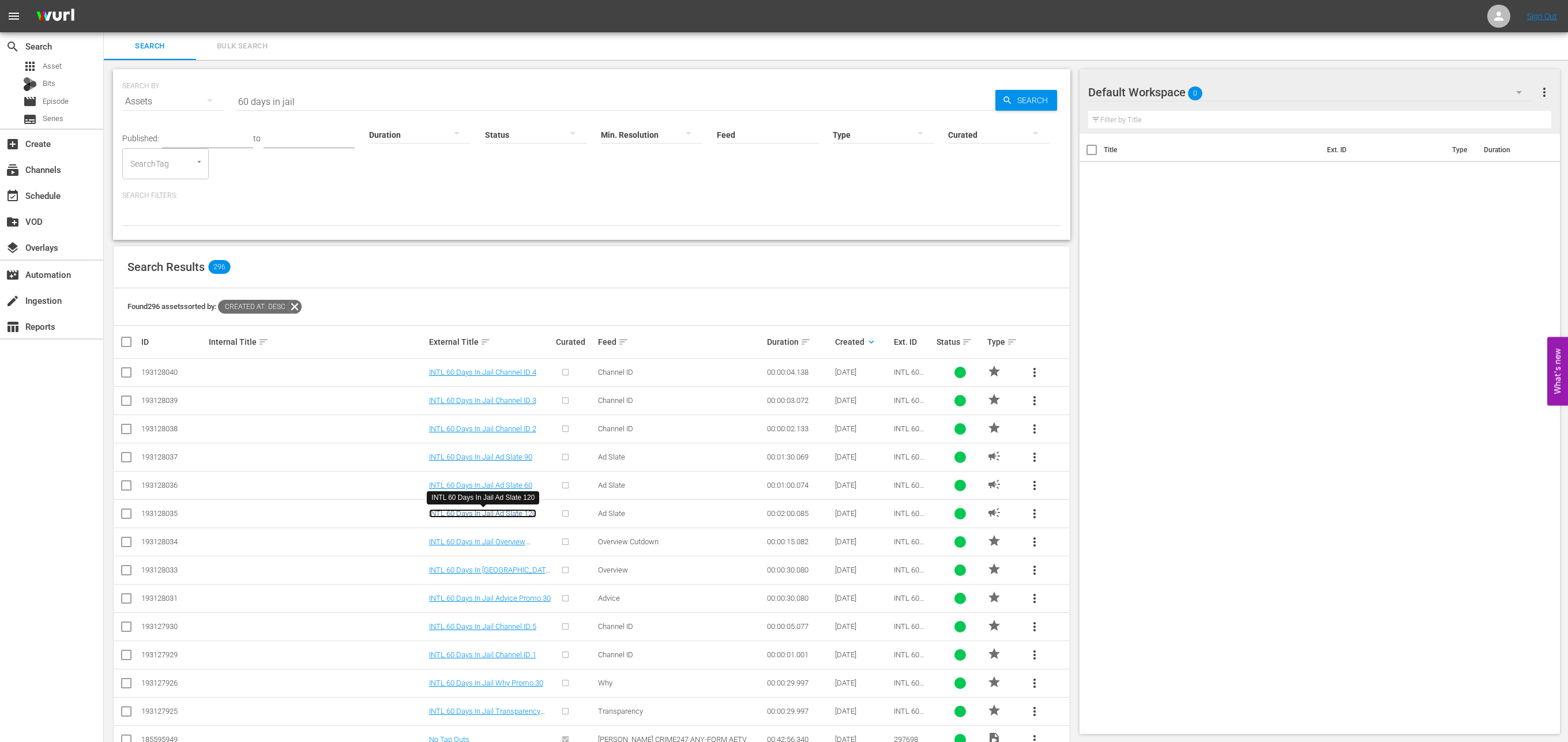
click at [512, 510] on link "INTL 60 Days In Jail Ad Slate 120" at bounding box center [482, 513] width 107 height 9
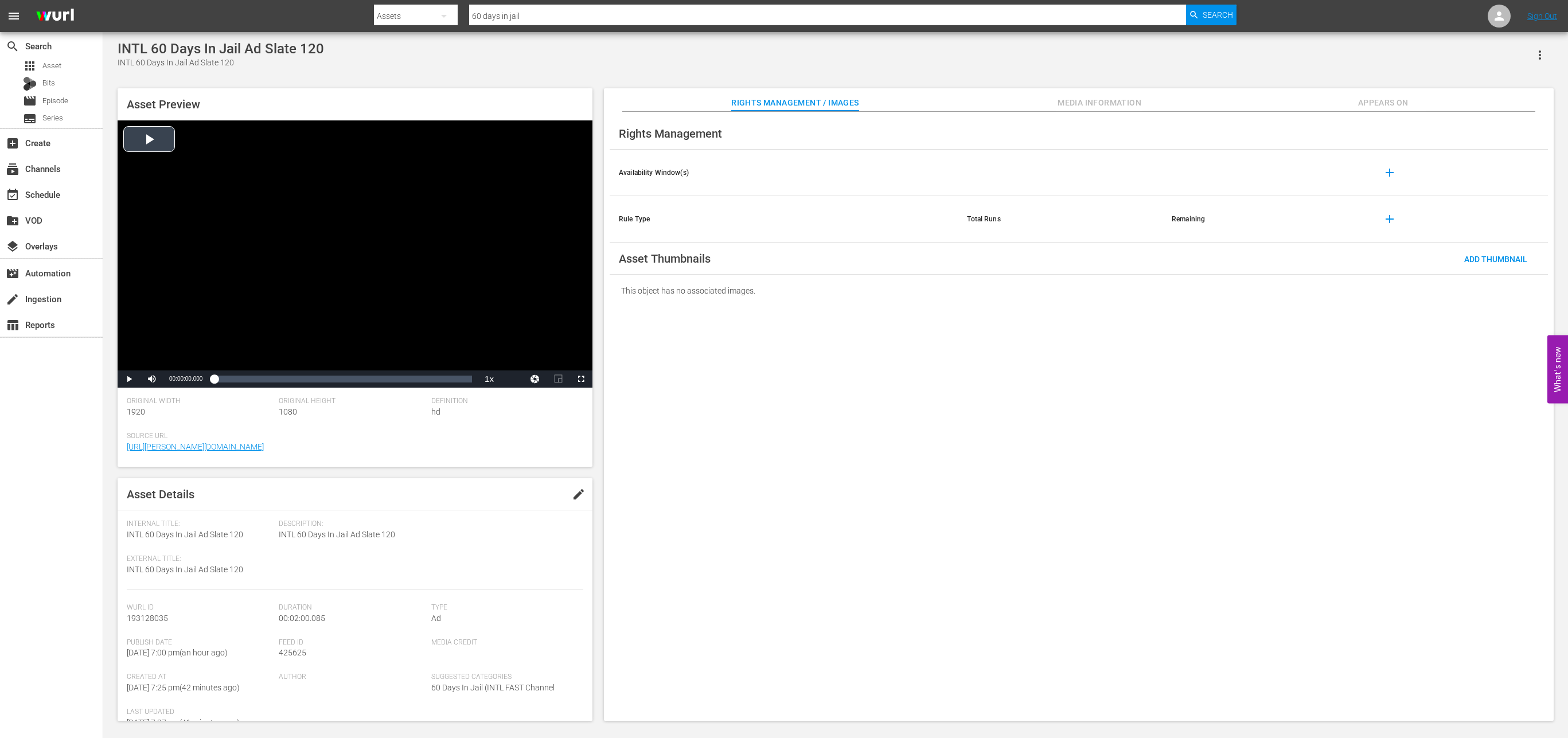
drag, startPoint x: 243, startPoint y: 352, endPoint x: 173, endPoint y: 352, distance: 70.0
click at [173, 352] on div "Video Player" at bounding box center [355, 245] width 475 height 250
click at [182, 280] on div "Video Player" at bounding box center [355, 245] width 475 height 250
drag, startPoint x: 243, startPoint y: 535, endPoint x: 117, endPoint y: 535, distance: 126.0
click at [117, 535] on div "Asset Details edit Internal Title: INTL 60 Days In Jail Ad Slate 120 External T…" at bounding box center [355, 599] width 475 height 243
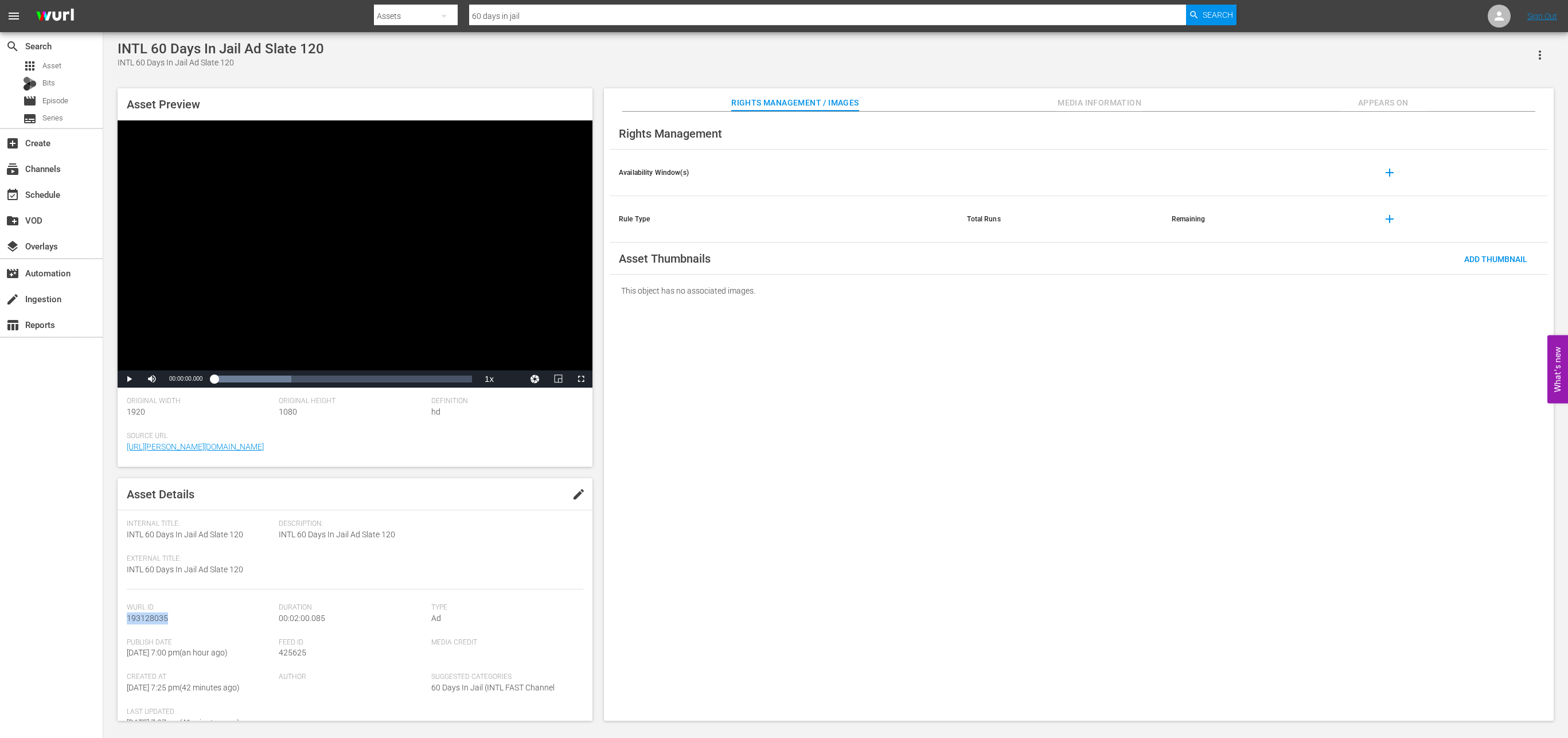
drag, startPoint x: 179, startPoint y: 618, endPoint x: 116, endPoint y: 618, distance: 63.0
click at [116, 618] on div "Asset Preview Video Player is loading. Play Video Play Mute Current Time 00:00:…" at bounding box center [836, 399] width 1447 height 632
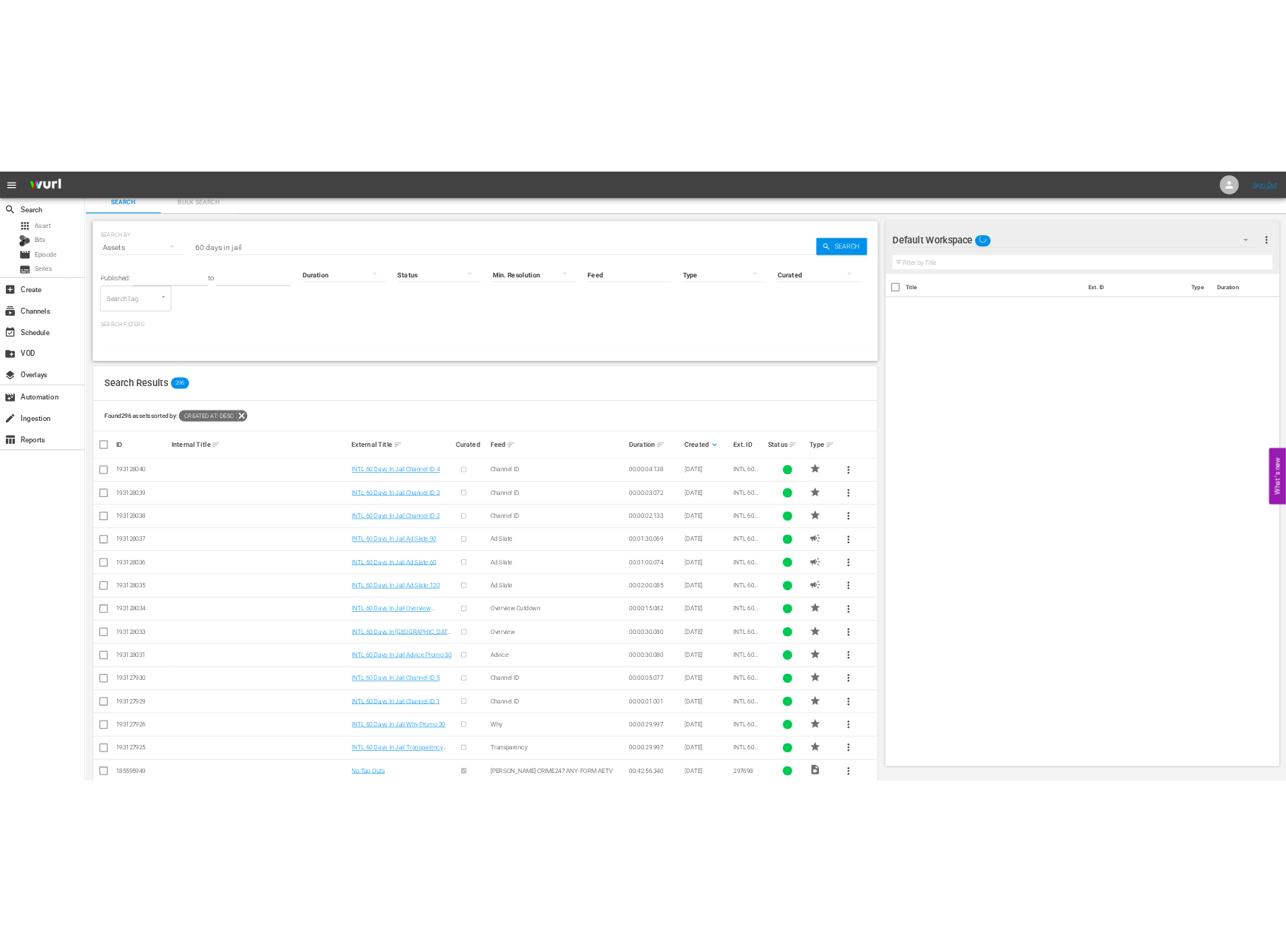
scroll to position [21, 0]
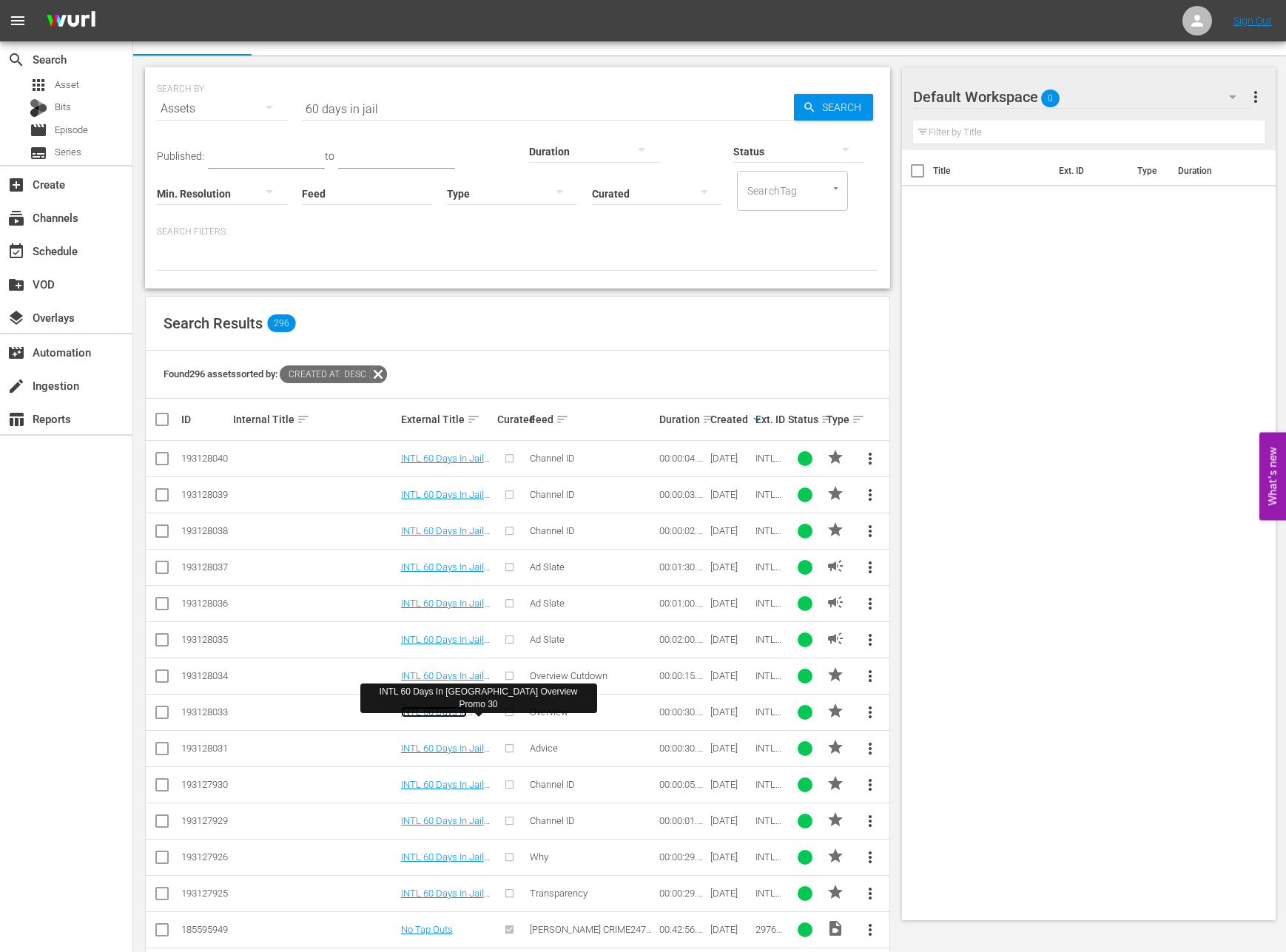
click at [456, 710] on link "INTL 60 Days In Jail Overview Promo 30" at bounding box center [446, 723] width 90 height 33
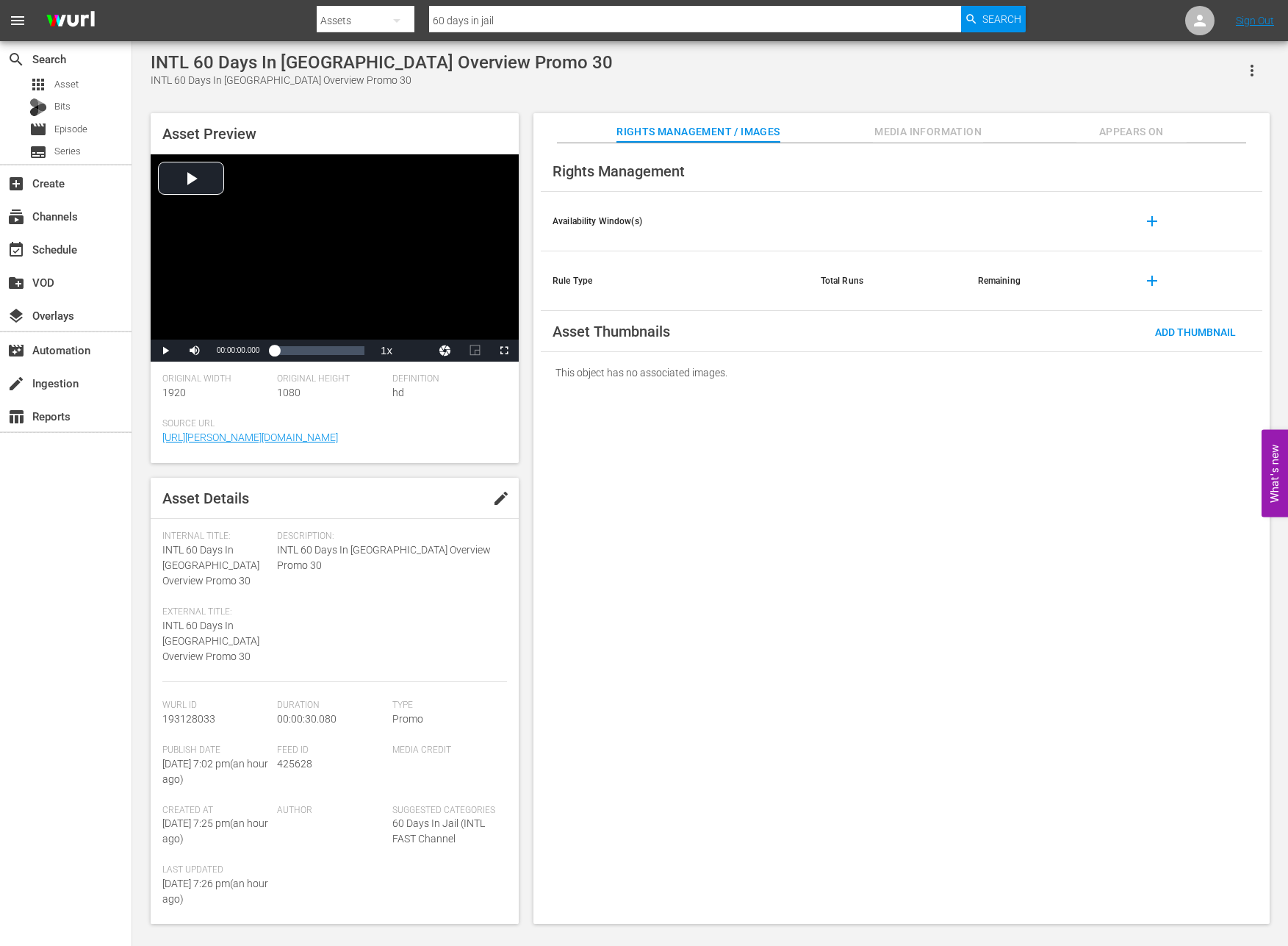
drag, startPoint x: 251, startPoint y: 468, endPoint x: 154, endPoint y: 463, distance: 97.1
click at [154, 463] on div "Asset Preview Video Player is loading. Play Video Play Mute Current Time 00:00:…" at bounding box center [334, 518] width 368 height 810
click at [165, 350] on span "Video Player" at bounding box center [165, 350] width 0 height 0
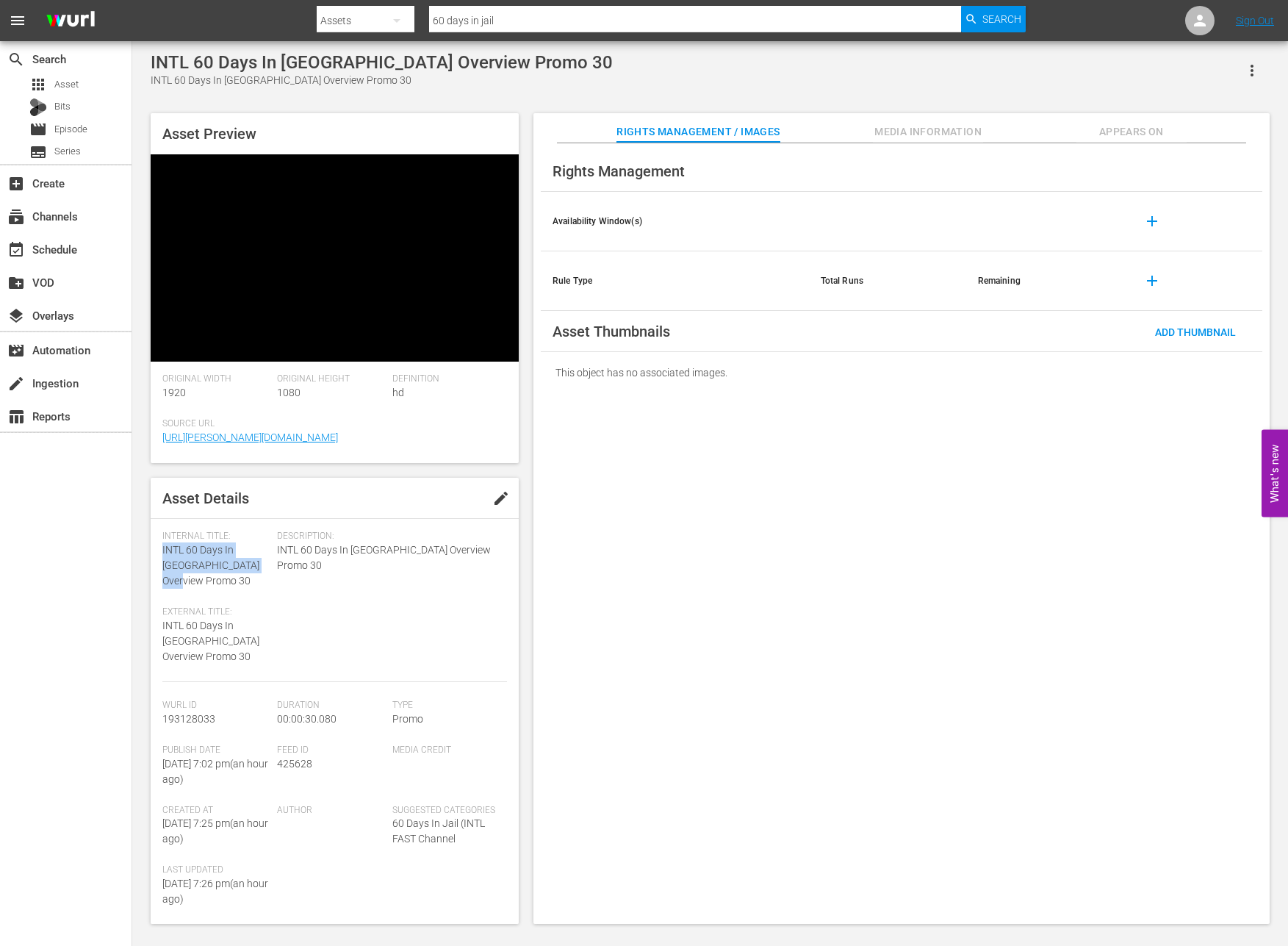
drag, startPoint x: 252, startPoint y: 567, endPoint x: 156, endPoint y: 554, distance: 96.9
click at [156, 554] on div "Asset Details edit Internal Title: INTL 60 Days In Jail Overview Promo 30 Exter…" at bounding box center [334, 700] width 368 height 446
drag, startPoint x: 215, startPoint y: 687, endPoint x: 160, endPoint y: 686, distance: 55.0
click at [160, 686] on div "Asset Details edit Internal Title: INTL 60 Days In Jail Overview Promo 30 Exter…" at bounding box center [334, 700] width 368 height 446
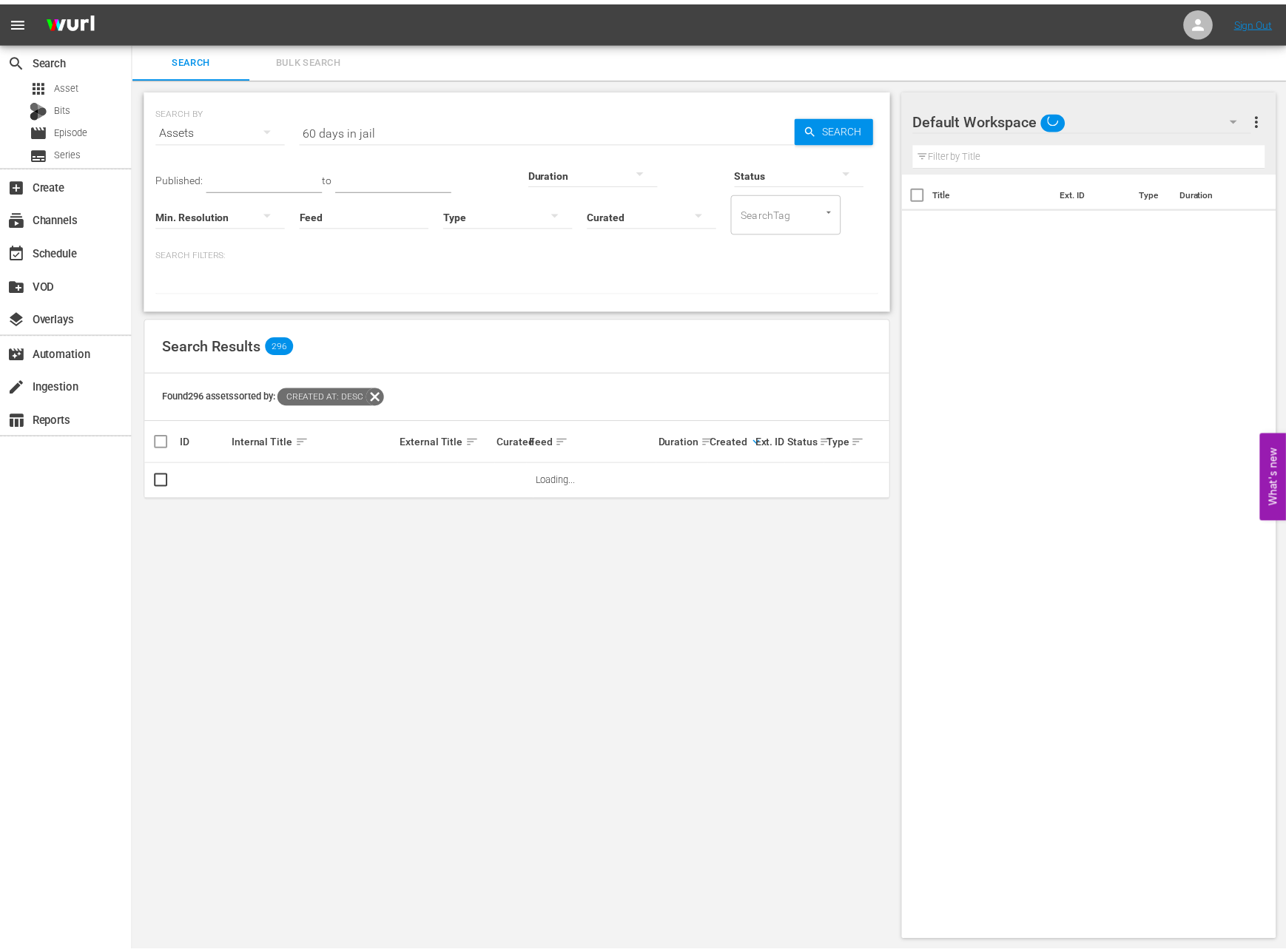
scroll to position [2, 0]
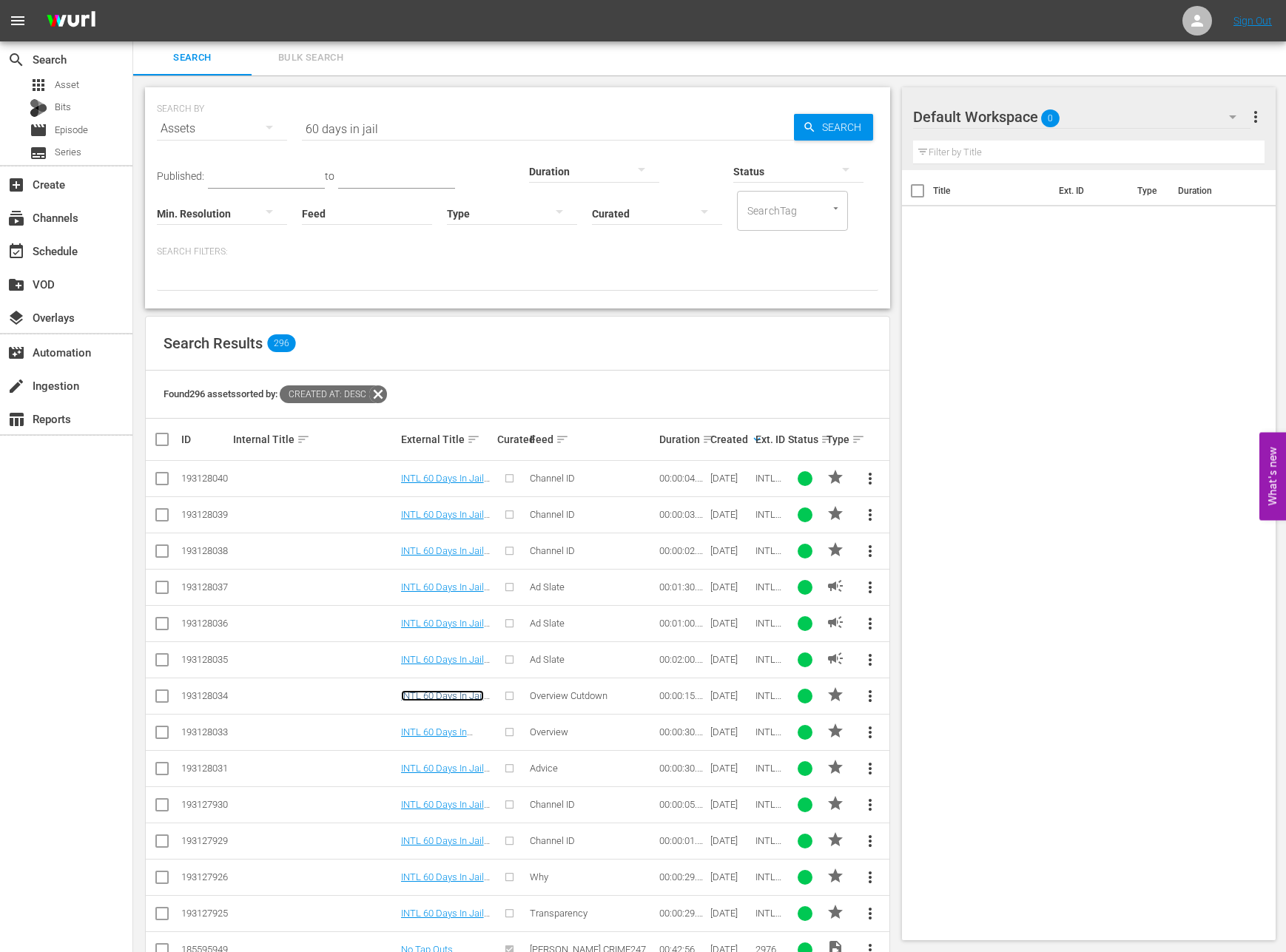
click at [436, 695] on link "INTL 60 Days In Jail Overview Cutdown Promo 15" at bounding box center [443, 706] width 83 height 33
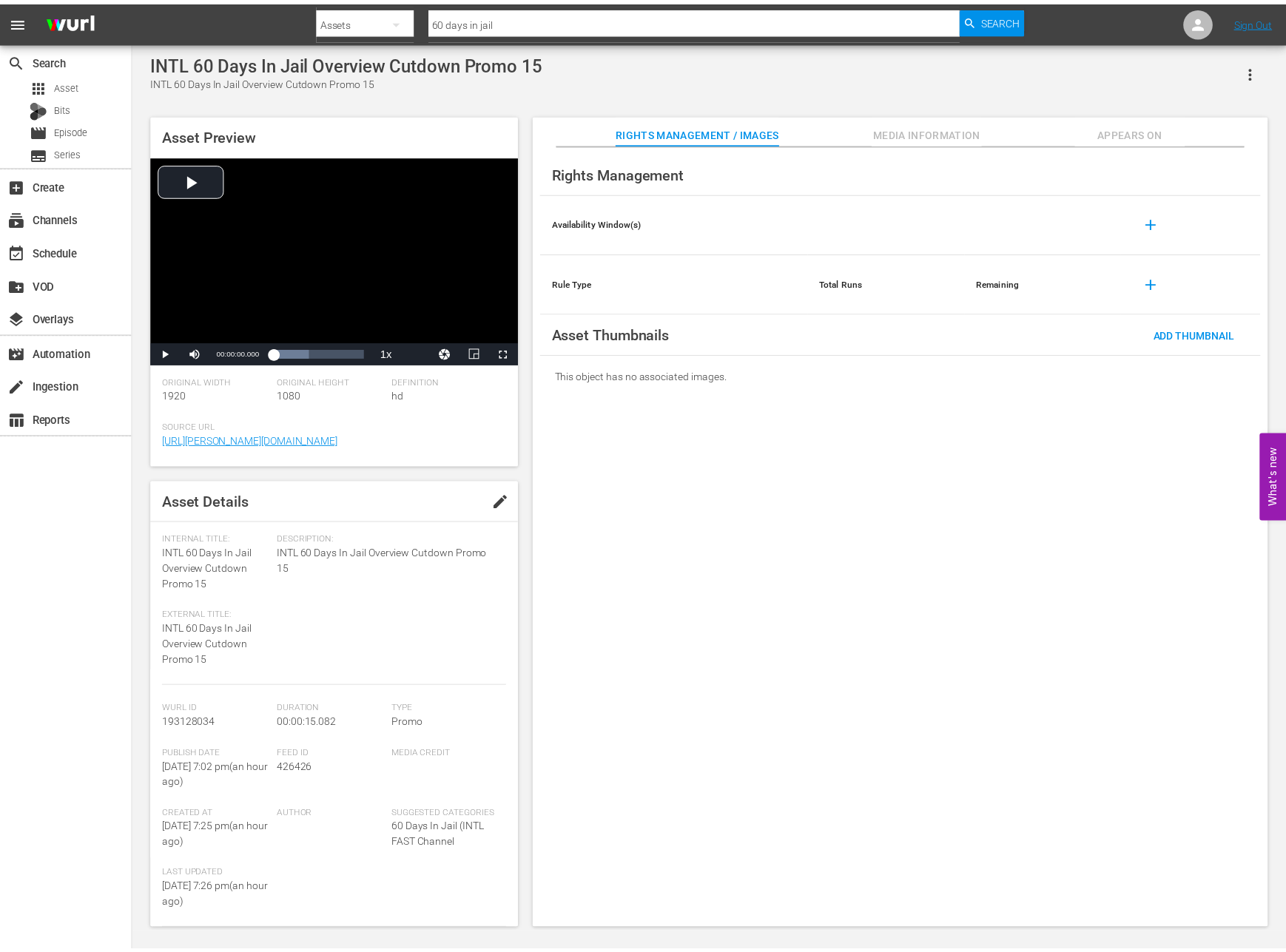
scroll to position [2, 0]
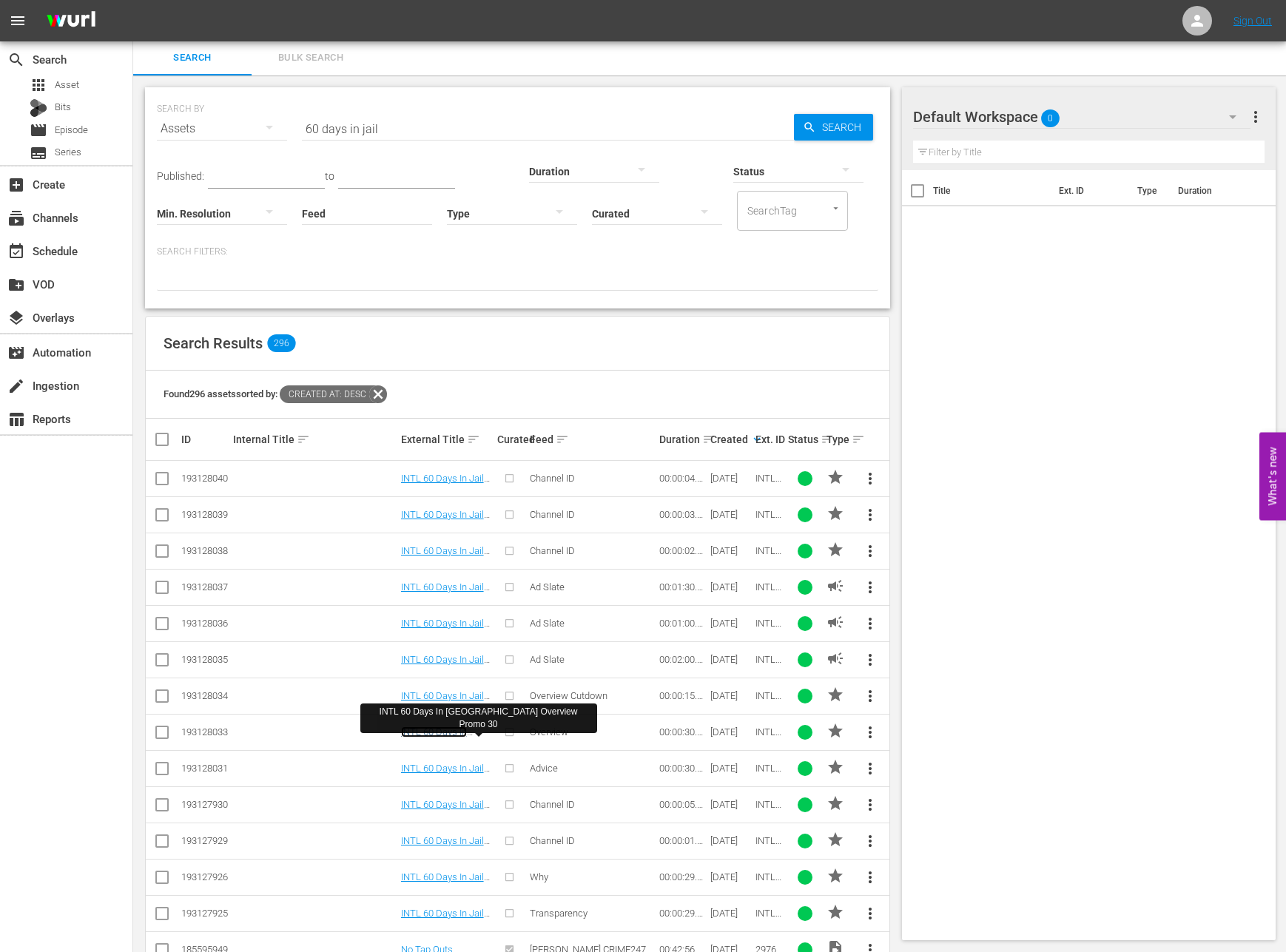
click at [433, 732] on link "INTL 60 Days In Jail Overview Promo 30" at bounding box center [446, 742] width 90 height 33
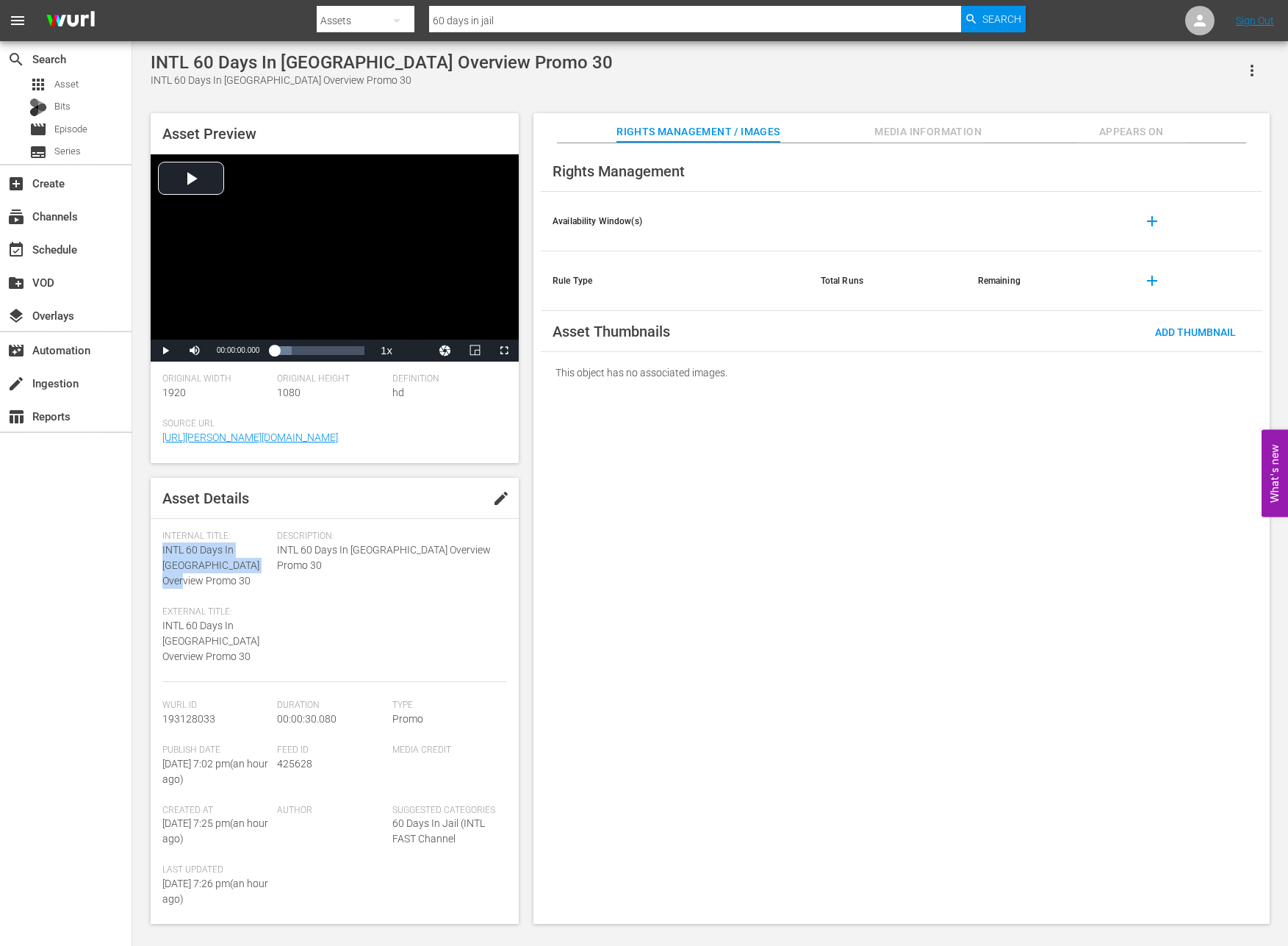
drag, startPoint x: 248, startPoint y: 564, endPoint x: 157, endPoint y: 549, distance: 92.2
click at [157, 549] on div "Asset Details edit Internal Title: INTL 60 Days In Jail Overview Promo 30 Exter…" at bounding box center [334, 700] width 368 height 446
drag, startPoint x: 215, startPoint y: 689, endPoint x: 157, endPoint y: 684, distance: 58.2
click at [157, 684] on div "Asset Details edit Internal Title: INTL 60 Days In Jail Overview Promo 30 Exter…" at bounding box center [334, 700] width 368 height 446
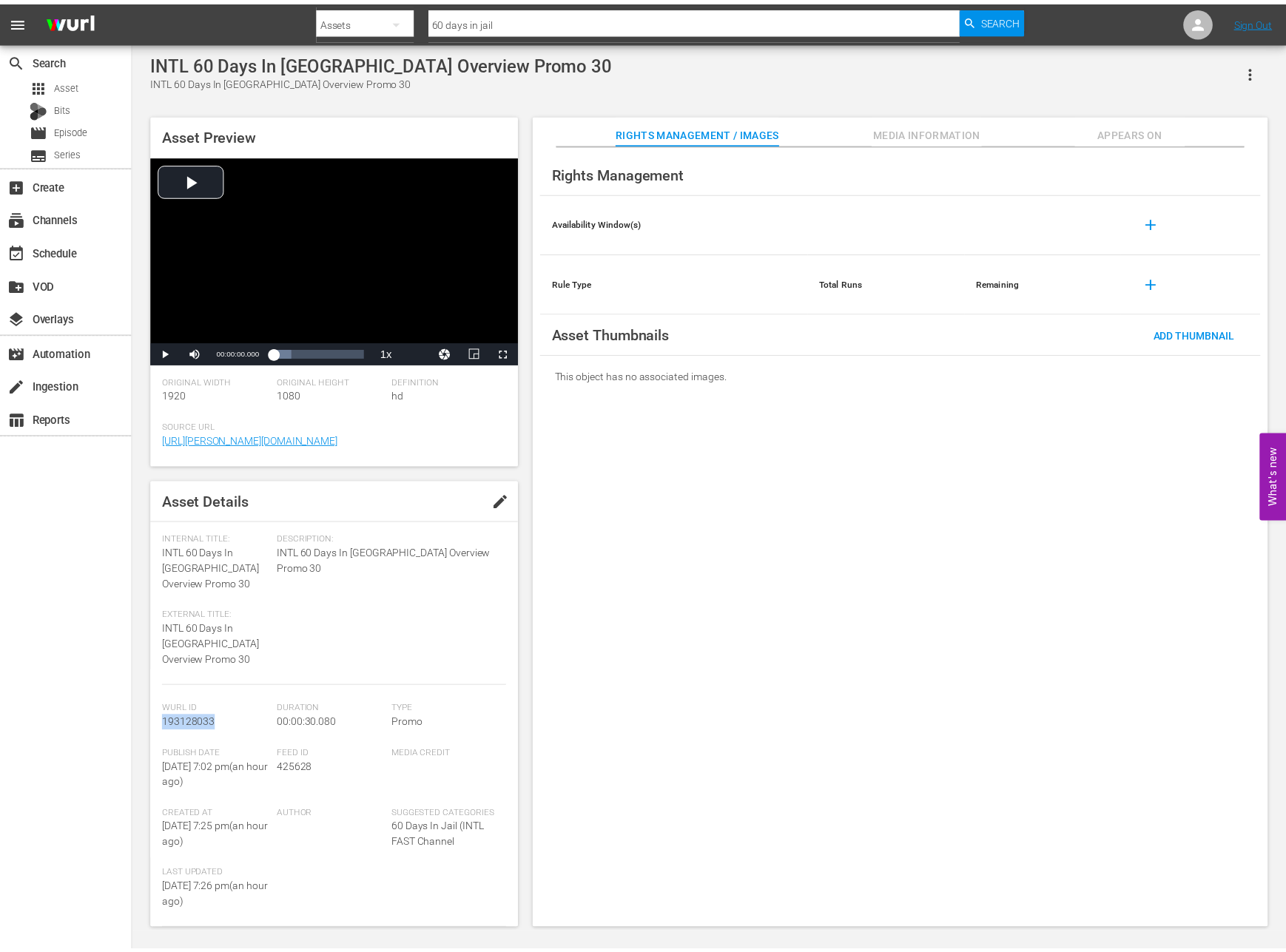
scroll to position [2, 0]
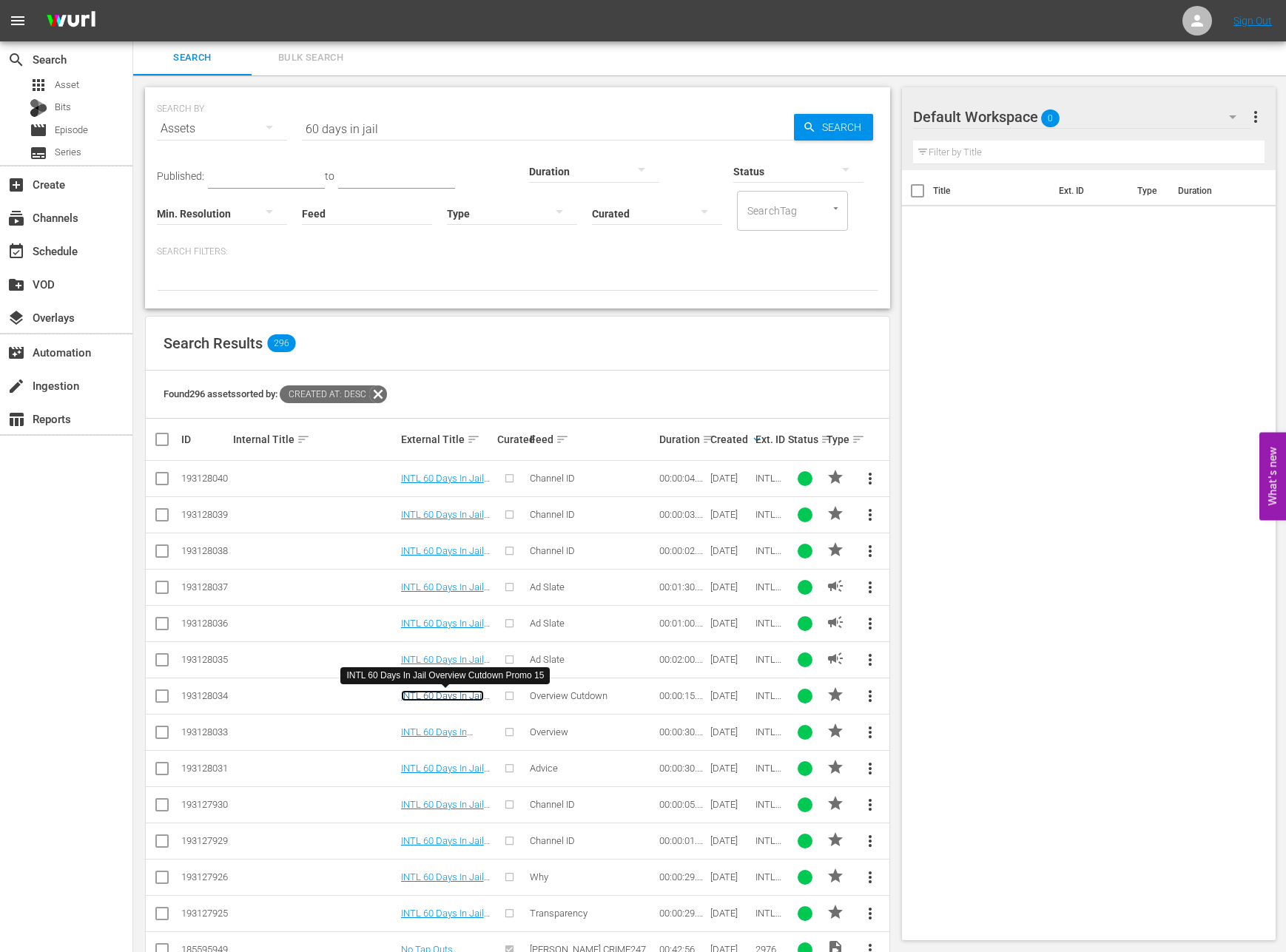
click at [448, 697] on link "INTL 60 Days In Jail Overview Cutdown Promo 15" at bounding box center [443, 706] width 83 height 33
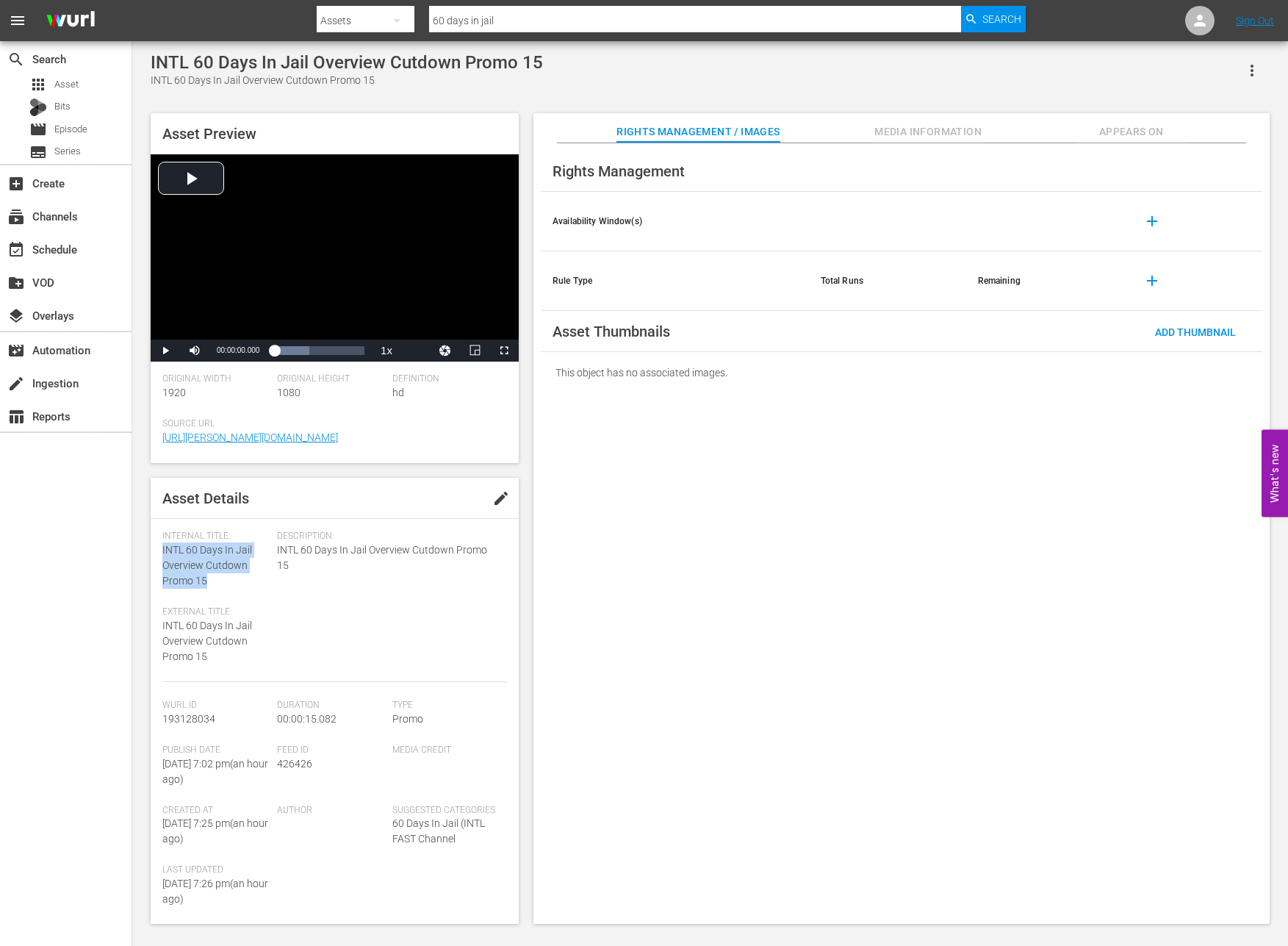
drag, startPoint x: 211, startPoint y: 585, endPoint x: 153, endPoint y: 554, distance: 65.8
click at [153, 554] on div "Asset Details edit Internal Title: INTL 60 Days In Jail Overview Cutdown Promo …" at bounding box center [334, 700] width 368 height 446
click at [210, 717] on span "193128034" at bounding box center [189, 718] width 53 height 12
drag, startPoint x: 222, startPoint y: 717, endPoint x: 164, endPoint y: 717, distance: 58.0
click at [164, 717] on div "Wurl Id 193128034" at bounding box center [219, 721] width 115 height 44
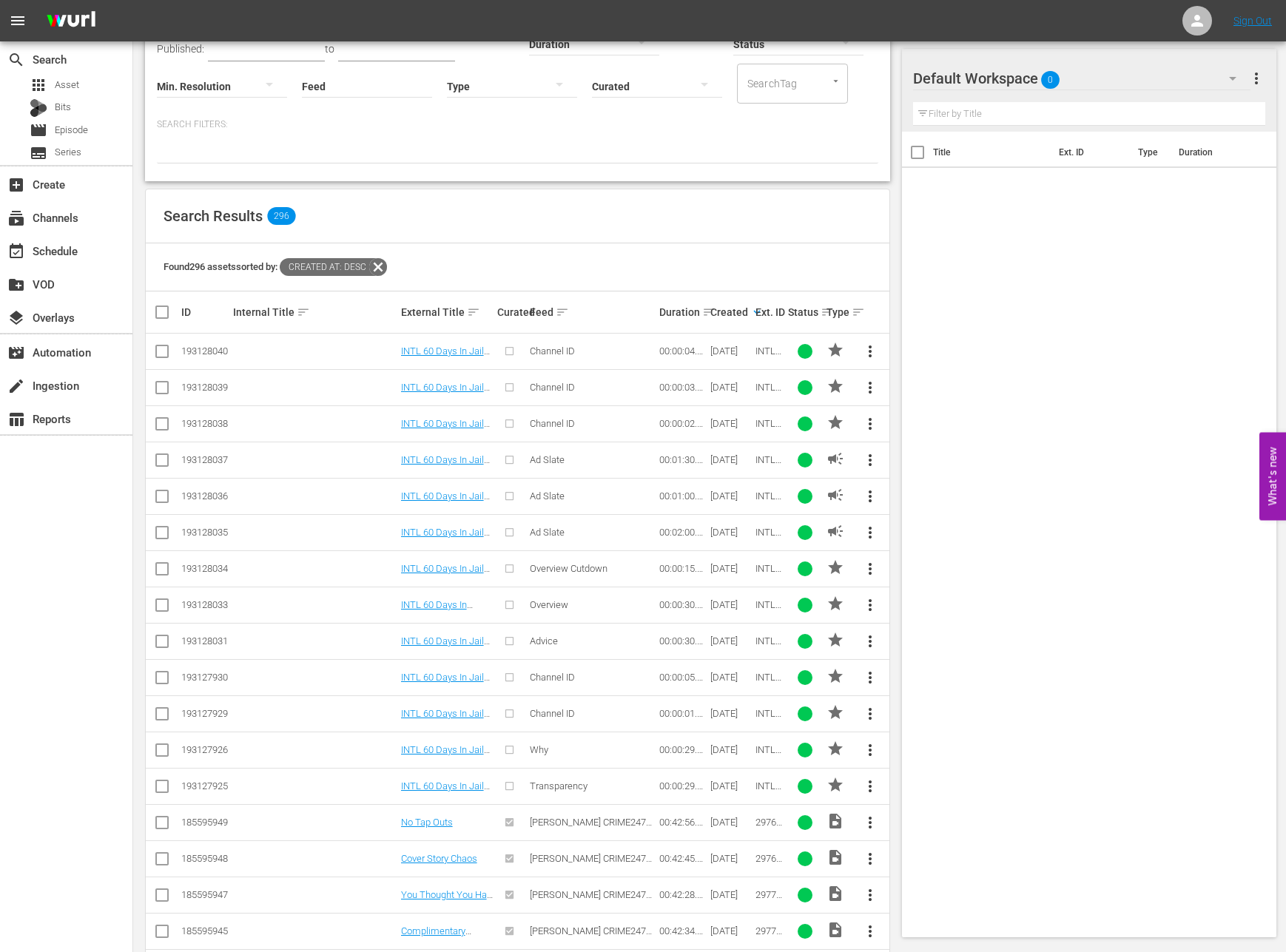
scroll to position [132, 0]
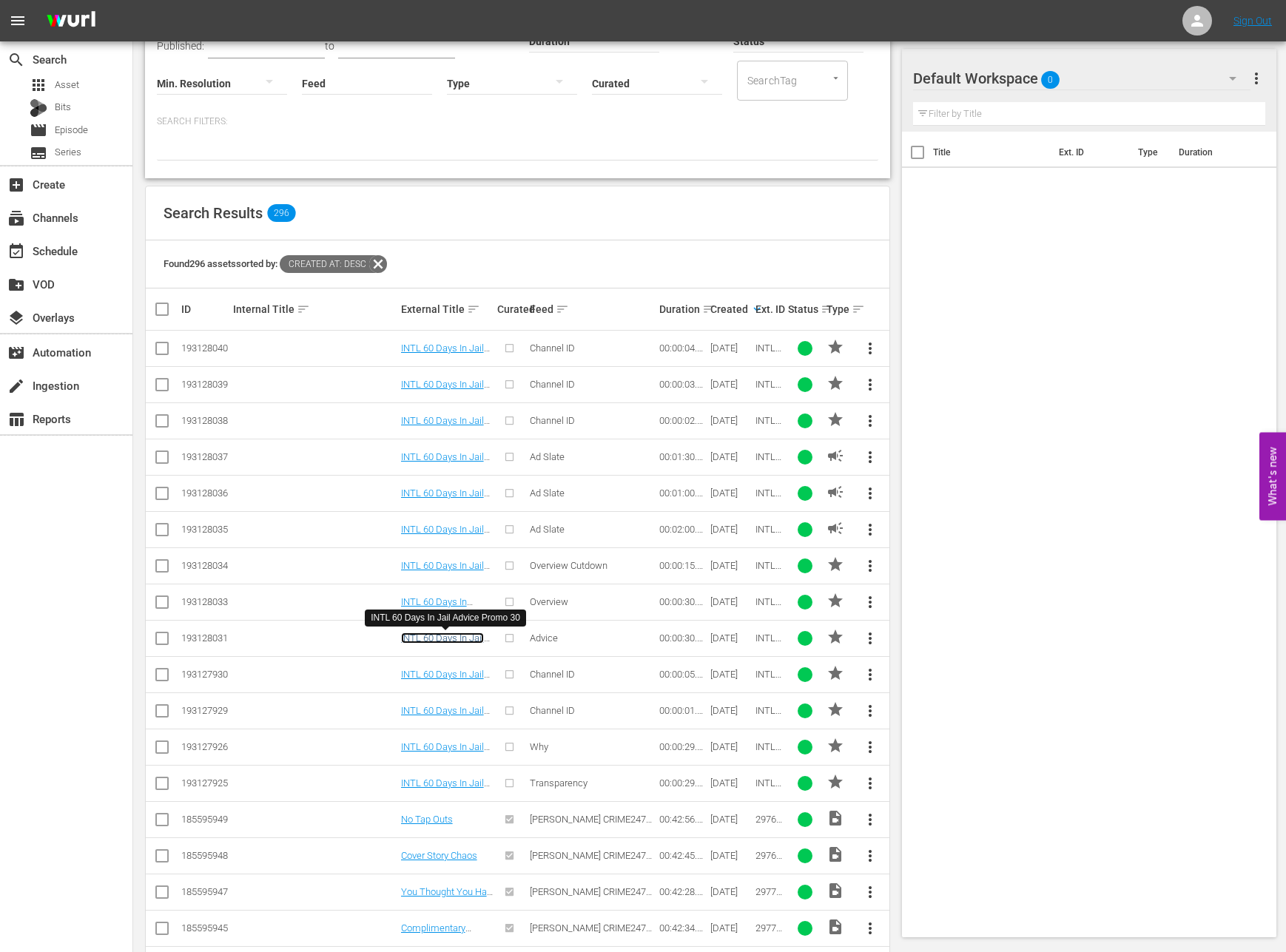
click at [466, 639] on link "INTL 60 Days In Jail Advice Promo 30" at bounding box center [443, 644] width 83 height 22
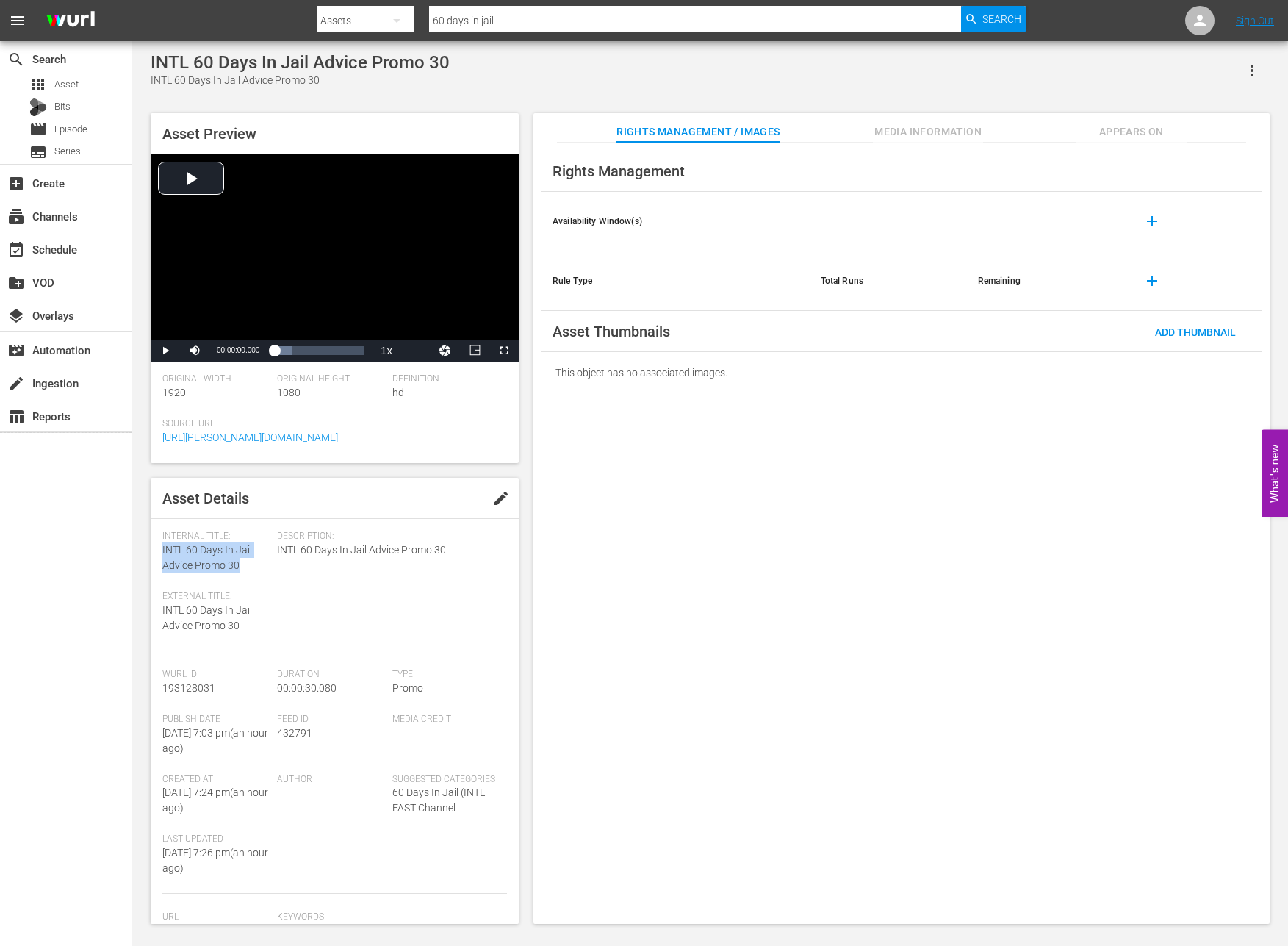
drag, startPoint x: 239, startPoint y: 568, endPoint x: 161, endPoint y: 552, distance: 79.6
click at [161, 552] on div "Asset Details edit Internal Title: INTL 60 Days In Jail Advice Promo 30 Externa…" at bounding box center [334, 700] width 368 height 446
drag, startPoint x: 218, startPoint y: 688, endPoint x: 163, endPoint y: 687, distance: 55.0
click at [163, 687] on div "Wurl Id 193128031" at bounding box center [219, 690] width 115 height 44
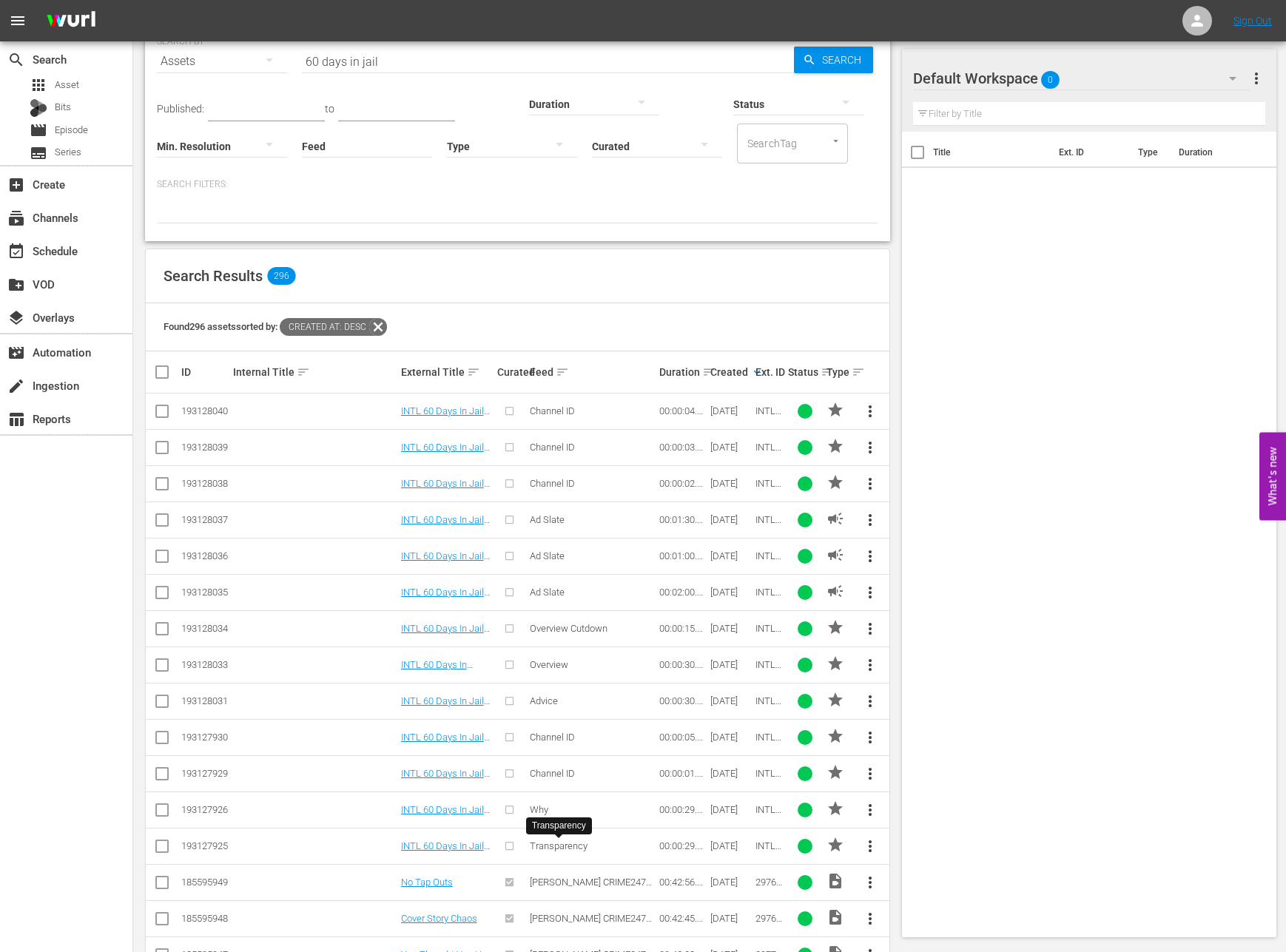
scroll to position [71, 0]
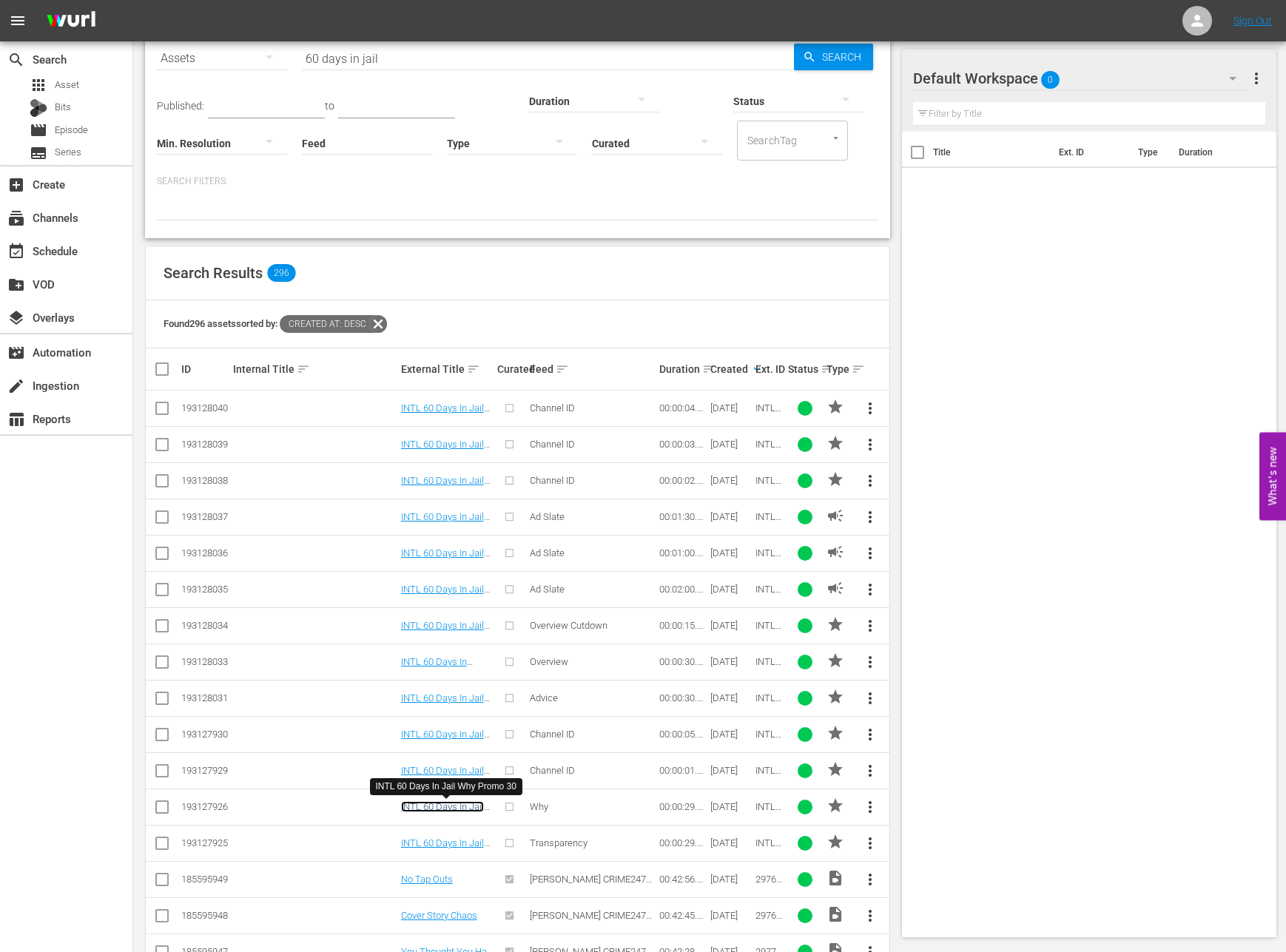
click at [454, 807] on link "INTL 60 Days In Jail Why Promo 30" at bounding box center [443, 812] width 83 height 22
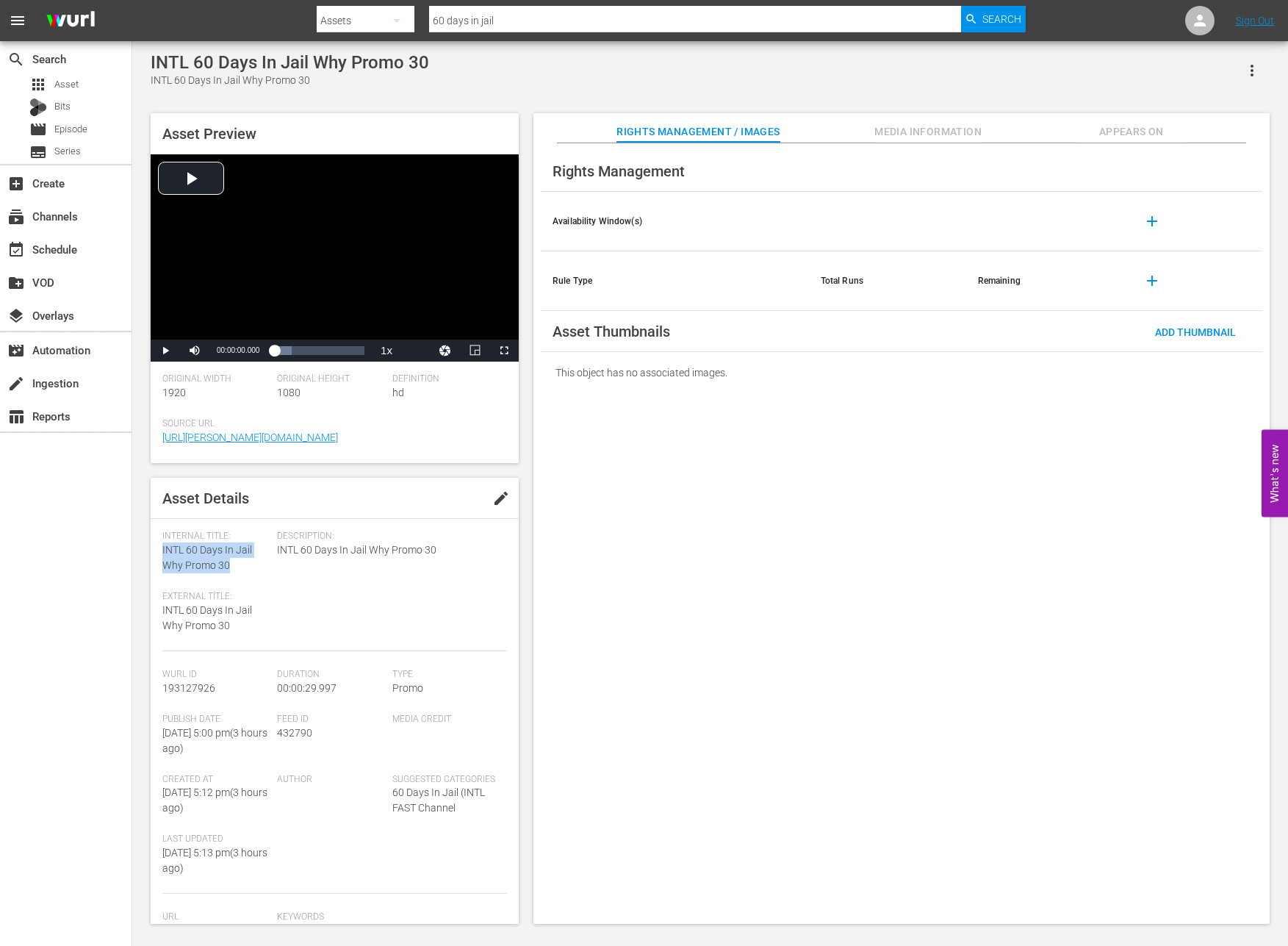
drag, startPoint x: 239, startPoint y: 569, endPoint x: 162, endPoint y: 552, distance: 78.9
click at [162, 552] on div "Internal Title: INTL 60 Days In Jail Why Promo 30" at bounding box center [216, 551] width 108 height 43
click at [209, 692] on span "193127926" at bounding box center [189, 687] width 53 height 12
drag, startPoint x: 216, startPoint y: 689, endPoint x: 158, endPoint y: 688, distance: 58.0
click at [158, 688] on div "Asset Details edit Internal Title: INTL 60 Days In Jail Why Promo 30 External T…" at bounding box center [334, 700] width 368 height 446
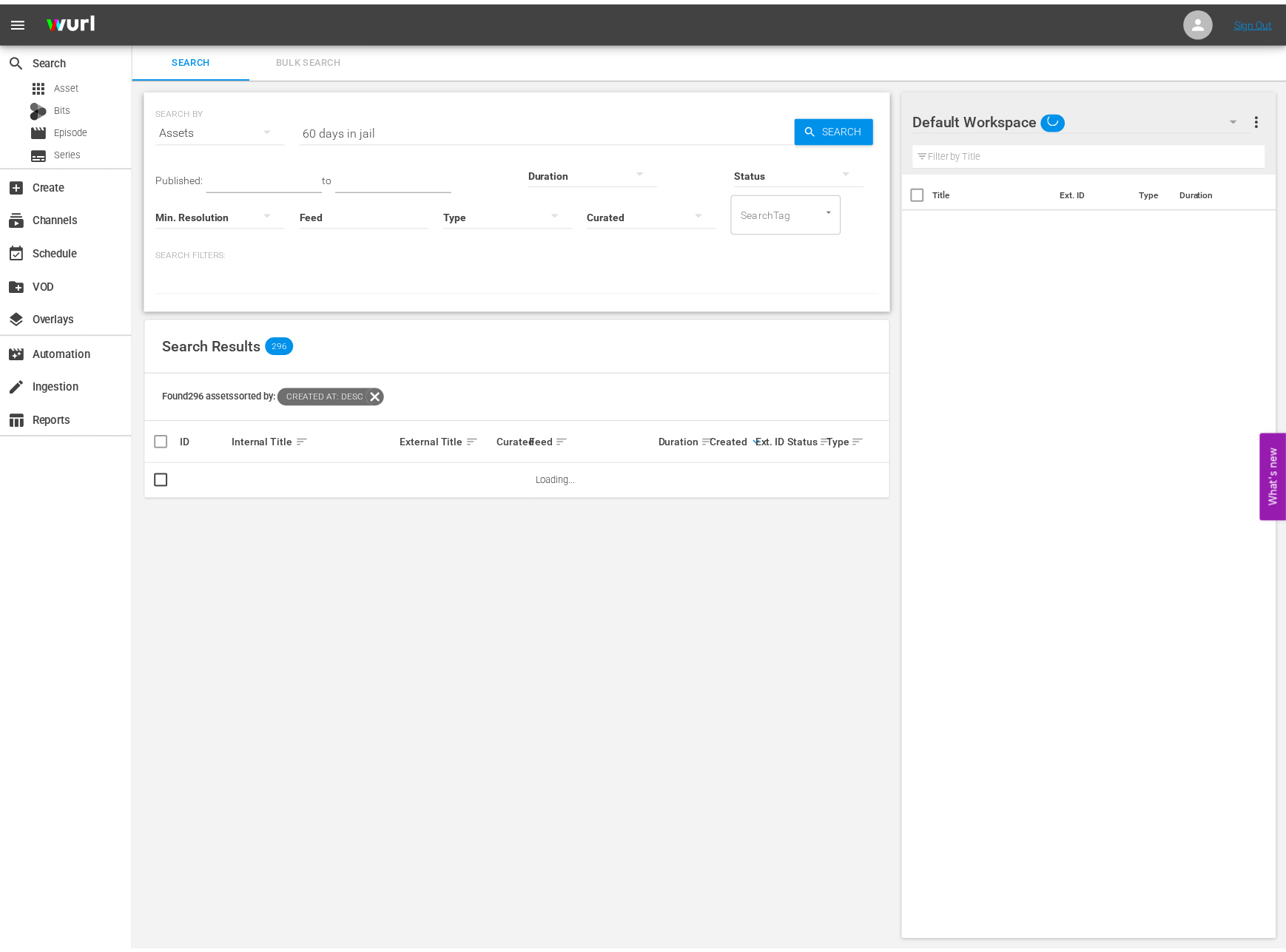
scroll to position [2, 0]
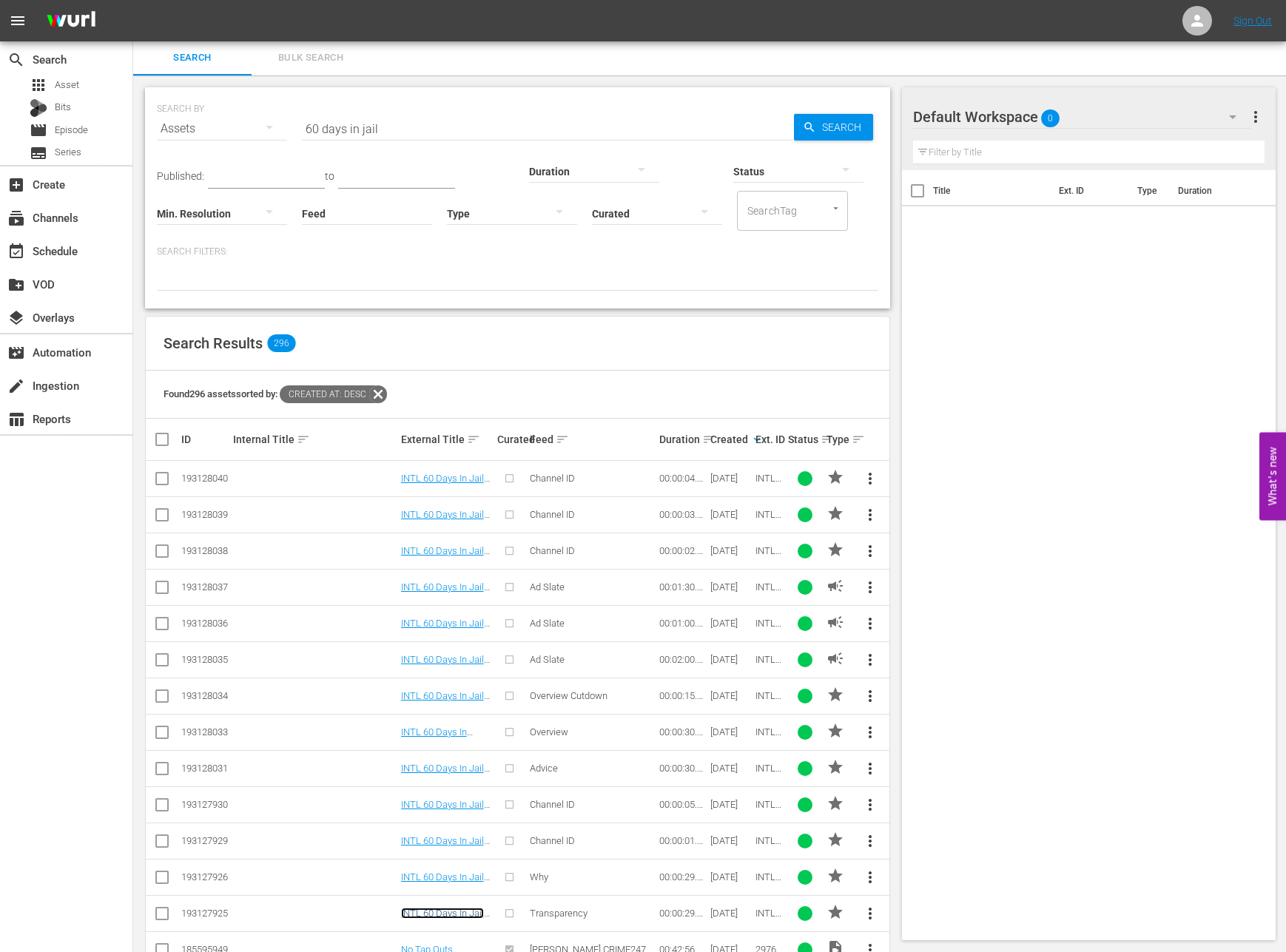
click at [429, 914] on link "INTL 60 Days In Jail Transparency Promo 30" at bounding box center [445, 924] width 88 height 33
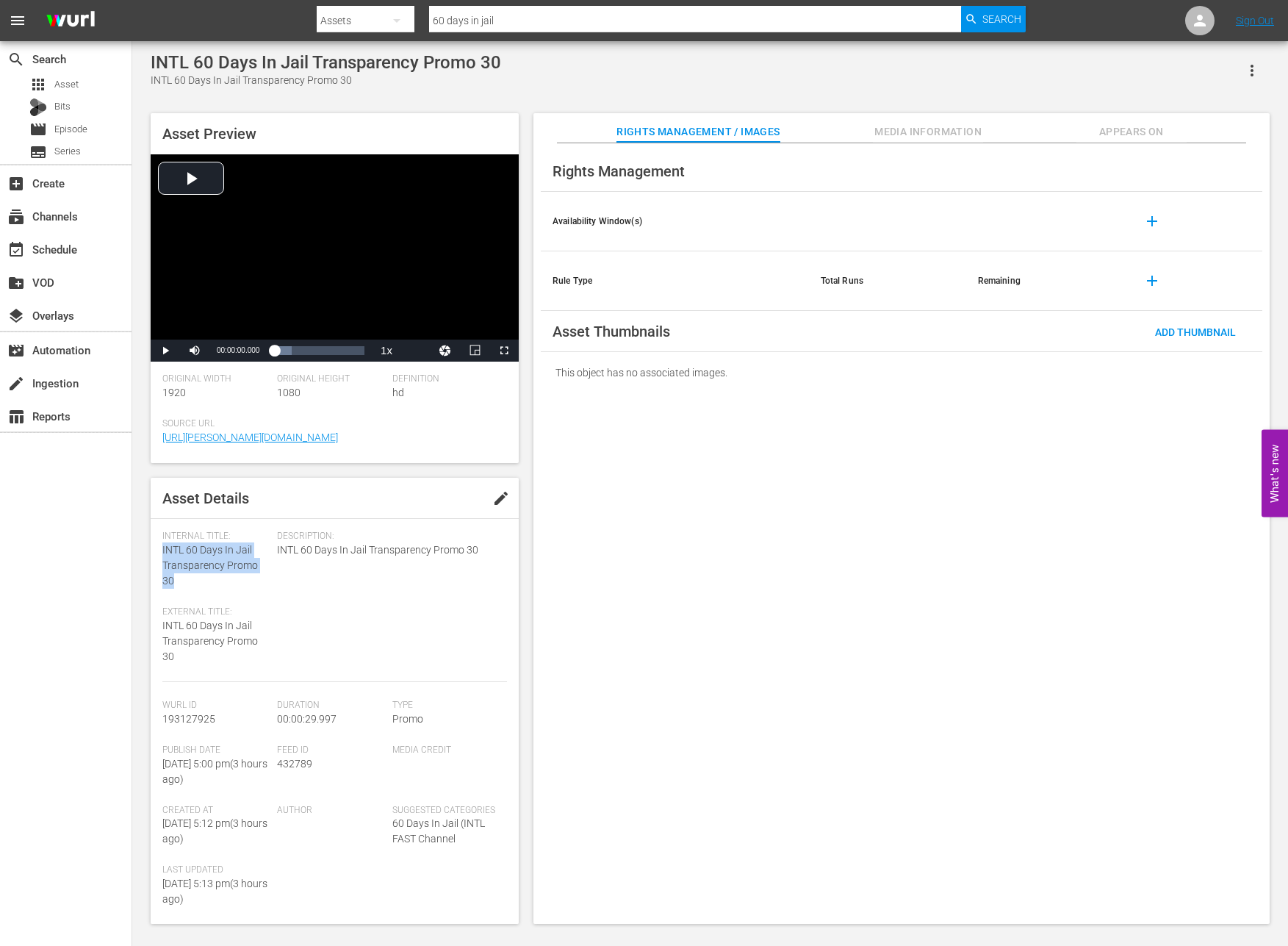
drag, startPoint x: 178, startPoint y: 581, endPoint x: 159, endPoint y: 551, distance: 35.5
click at [159, 551] on div "Asset Details edit Internal Title: INTL 60 Days In Jail Transparency Promo 30 E…" at bounding box center [334, 700] width 368 height 446
drag, startPoint x: 214, startPoint y: 719, endPoint x: 154, endPoint y: 721, distance: 60.0
click at [154, 721] on div "Asset Details edit Internal Title: INTL 60 Days In Jail Transparency Promo 30 E…" at bounding box center [334, 700] width 368 height 446
click at [165, 350] on span "Video Player" at bounding box center [165, 350] width 0 height 0
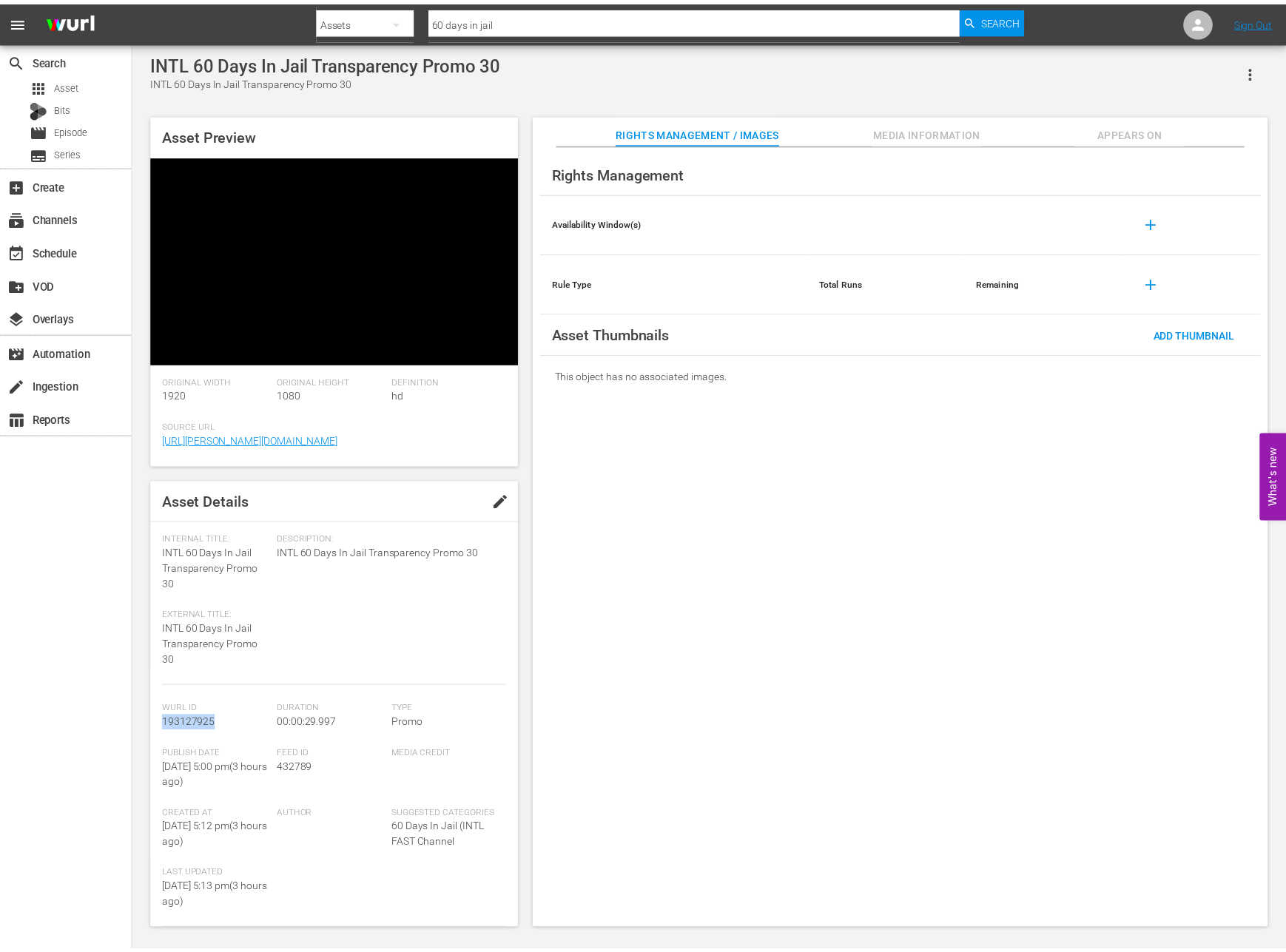
scroll to position [2, 0]
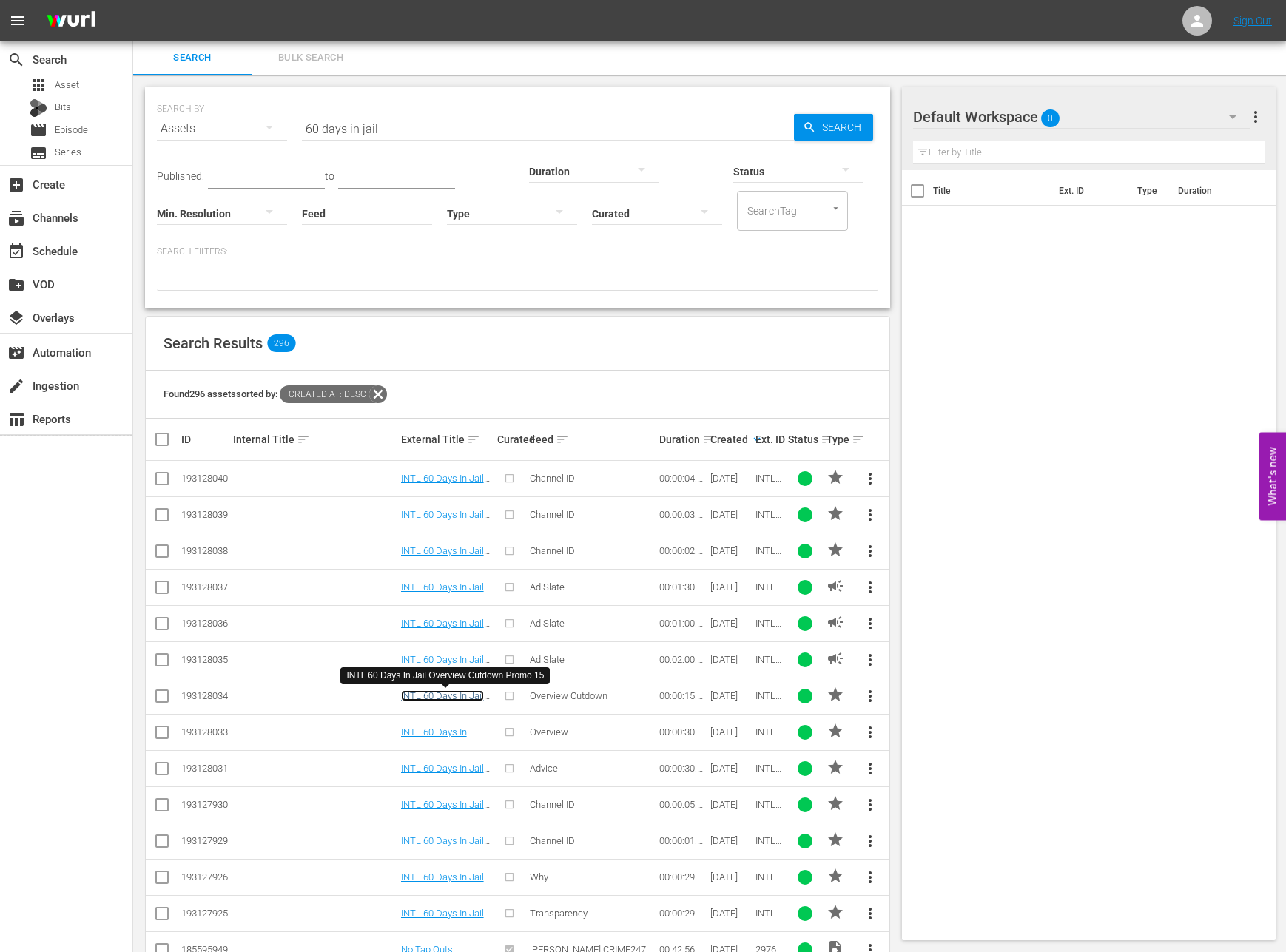
click at [433, 697] on link "INTL 60 Days In Jail Overview Cutdown Promo 15" at bounding box center [443, 706] width 83 height 33
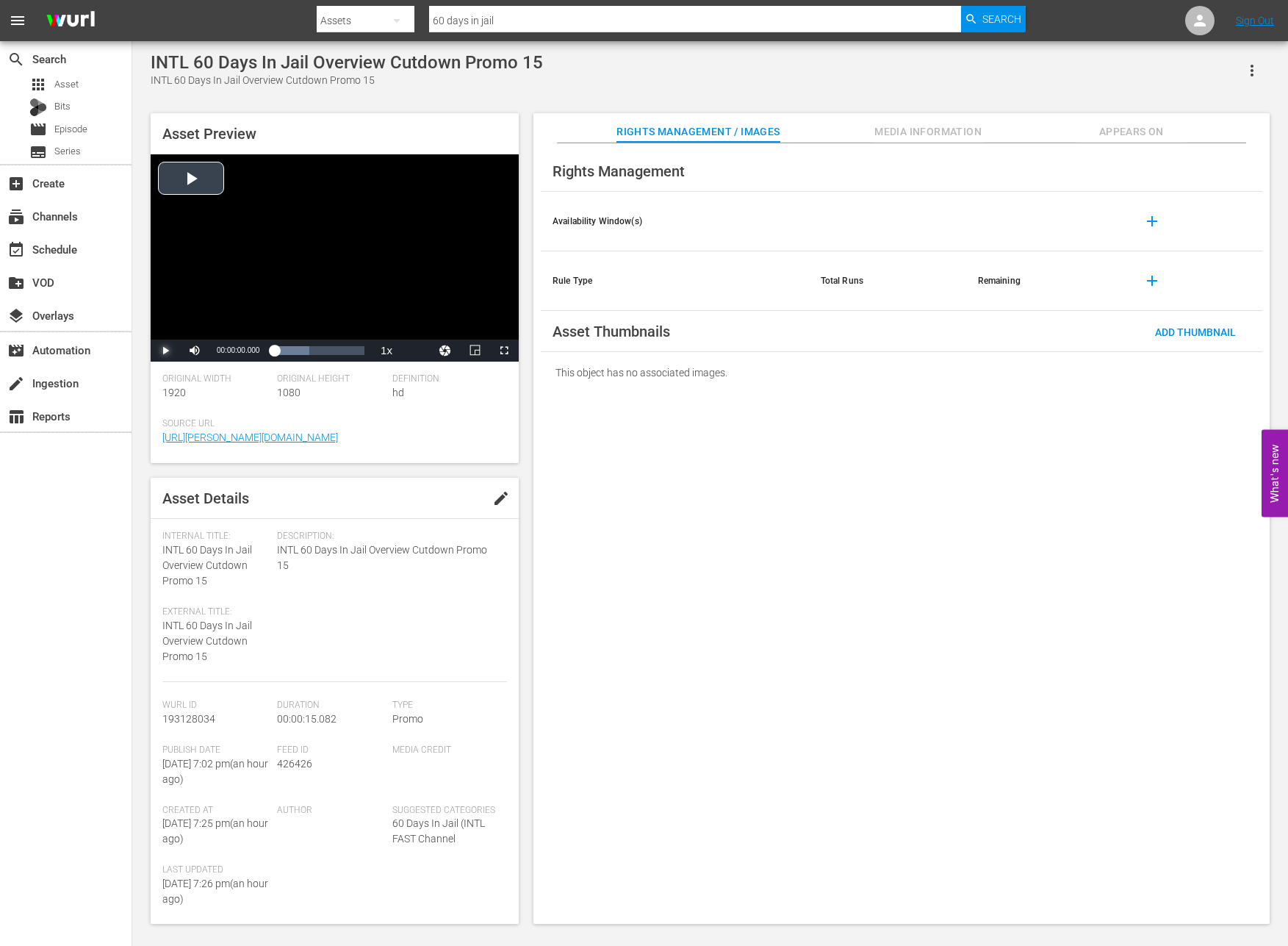
click at [165, 350] on span "Video Player" at bounding box center [165, 350] width 0 height 0
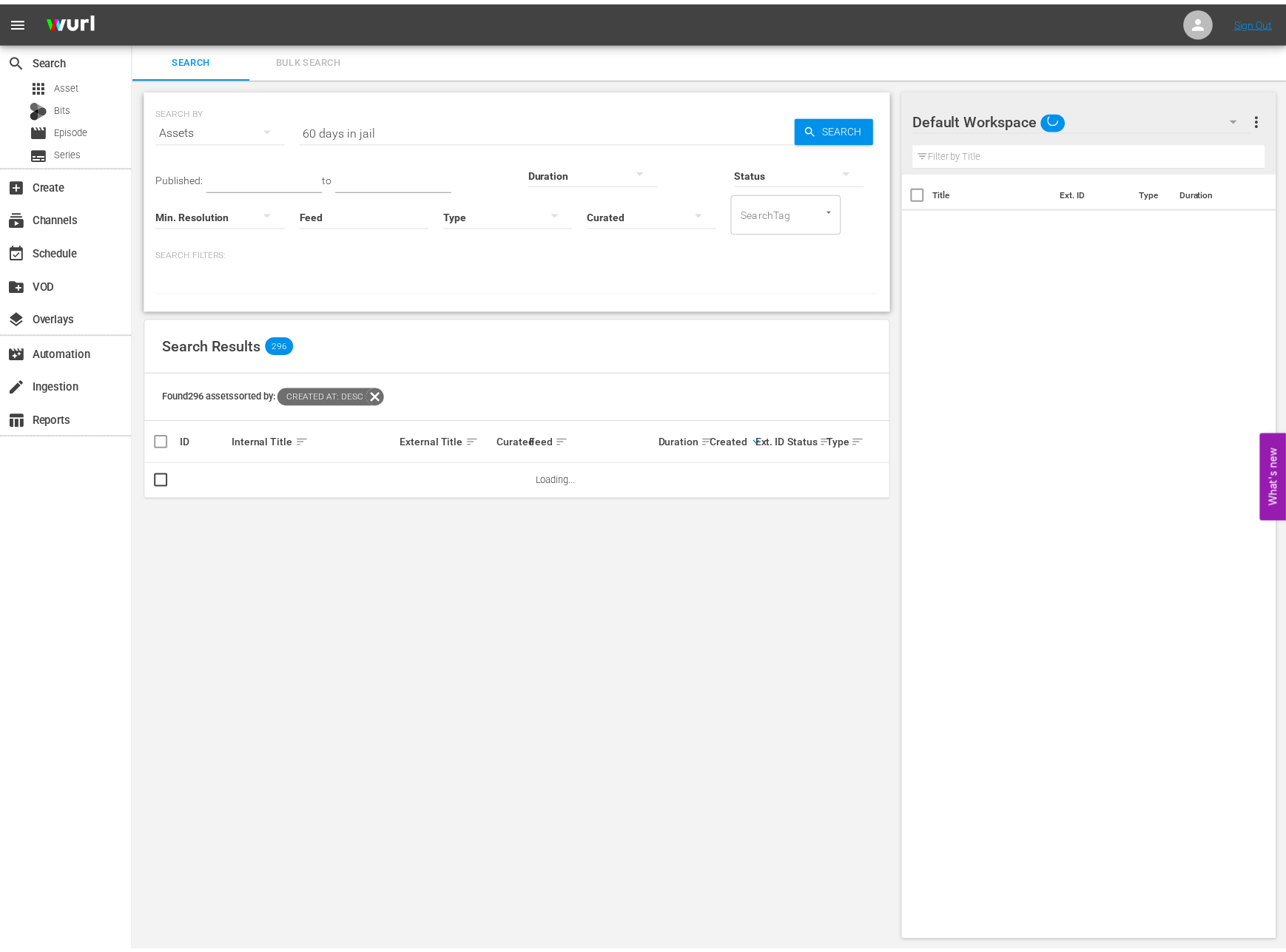
scroll to position [2, 0]
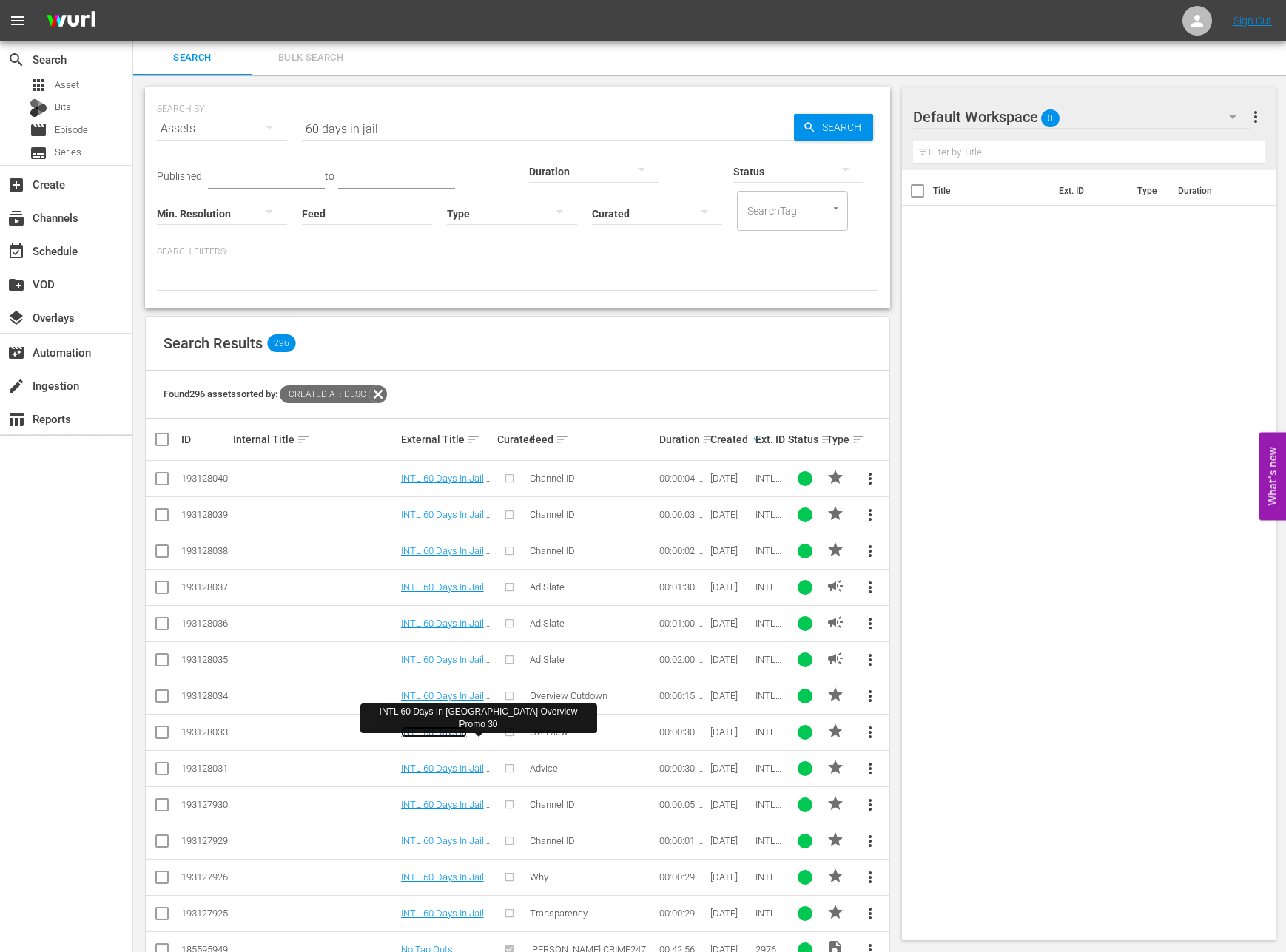
click at [430, 734] on link "INTL 60 Days In Jail Overview Promo 30" at bounding box center [446, 742] width 90 height 33
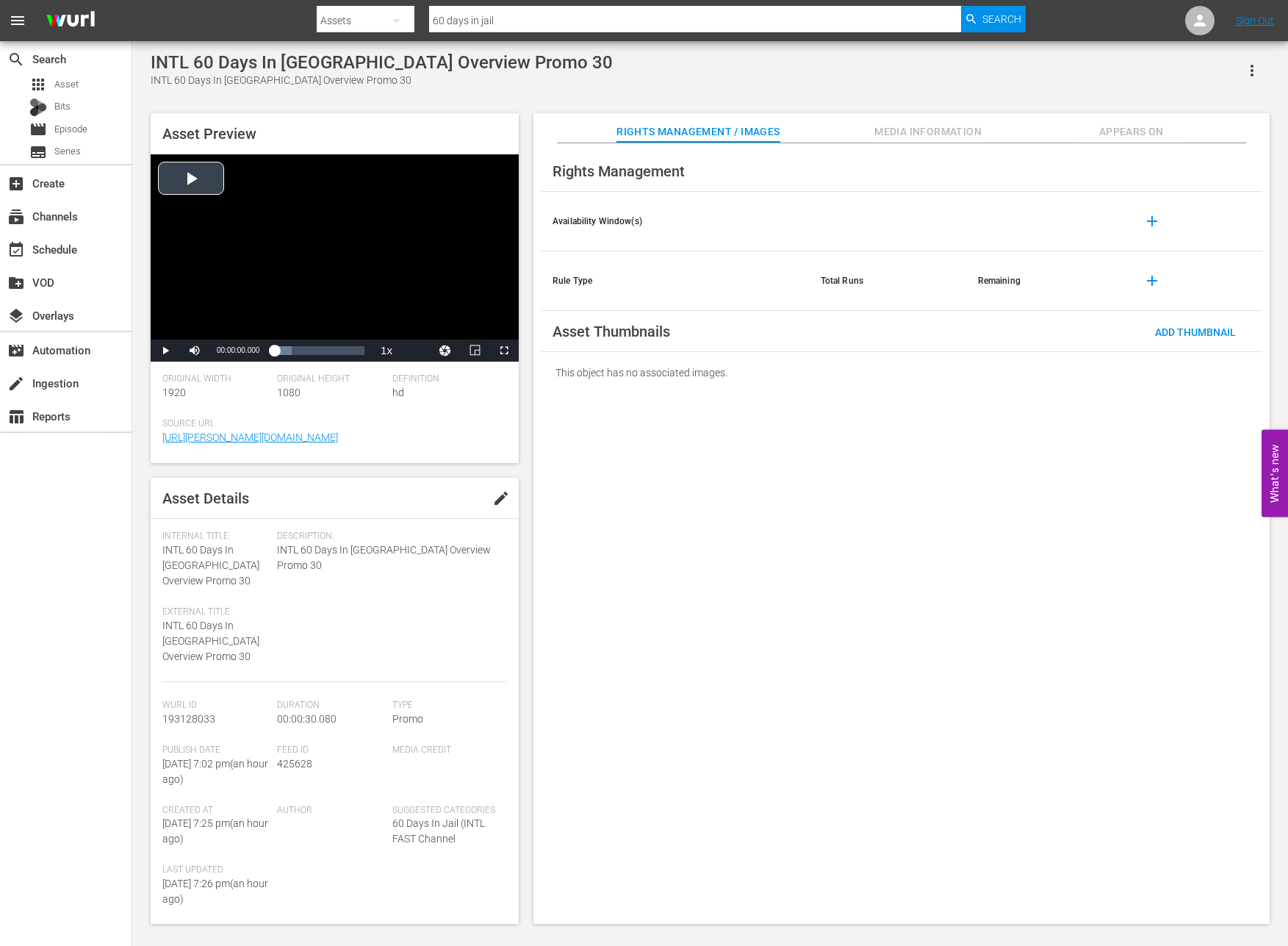
click at [280, 268] on div "Video Player" at bounding box center [334, 246] width 368 height 185
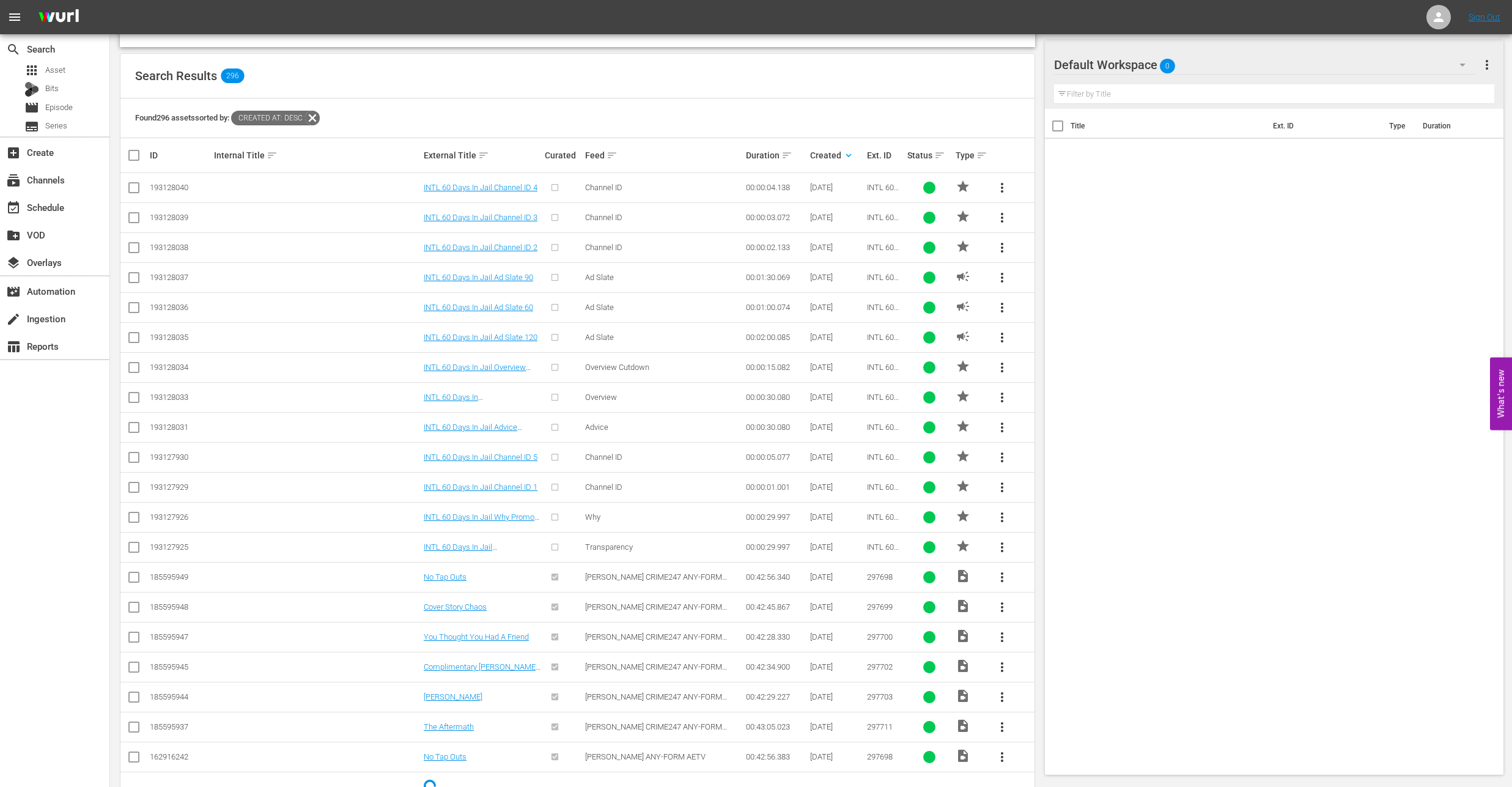
scroll to position [215, 0]
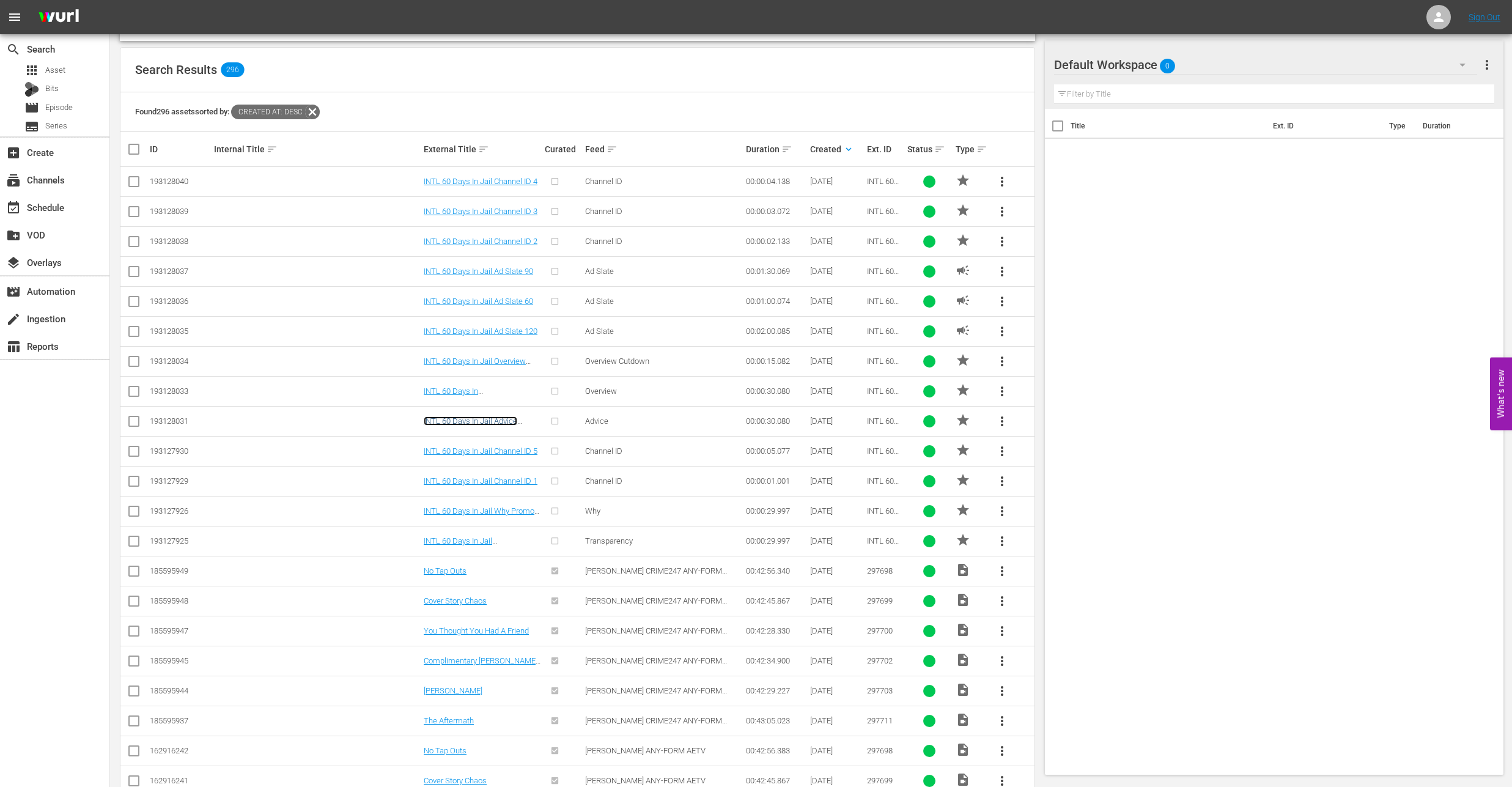
click at [465, 422] on link "INTL 60 Days In Jail Advice Promo 30" at bounding box center [470, 426] width 93 height 18
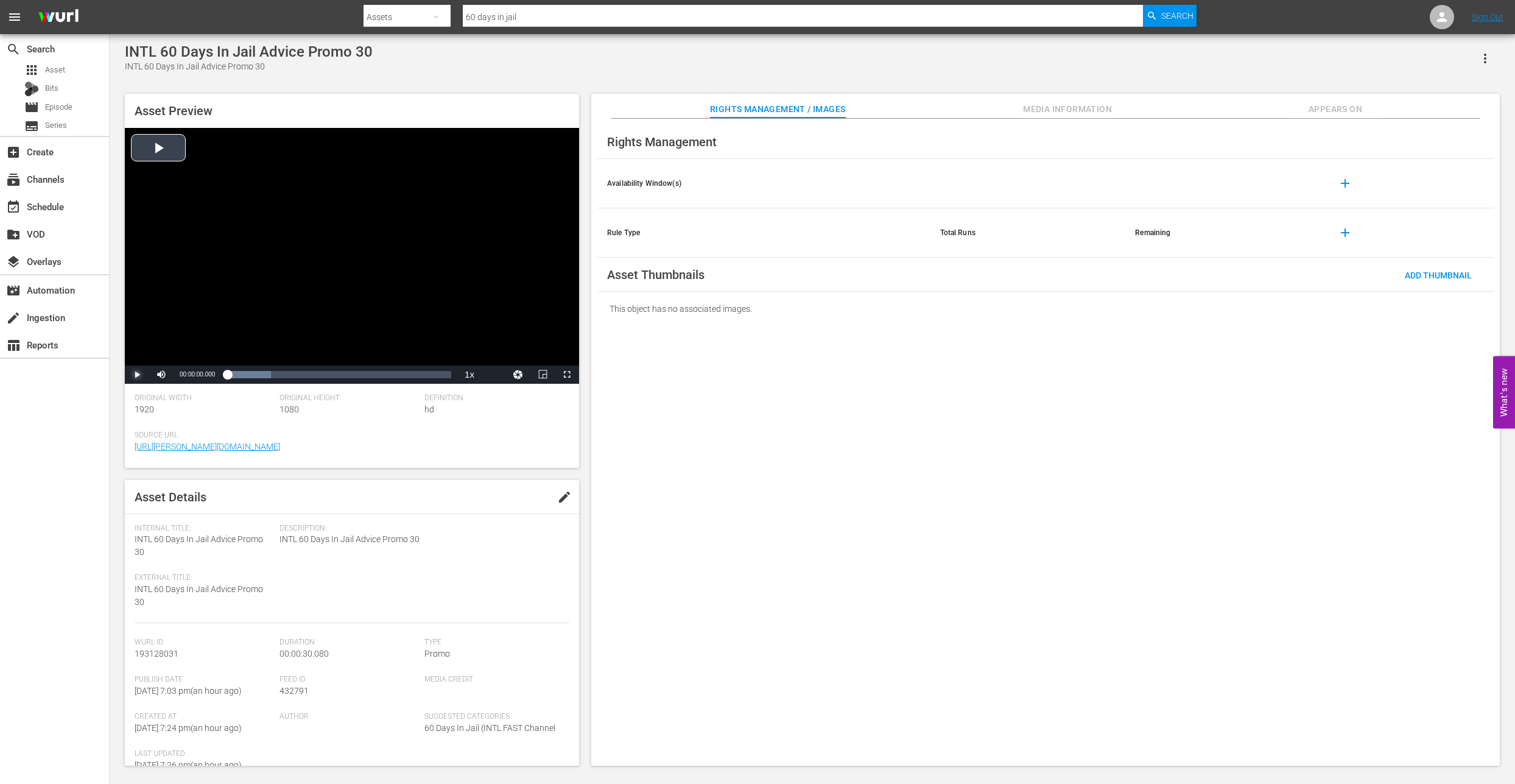
click at [137, 374] on span "Video Player" at bounding box center [137, 374] width 0 height 0
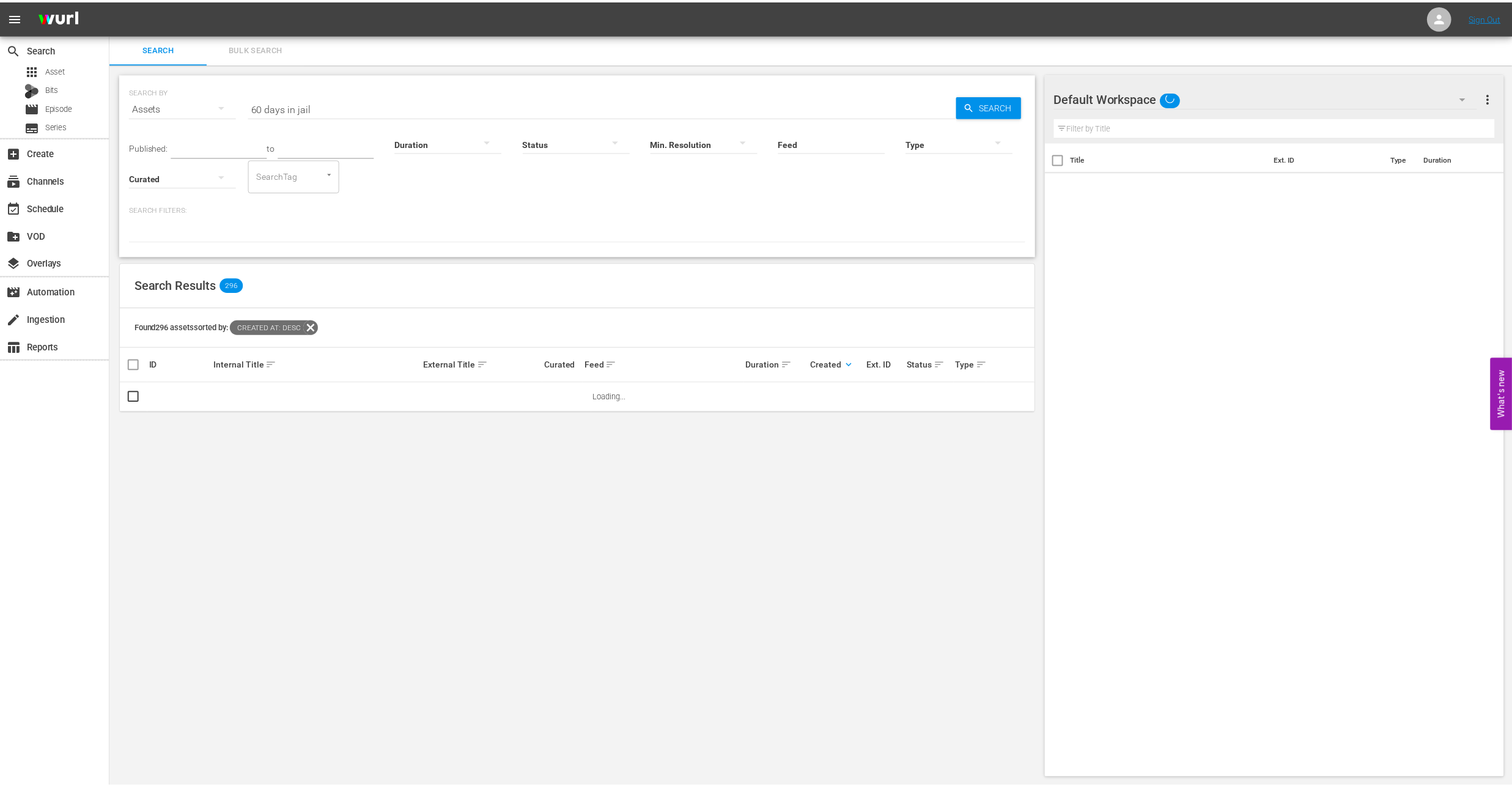
scroll to position [1, 0]
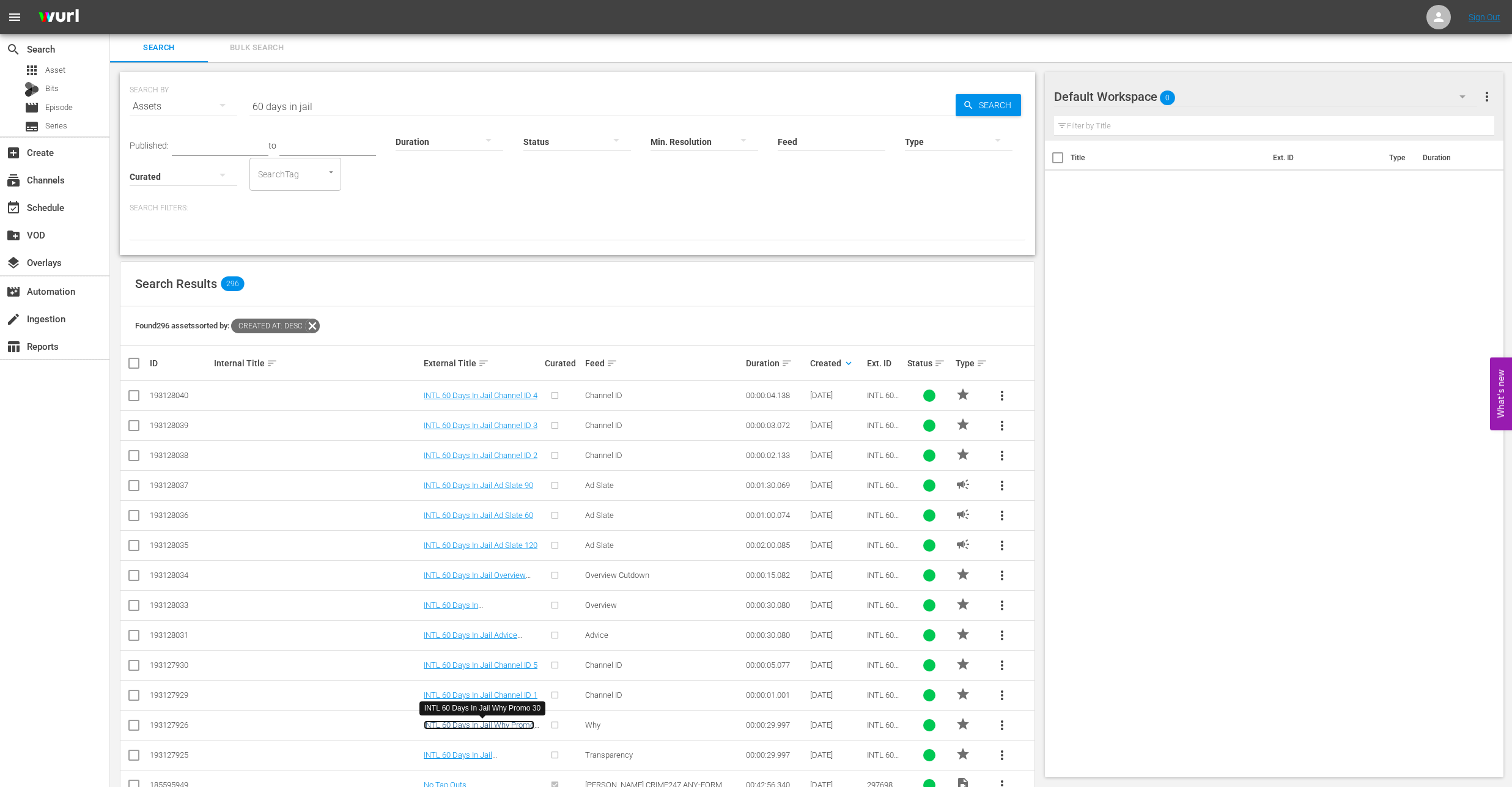
click at [474, 726] on link "INTL 60 Days In Jail Why Promo 30" at bounding box center [479, 729] width 111 height 18
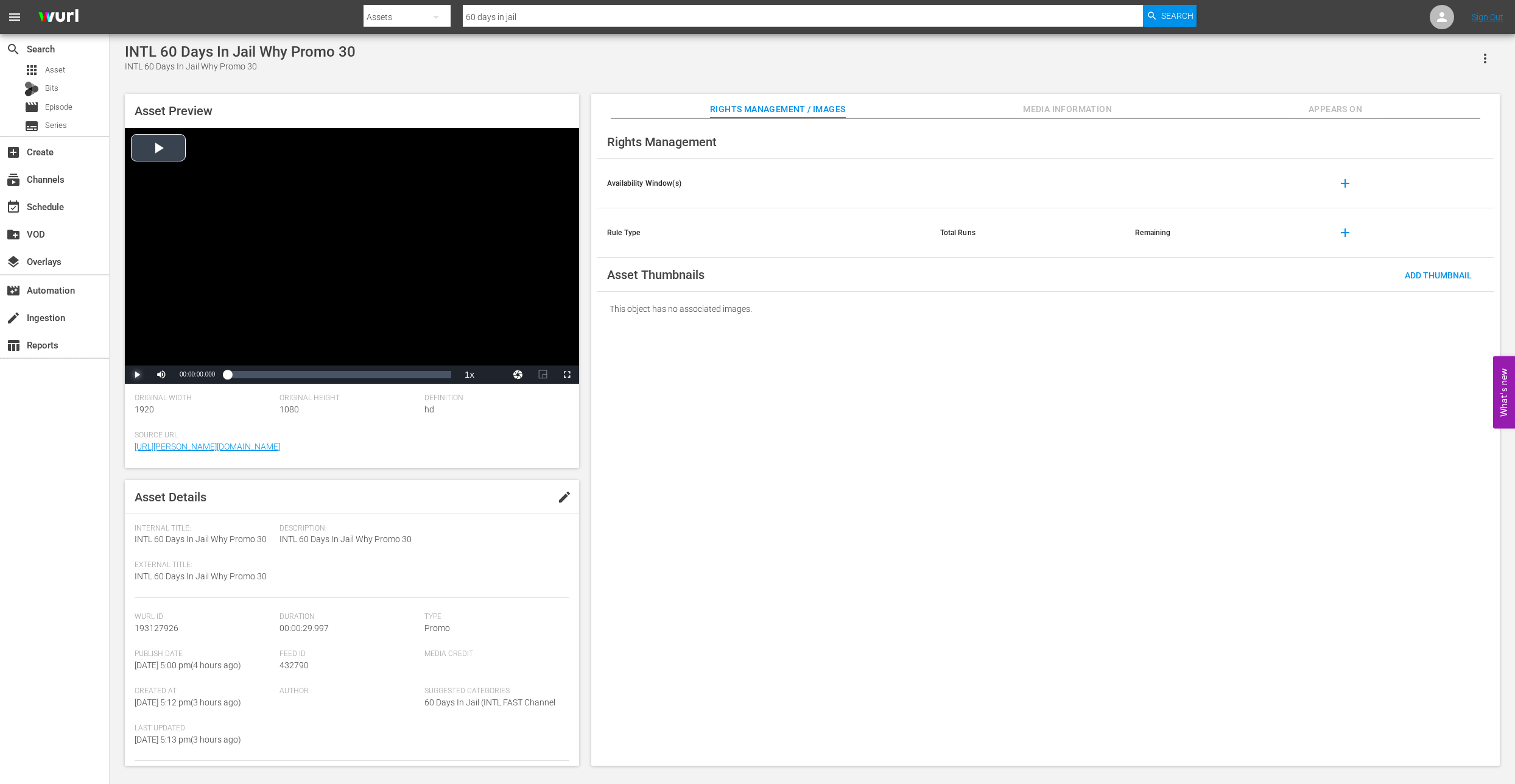
click at [137, 374] on span "Video Player" at bounding box center [137, 374] width 0 height 0
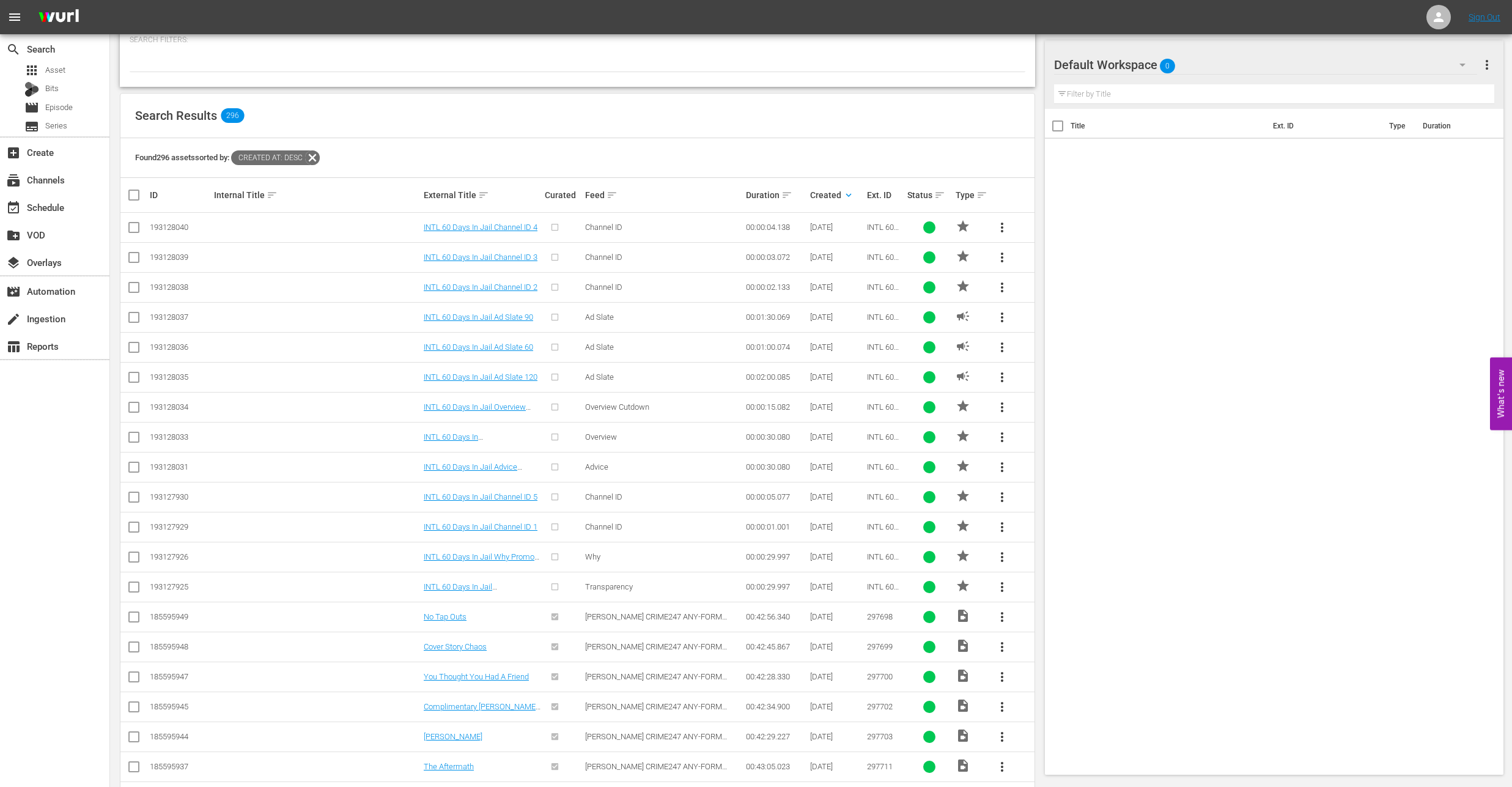
scroll to position [180, 0]
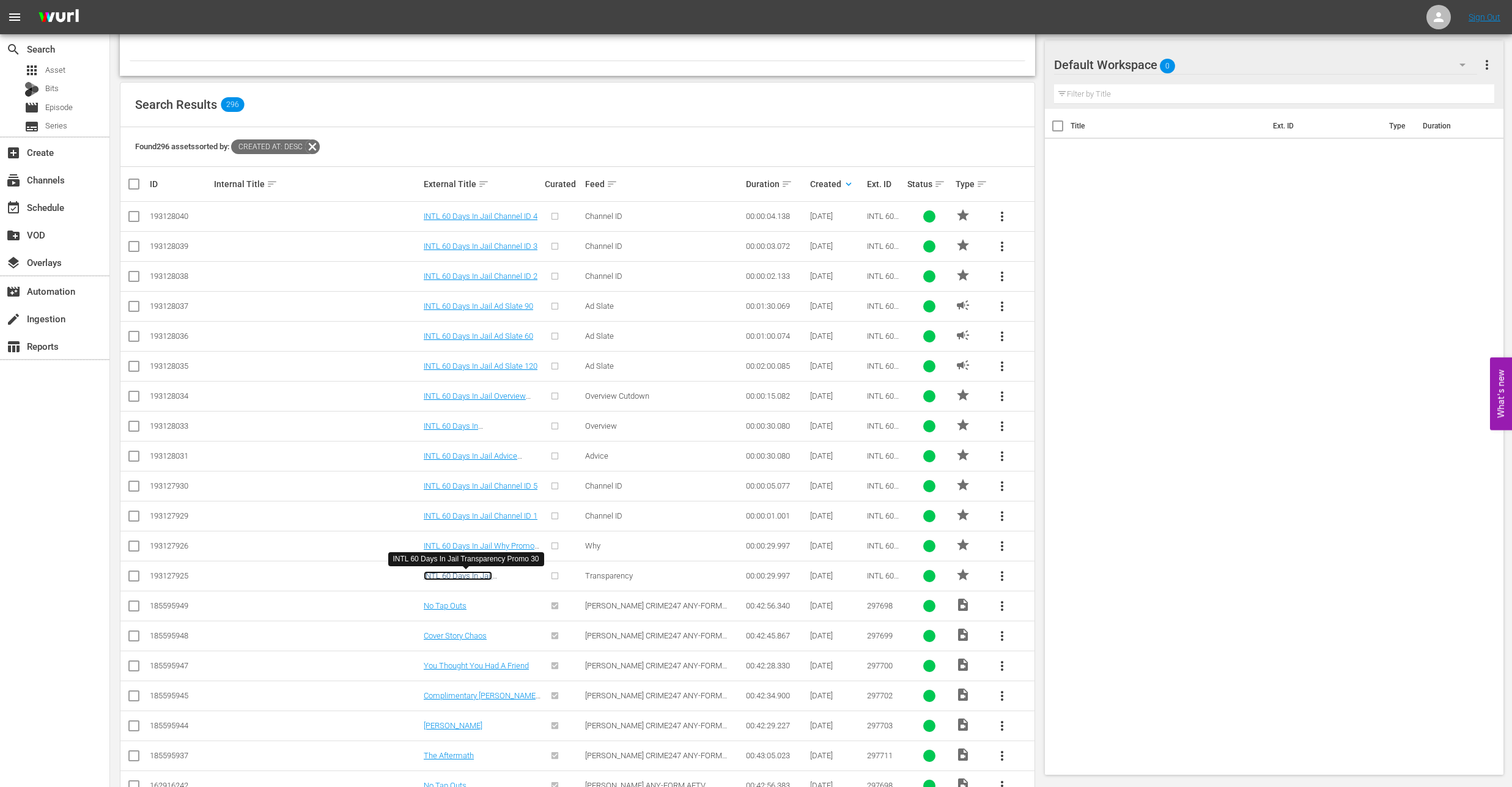
click at [467, 574] on link "INTL 60 Days In Jail Transparency Promo 30" at bounding box center [465, 580] width 83 height 18
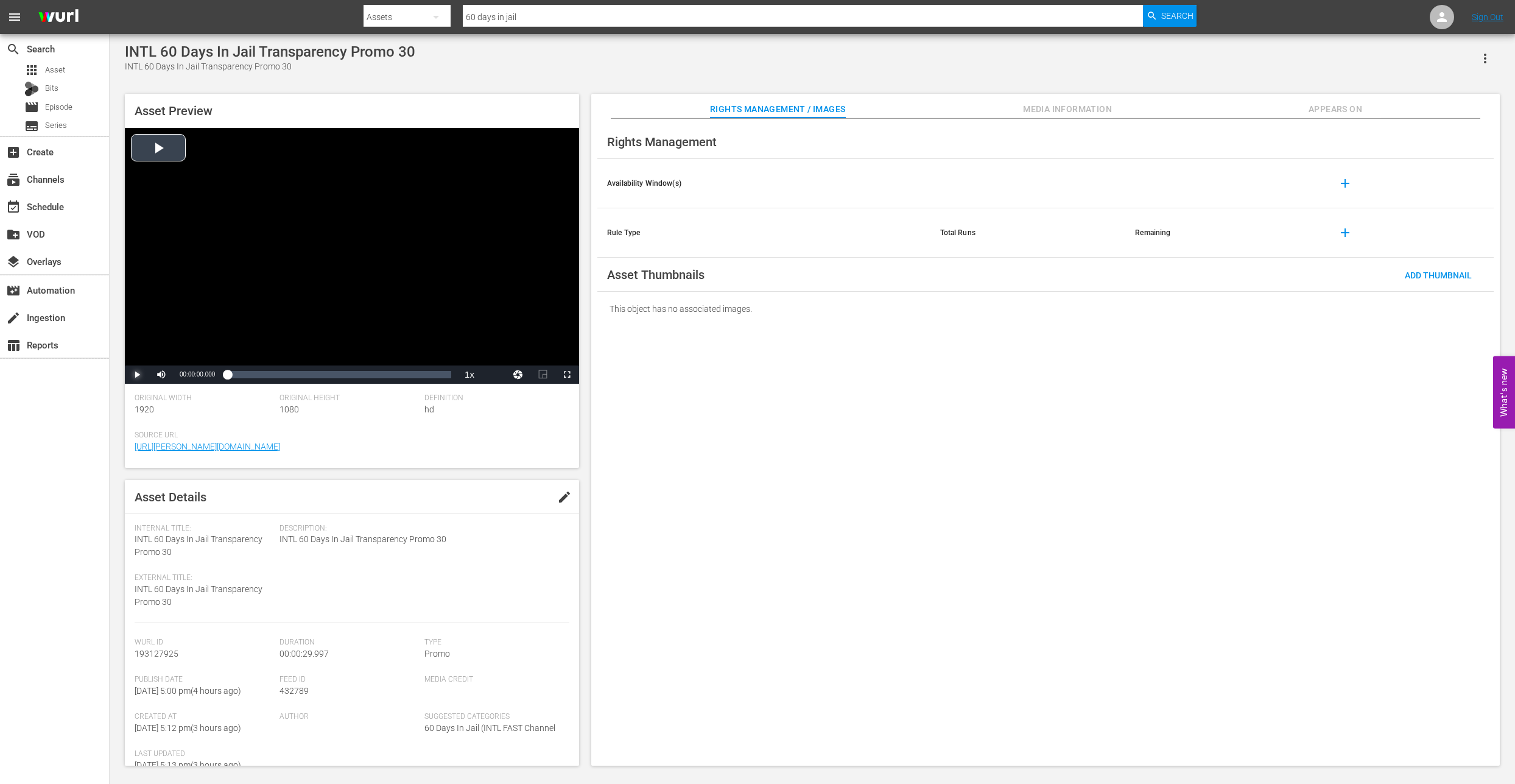
click at [137, 374] on span "Video Player" at bounding box center [137, 374] width 0 height 0
click at [422, 189] on div "Video Player" at bounding box center [352, 246] width 454 height 237
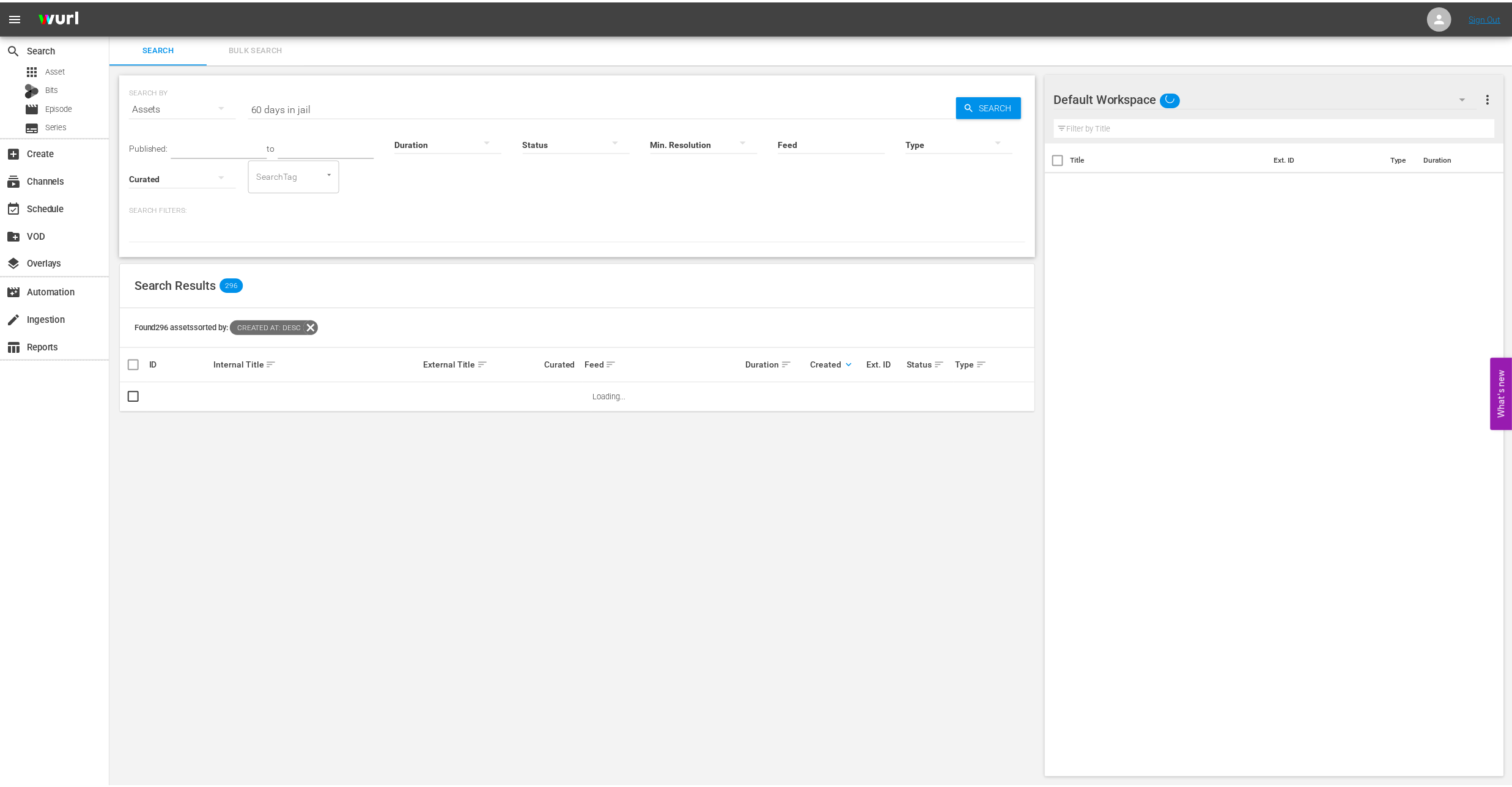
scroll to position [1, 0]
